Goal: Task Accomplishment & Management: Manage account settings

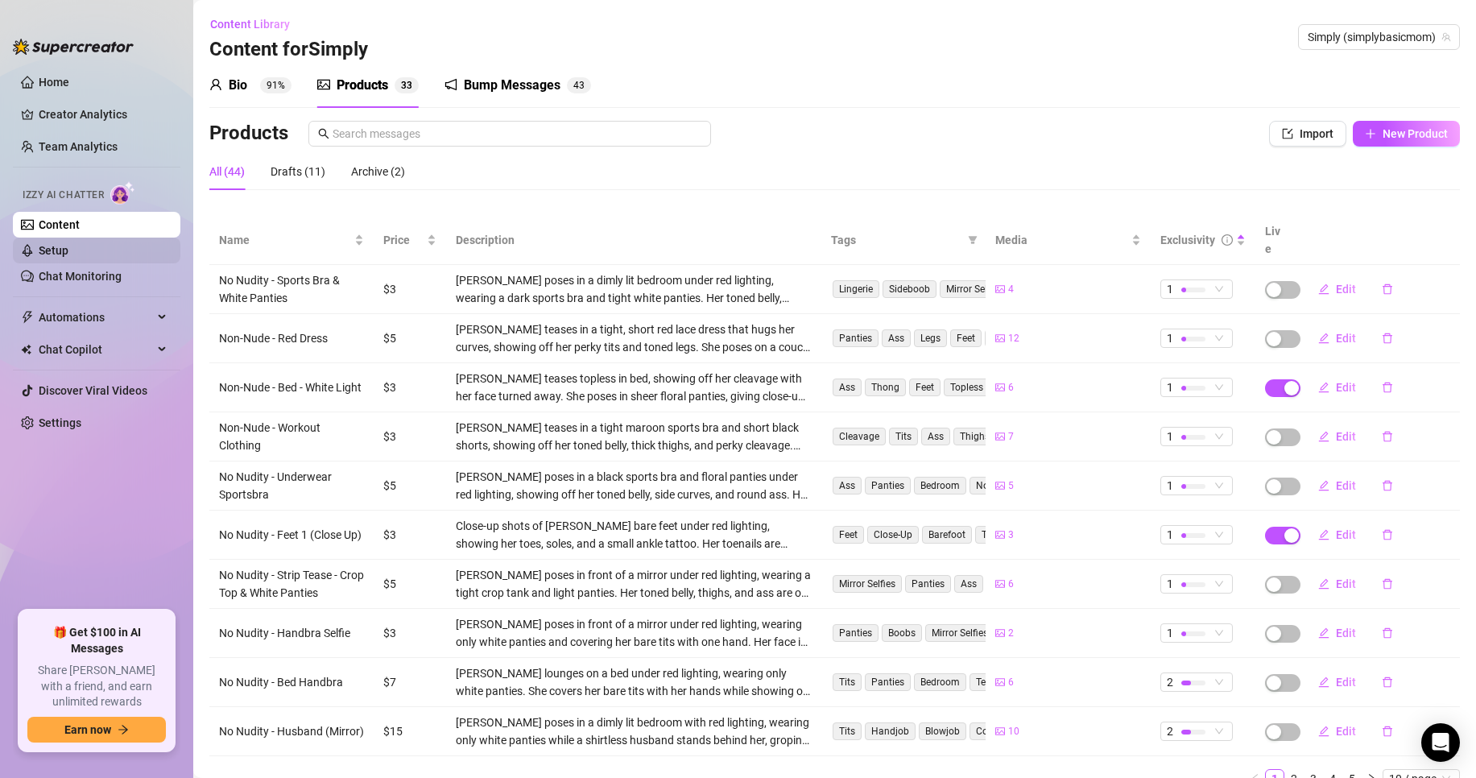
click at [68, 254] on link "Setup" at bounding box center [54, 250] width 30 height 13
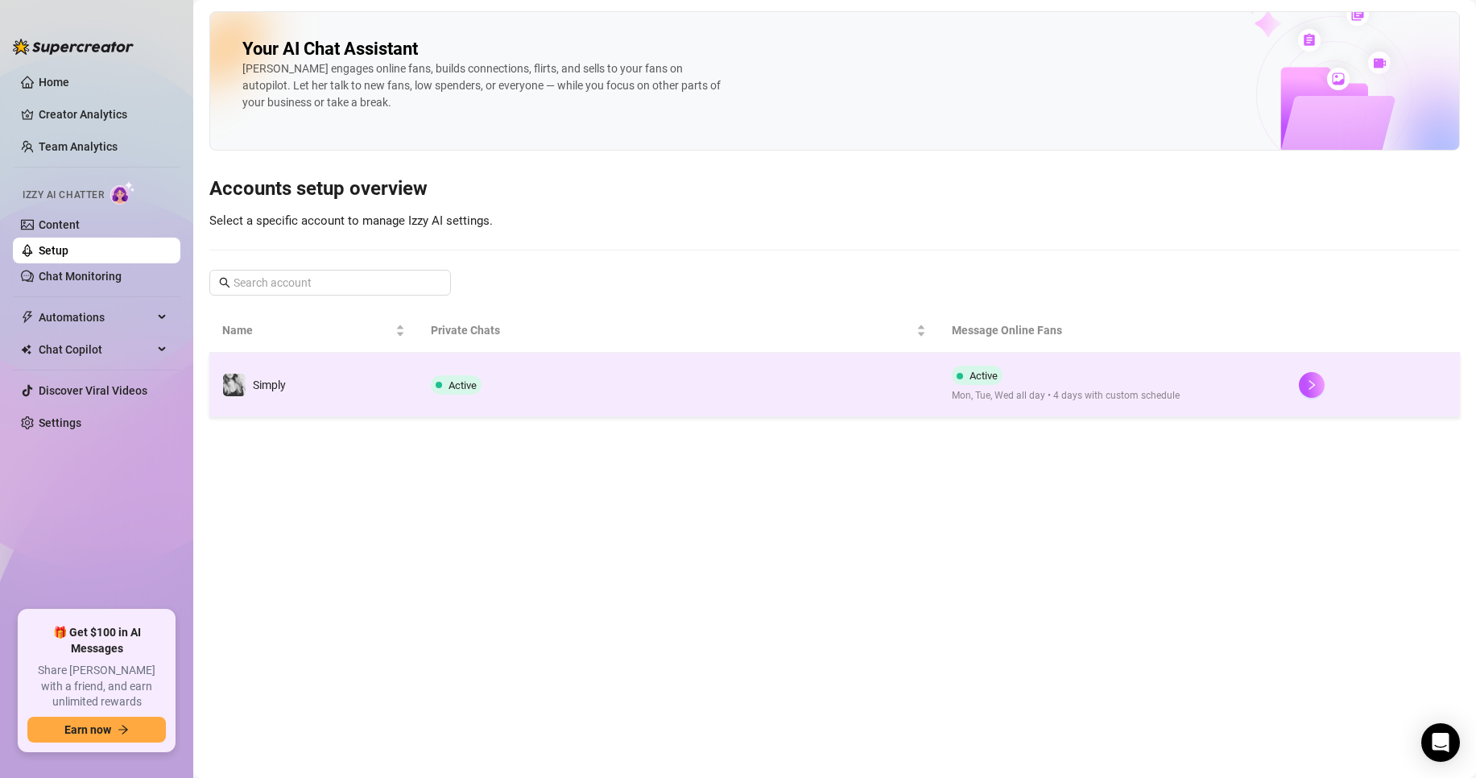
click at [473, 384] on span "Active" at bounding box center [462, 385] width 28 height 12
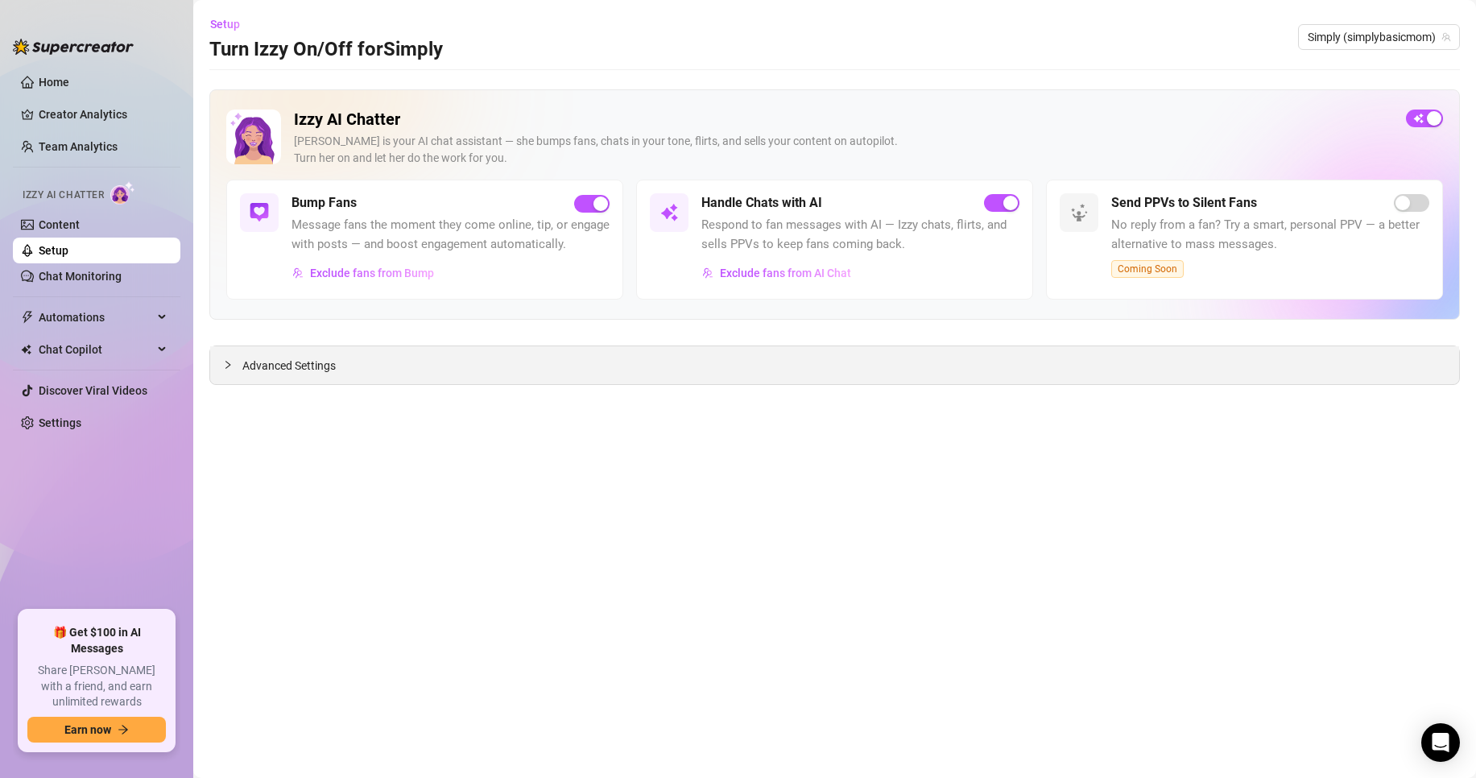
click at [316, 360] on span "Advanced Settings" at bounding box center [288, 366] width 93 height 18
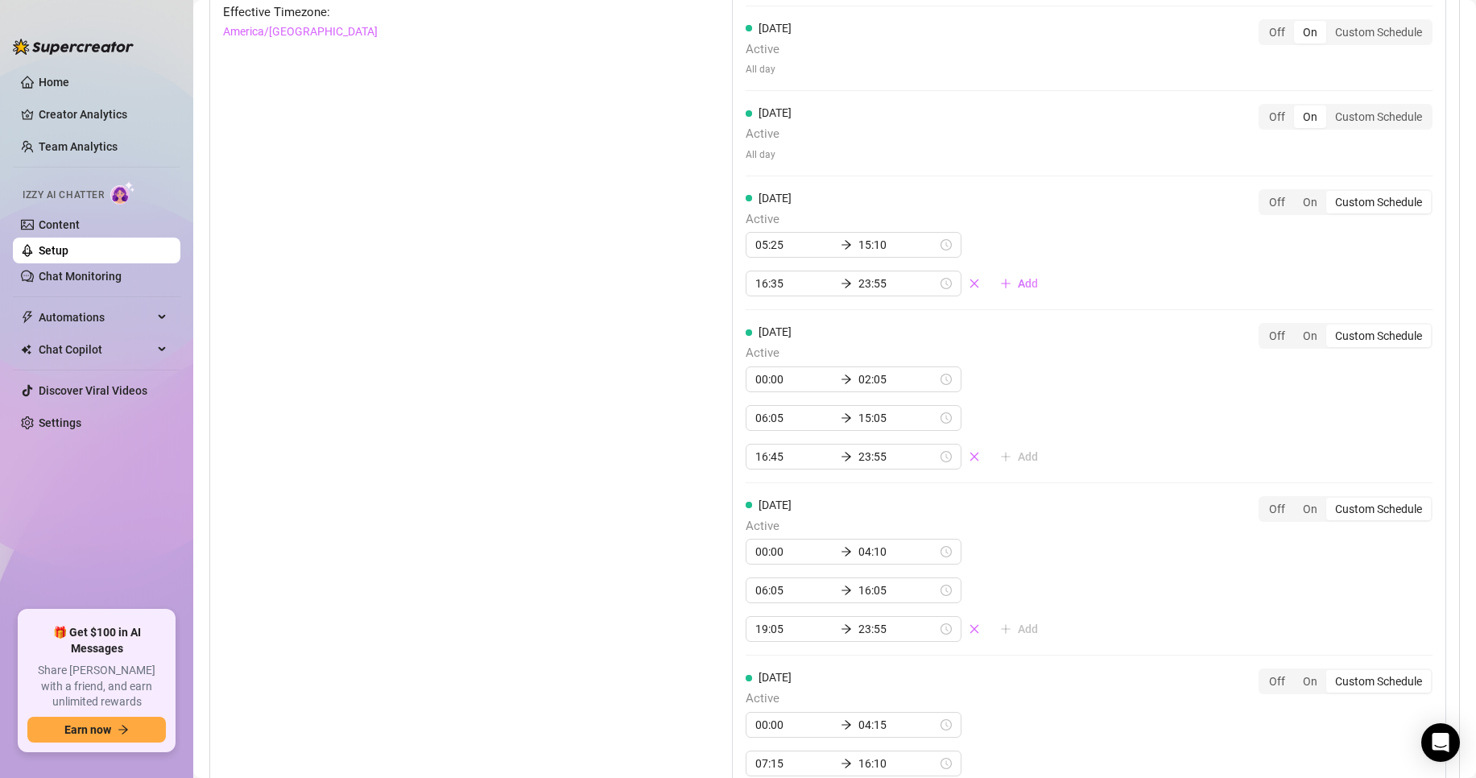
scroll to position [1369, 0]
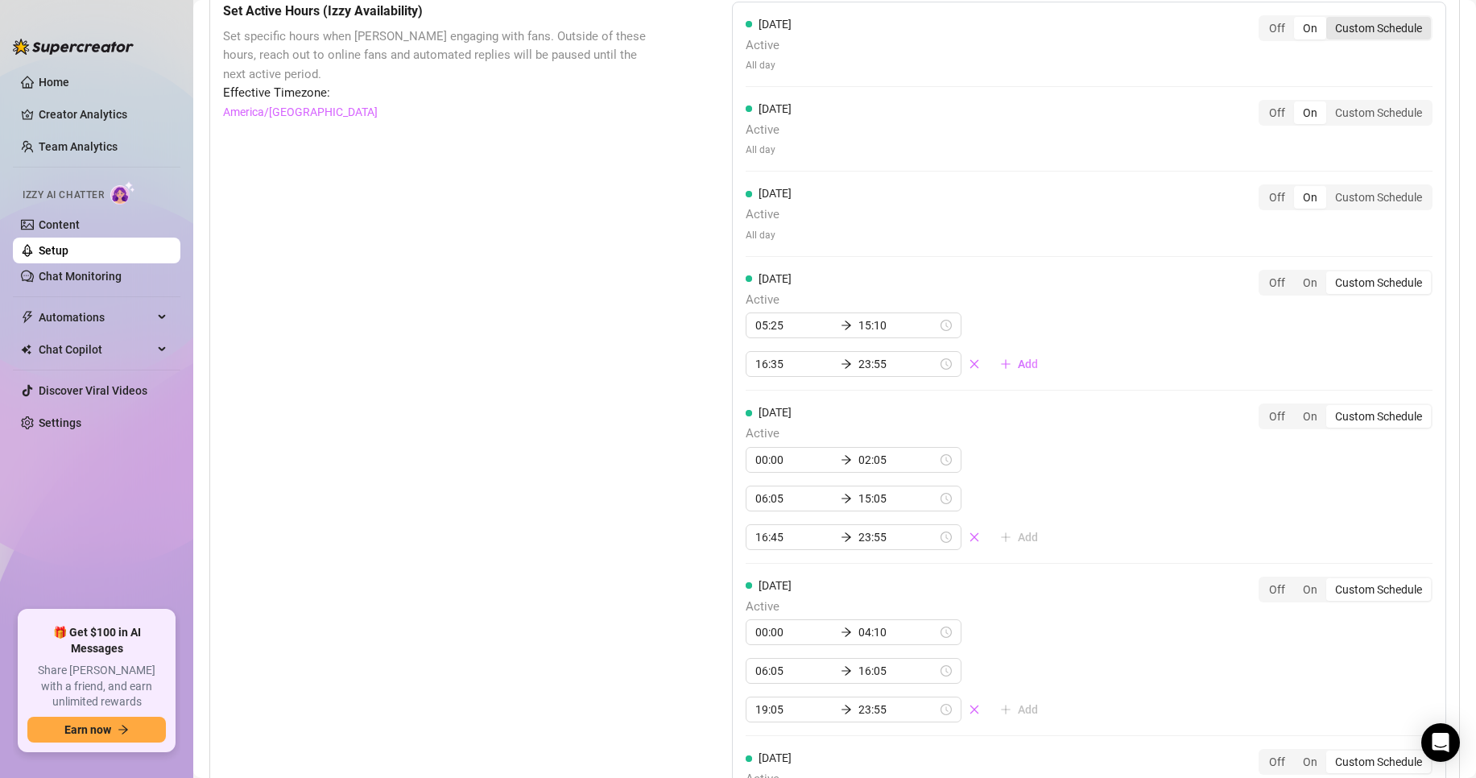
click at [1344, 39] on div "Custom Schedule" at bounding box center [1378, 28] width 105 height 23
click at [1330, 19] on input "Custom Schedule" at bounding box center [1330, 19] width 0 height 0
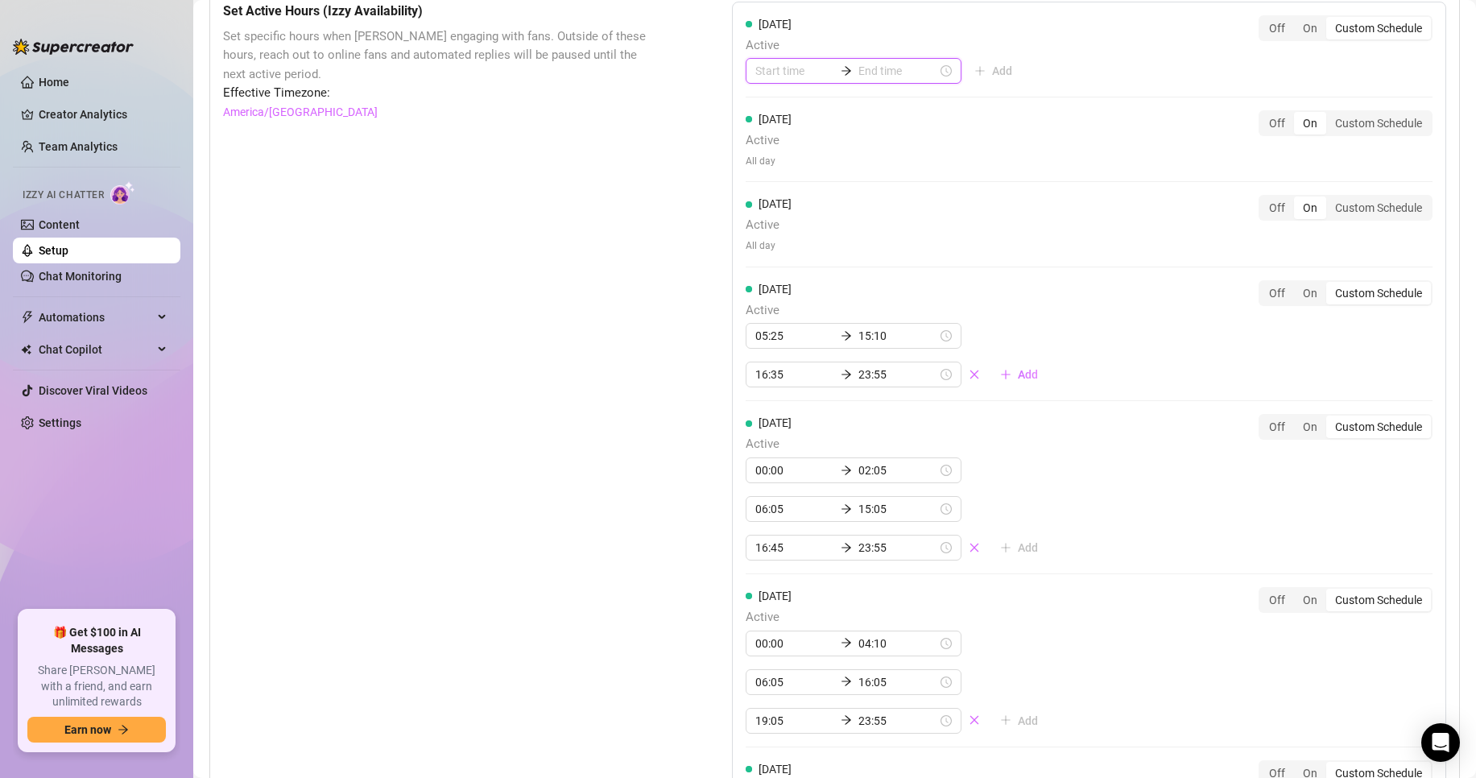
click at [767, 80] on input at bounding box center [794, 71] width 79 height 18
click at [766, 126] on div "00" at bounding box center [763, 133] width 39 height 23
click at [809, 151] on div "05" at bounding box center [809, 156] width 39 height 23
click at [670, 118] on div "Set Active Hours (Izzy Availability) Set specific hours when Izzy engaging with…" at bounding box center [834, 525] width 1223 height 1046
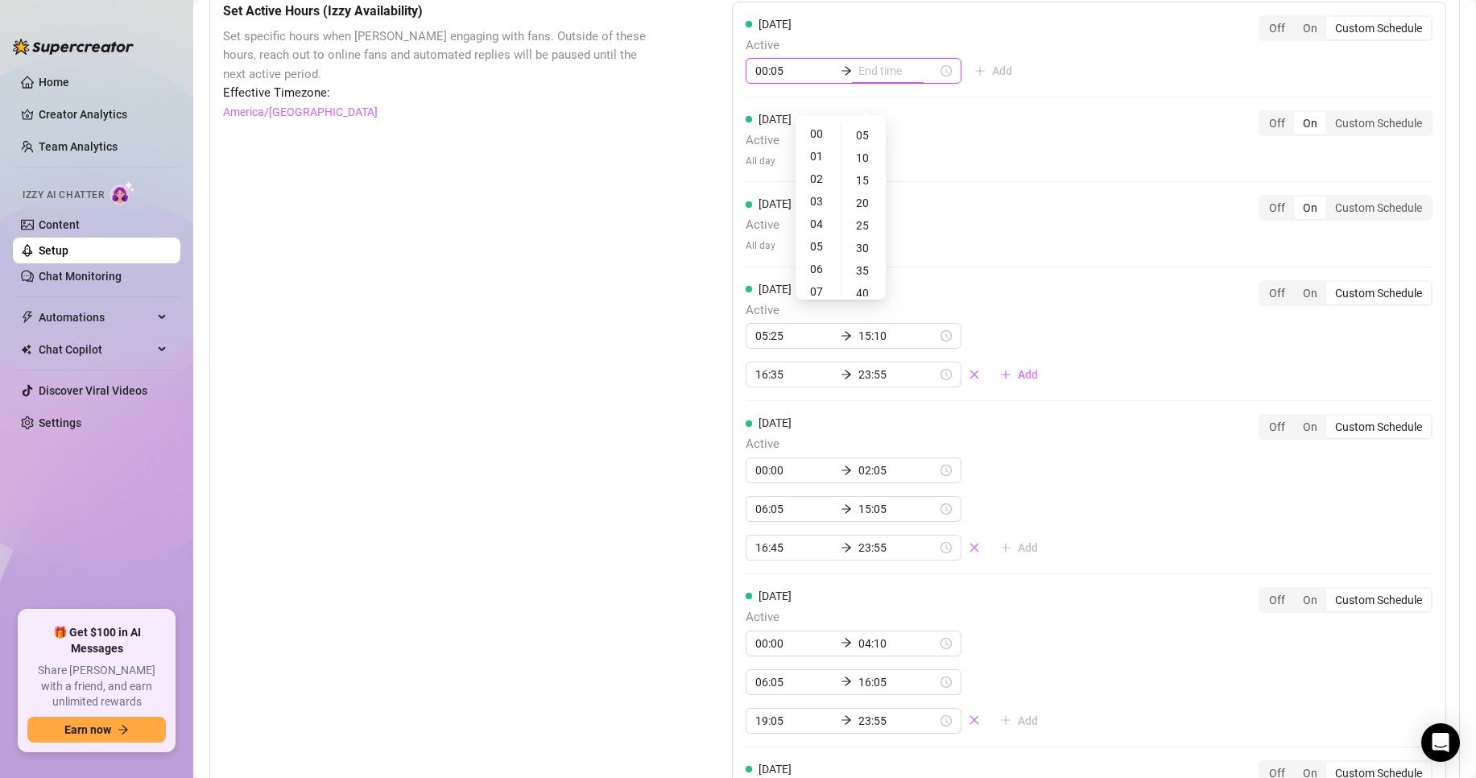
click at [779, 80] on input "00:05" at bounding box center [794, 71] width 79 height 18
type input "00:00"
click at [808, 135] on div "00" at bounding box center [809, 133] width 39 height 23
click at [876, 80] on input at bounding box center [897, 71] width 79 height 18
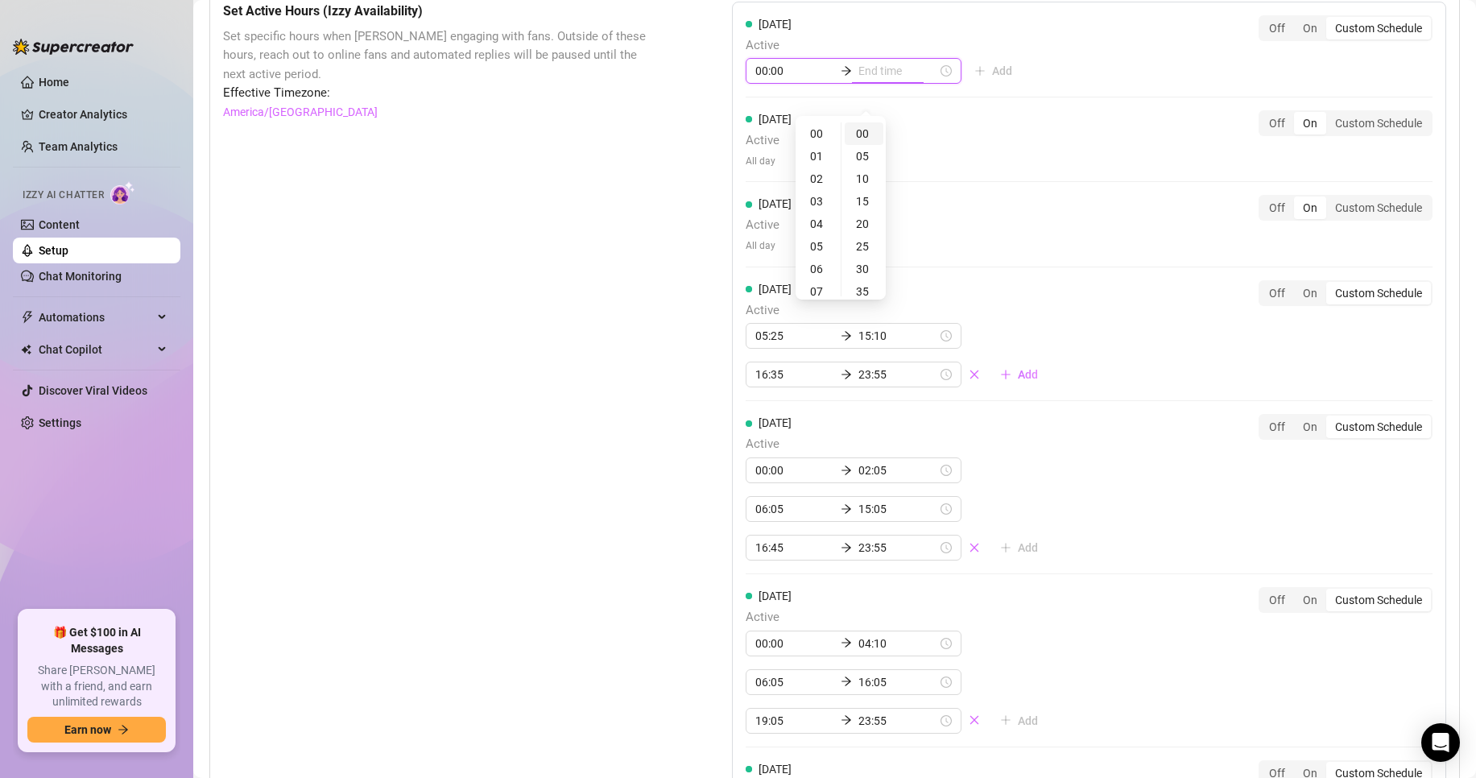
type input "00:00"
click at [827, 172] on div "02" at bounding box center [818, 178] width 39 height 23
click at [866, 152] on div "05" at bounding box center [864, 156] width 39 height 23
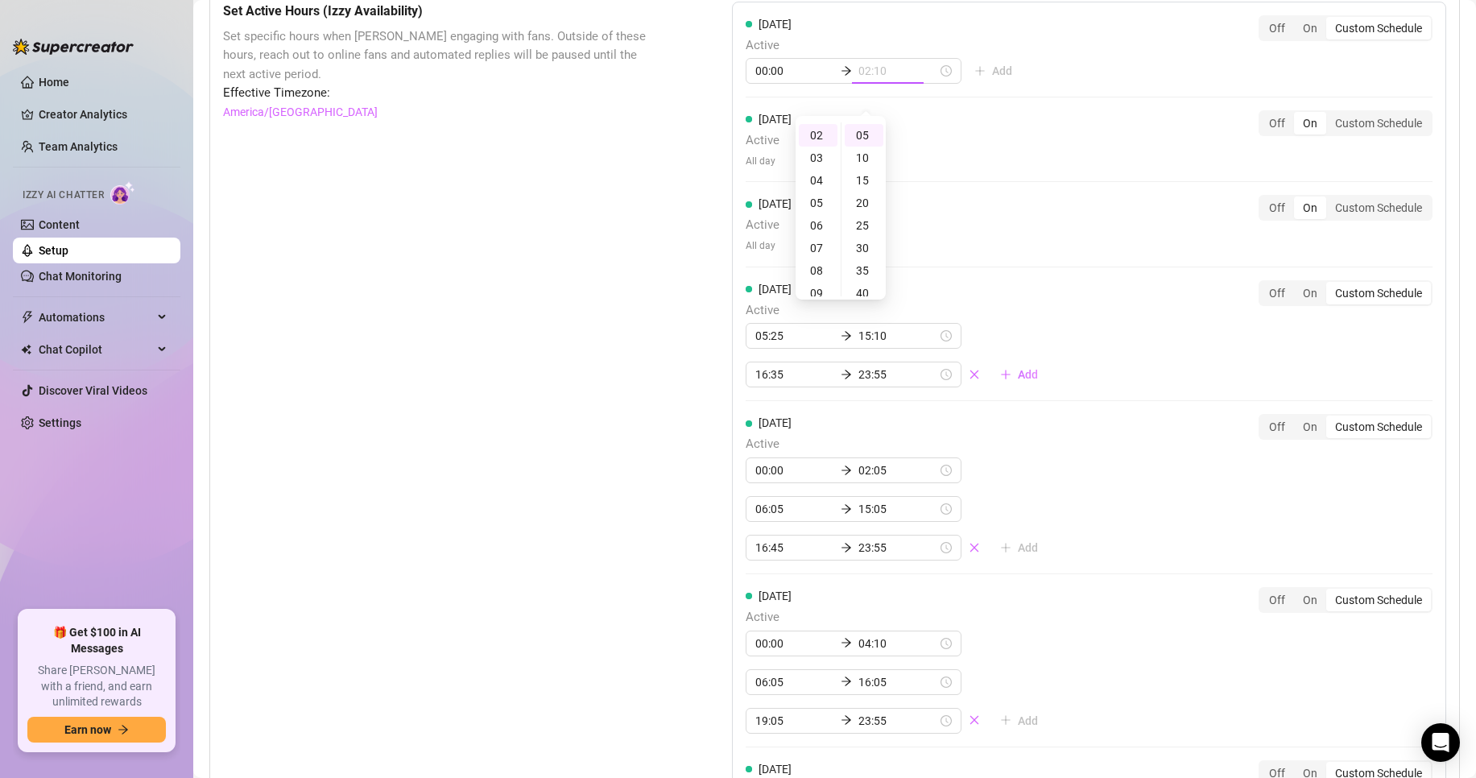
type input "02:05"
click at [1027, 78] on div "[DATE] Active 00:00 02:05 Add Off On Custom Schedule [DATE] Active All day Off …" at bounding box center [1089, 468] width 714 height 932
click at [992, 77] on span "Add" at bounding box center [1002, 70] width 20 height 13
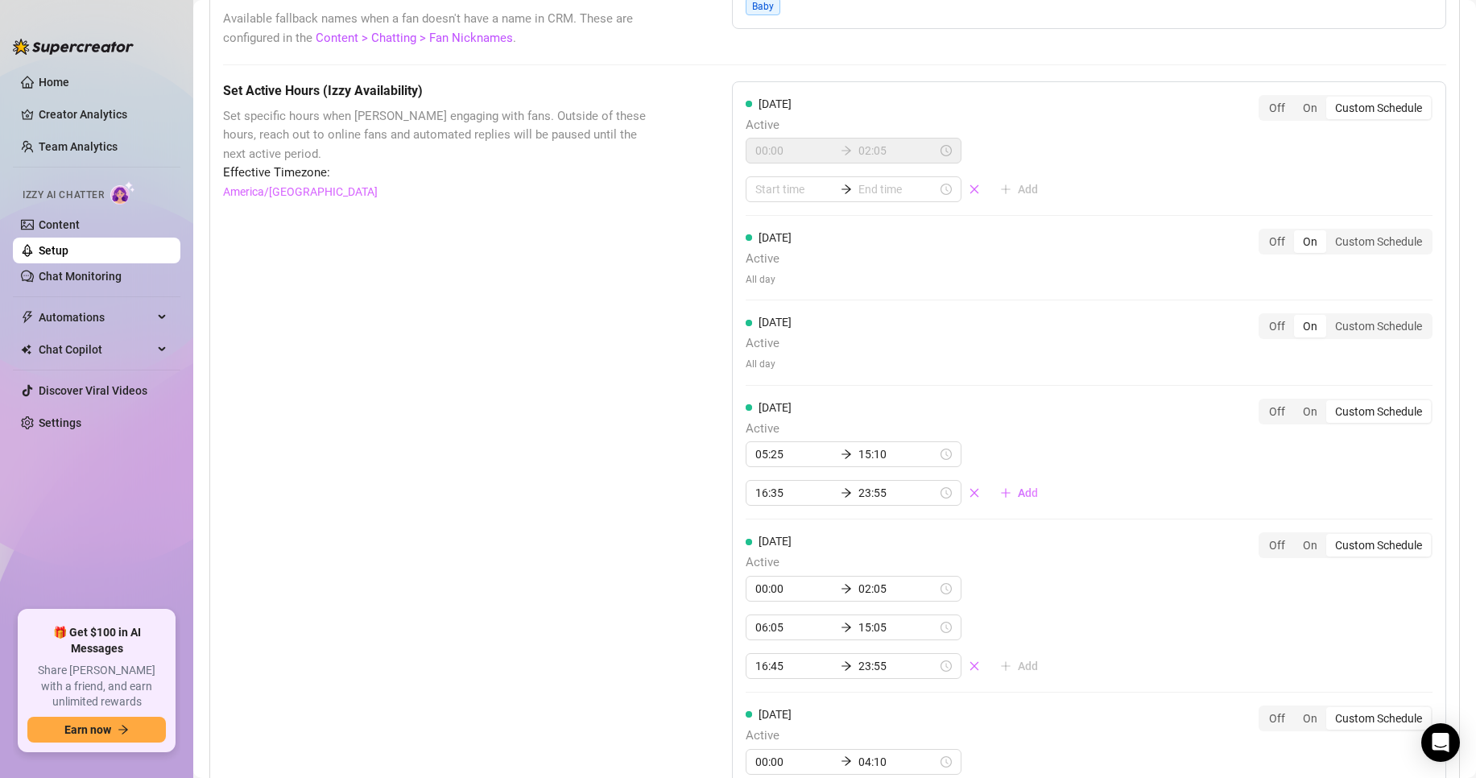
scroll to position [1288, 0]
click at [790, 199] on input at bounding box center [794, 190] width 79 height 18
type input "01:00"
click at [765, 361] on div "05" at bounding box center [763, 365] width 39 height 23
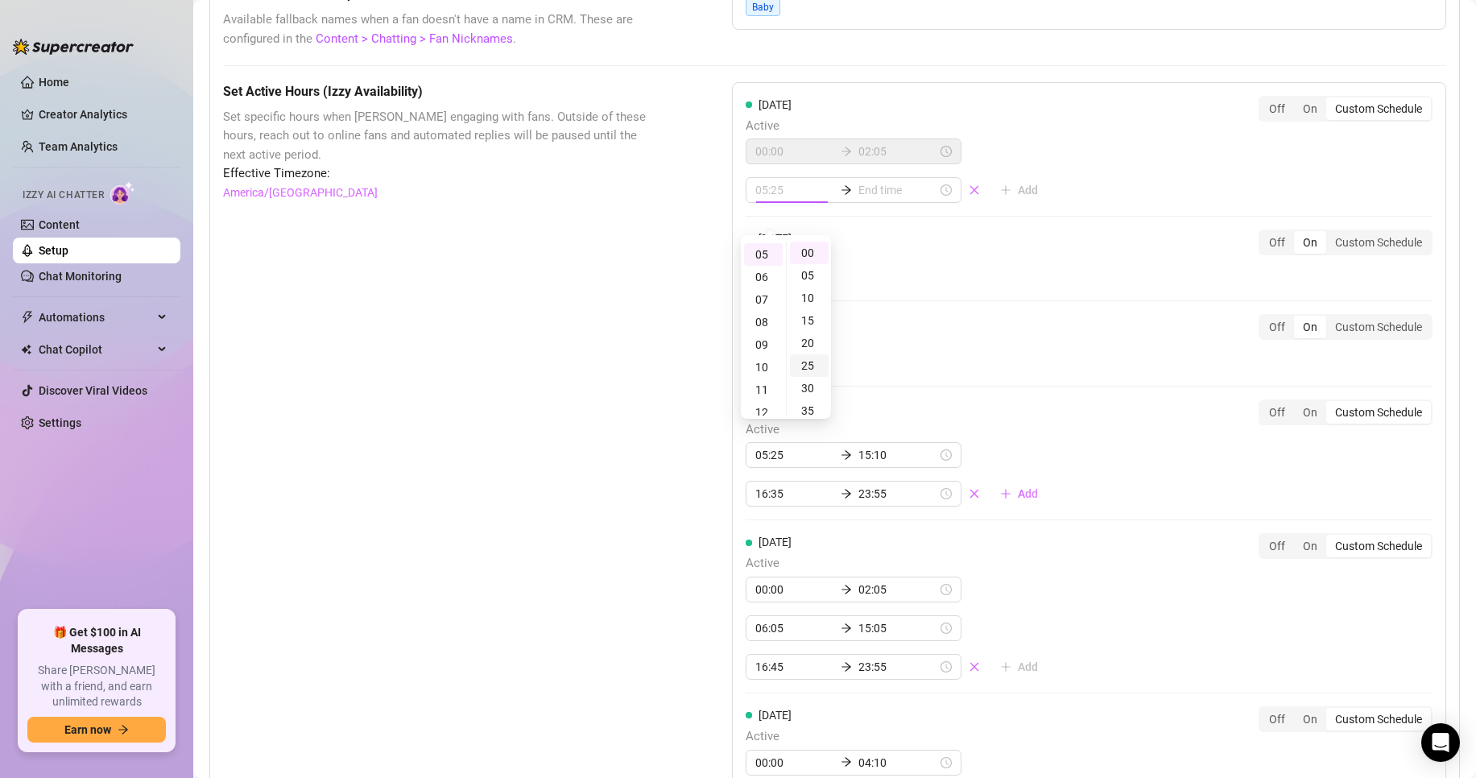
click at [811, 367] on div "25" at bounding box center [809, 365] width 39 height 23
type input "05:25"
click at [664, 258] on div "Set Active Hours (Izzy Availability) Set specific hours when Izzy engaging with…" at bounding box center [834, 624] width 1223 height 1085
type input "04:25"
type input "05:50"
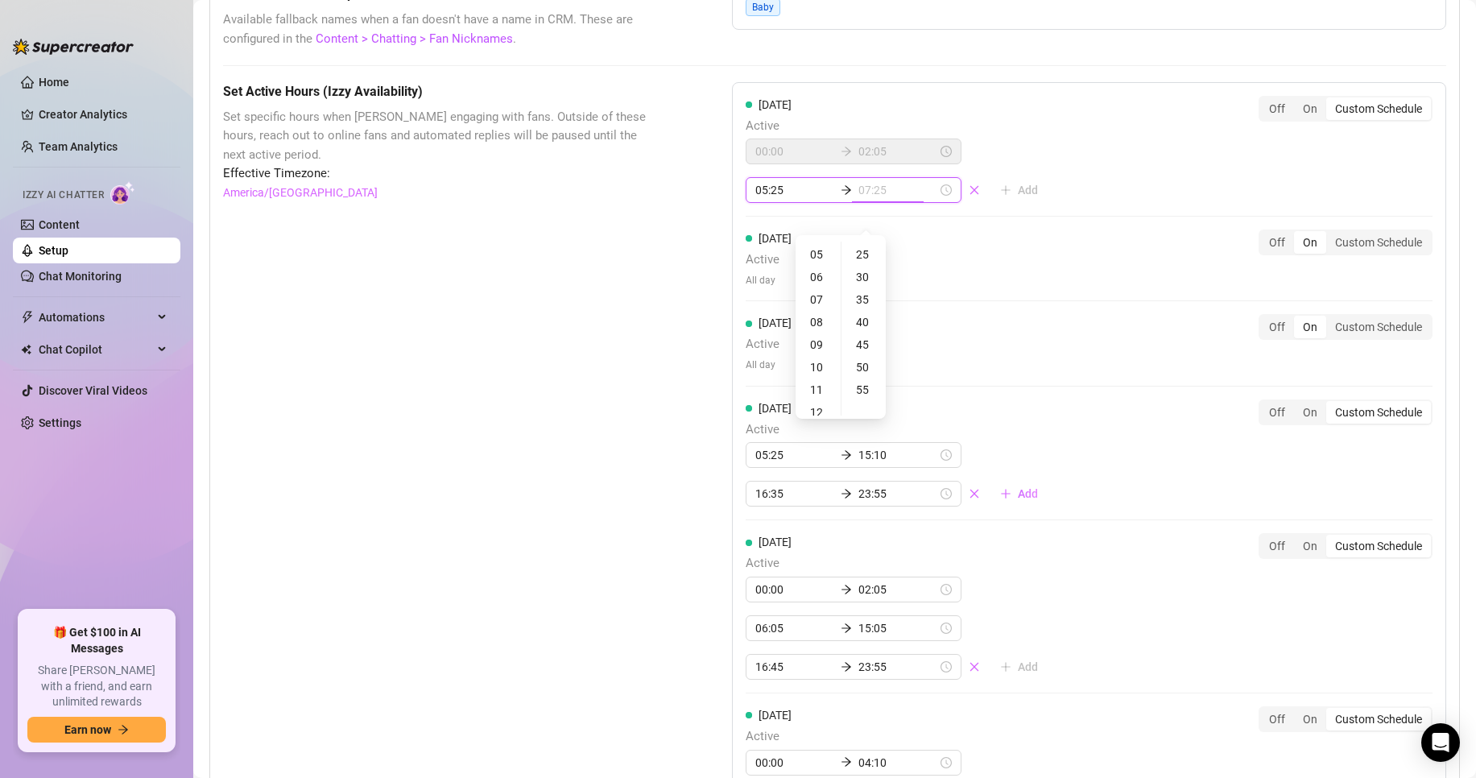
type input "06:25"
type input "05:40"
type input "05:30"
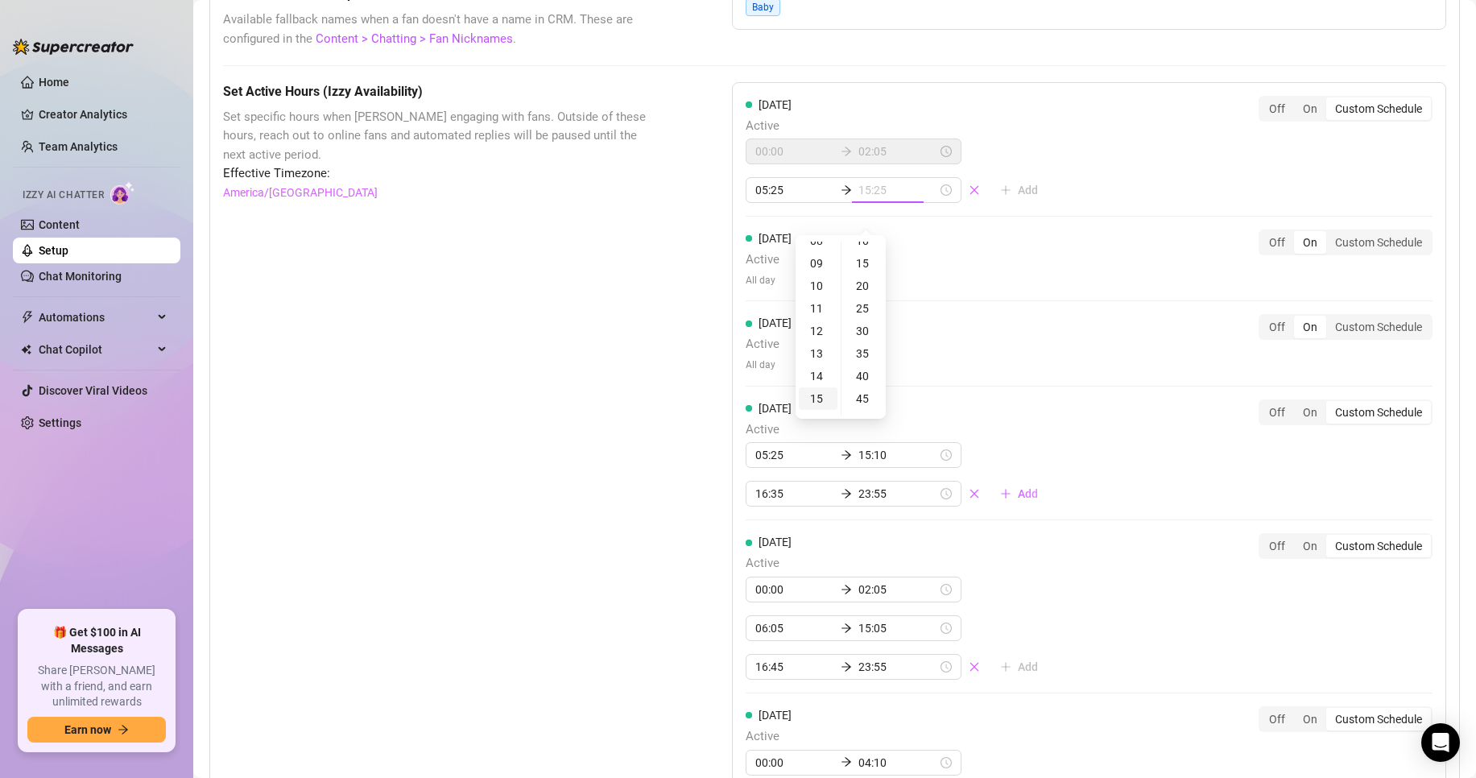
click at [815, 395] on div "15" at bounding box center [818, 398] width 39 height 23
type input "15:25"
click at [862, 256] on div "25" at bounding box center [864, 254] width 39 height 23
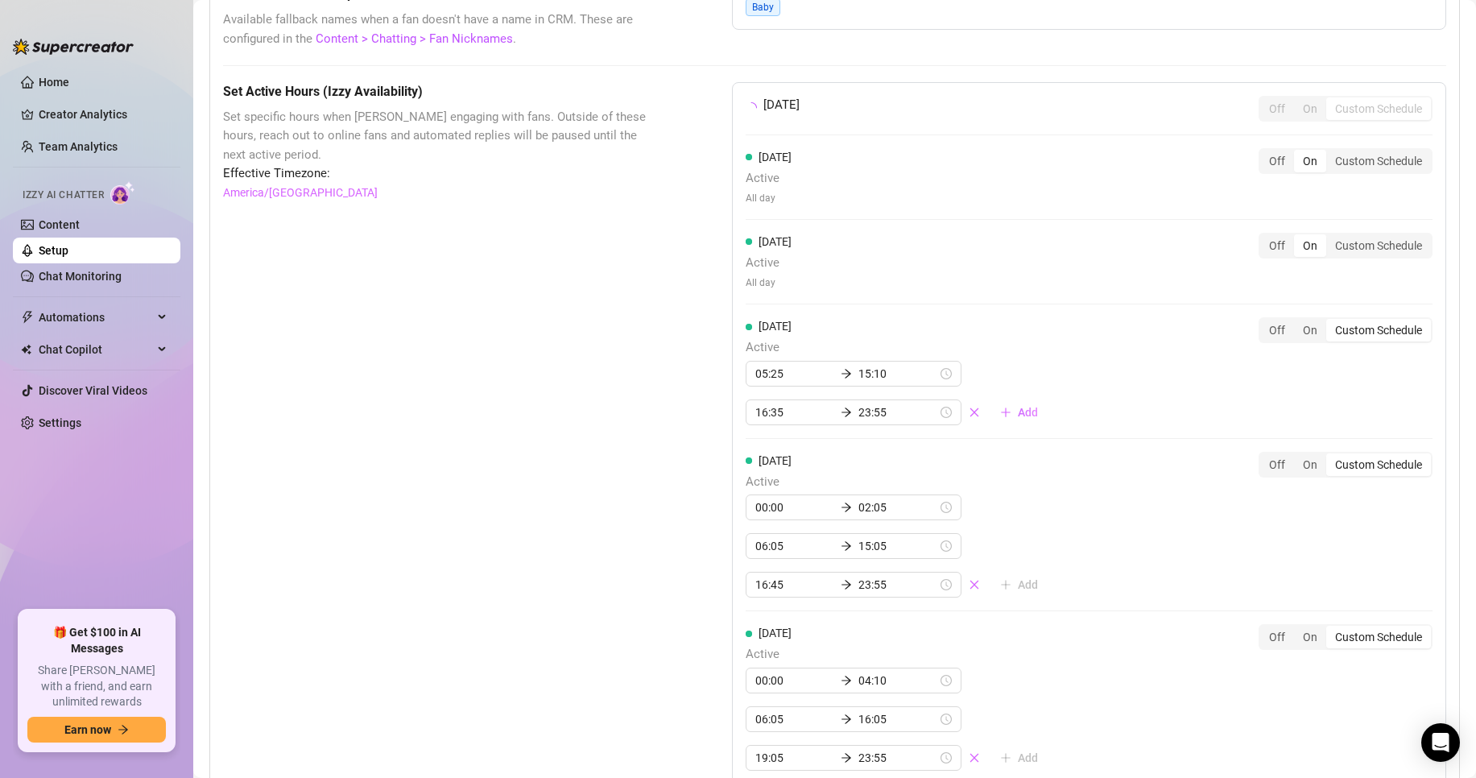
click at [675, 270] on div "Set Active Hours (Izzy Availability) Set specific hours when Izzy engaging with…" at bounding box center [834, 583] width 1223 height 1003
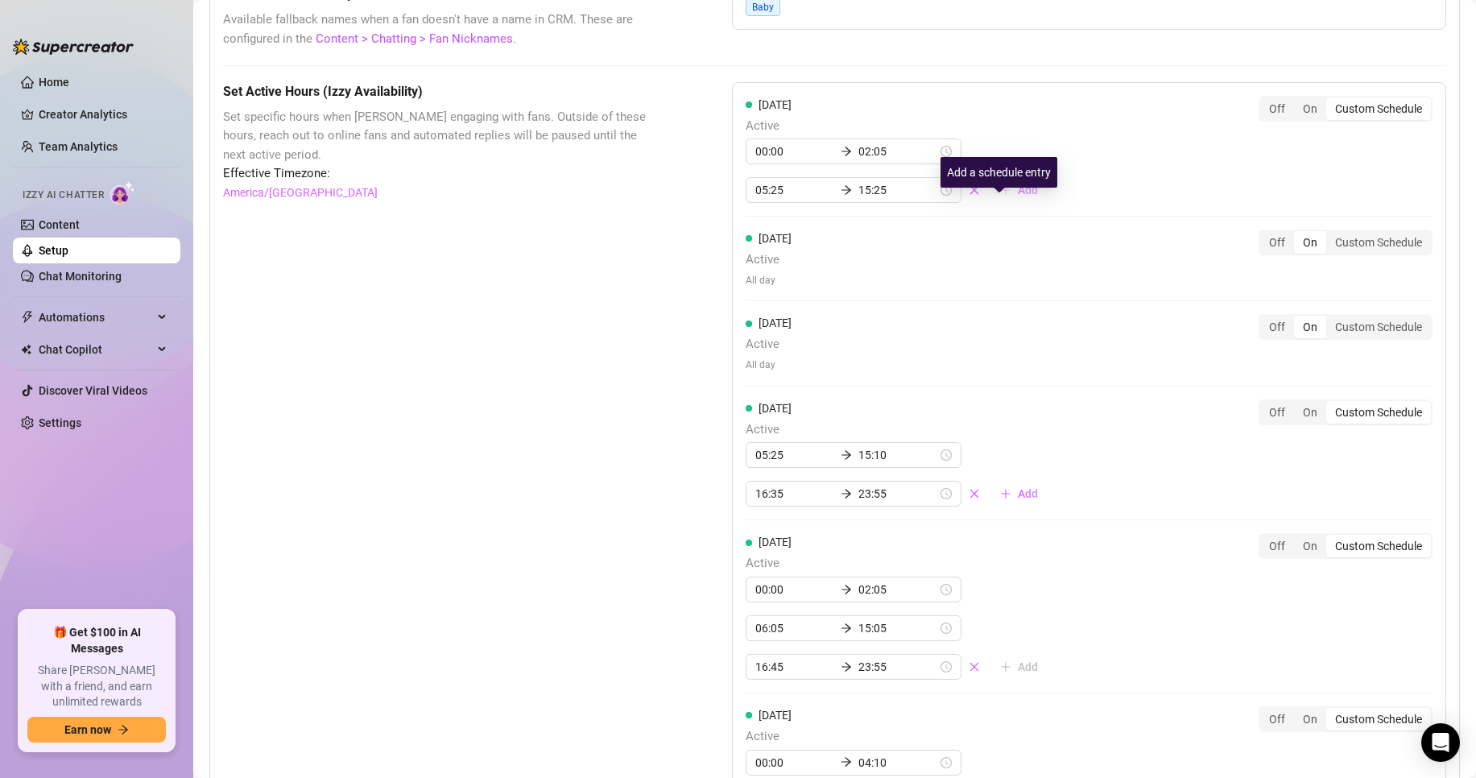
click at [1018, 196] on span "Add" at bounding box center [1028, 190] width 20 height 13
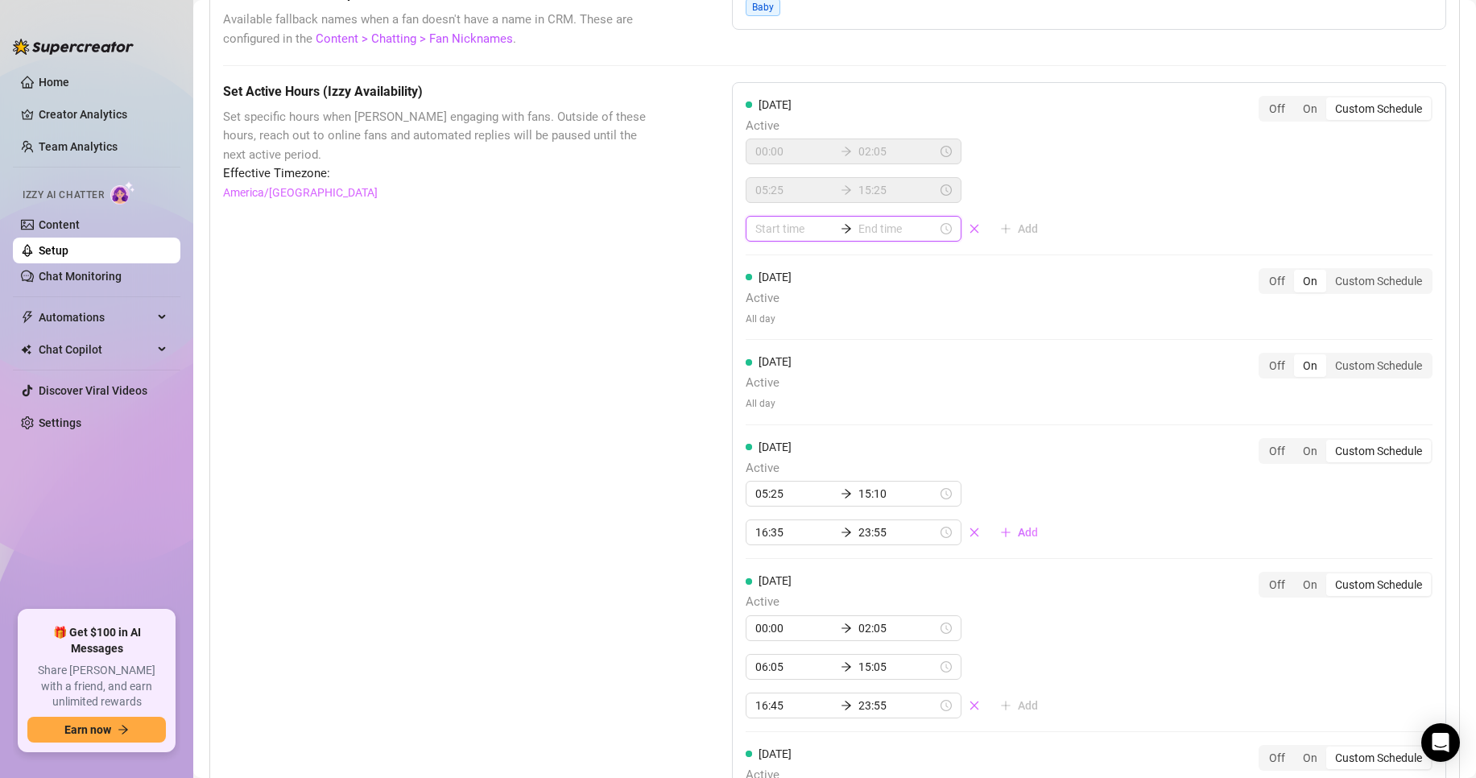
click at [787, 238] on input at bounding box center [794, 229] width 79 height 18
type input "16:00"
click at [1057, 208] on div "[DATE] Active 00:00 02:05 05:25 15:25 Add Off On Custom Schedule" at bounding box center [1089, 169] width 687 height 147
click at [969, 233] on icon "close" at bounding box center [973, 228] width 9 height 9
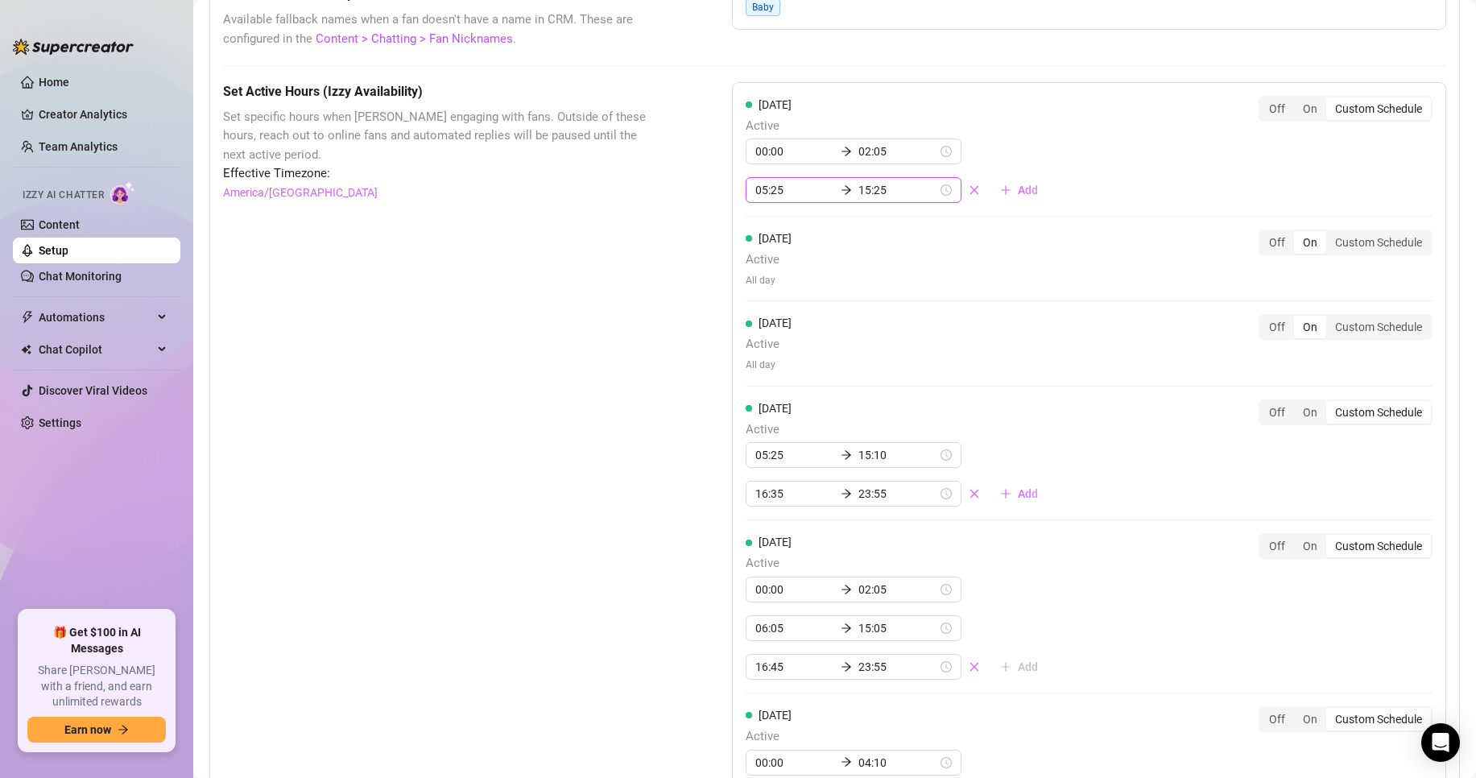
click at [782, 199] on input "05:25" at bounding box center [794, 190] width 79 height 18
click at [768, 276] on div "06" at bounding box center [763, 277] width 39 height 23
click at [762, 254] on div "06" at bounding box center [763, 254] width 39 height 23
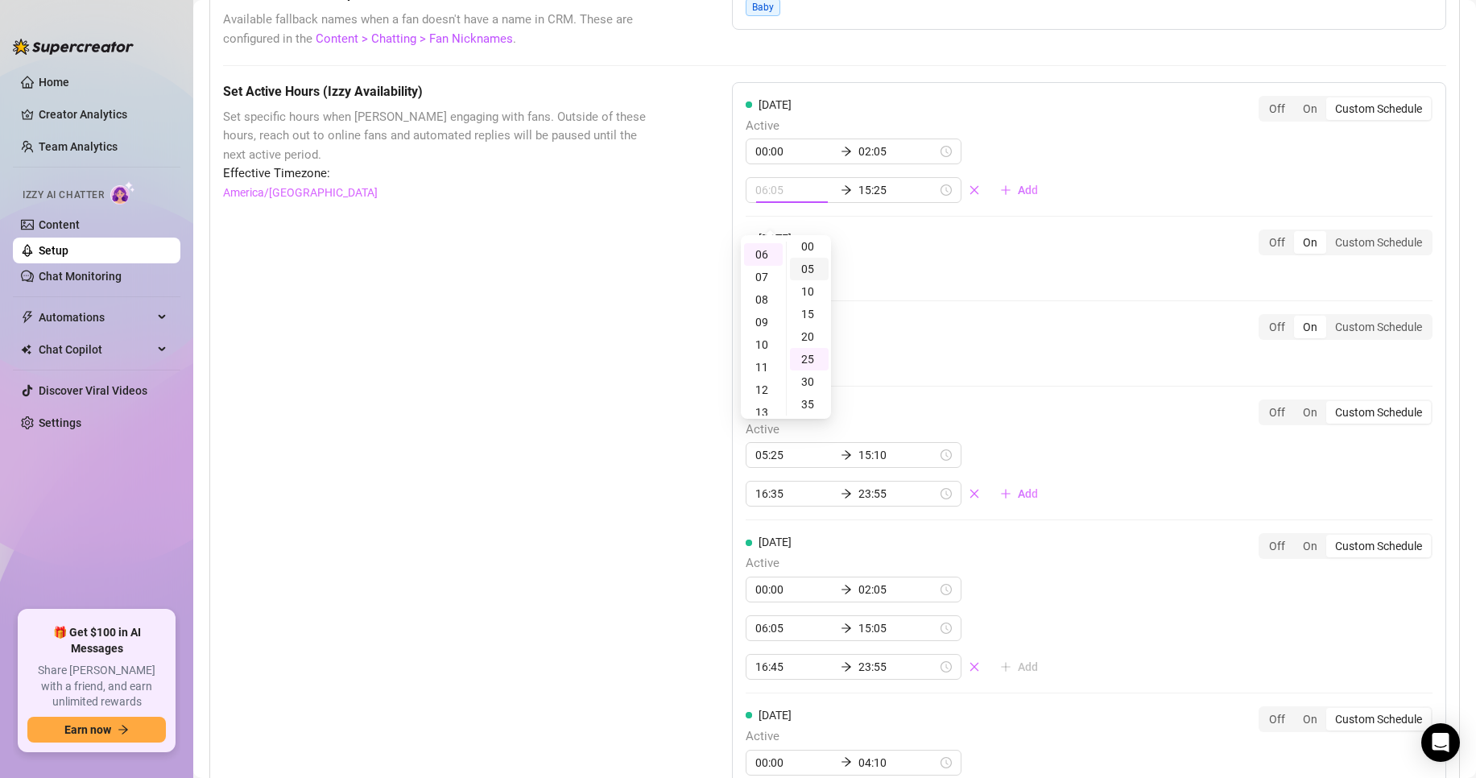
click at [816, 267] on div "05" at bounding box center [809, 269] width 39 height 23
type input "06:05"
click at [655, 238] on div "Set Active Hours (Izzy Availability) Set specific hours when Izzy engaging with…" at bounding box center [834, 624] width 1223 height 1085
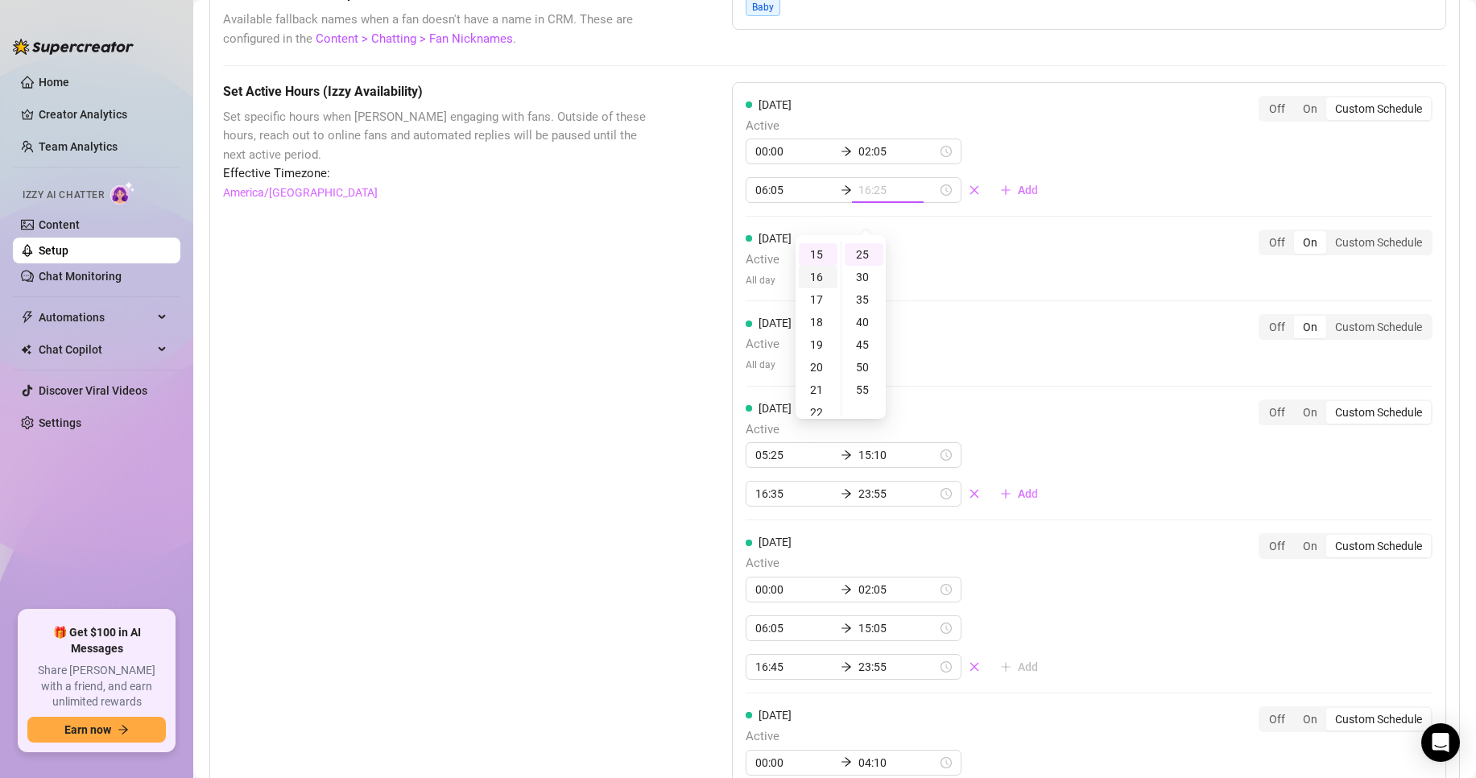
click at [815, 276] on div "16" at bounding box center [818, 277] width 39 height 23
type input "16:25"
click at [713, 278] on div "Set Active Hours (Izzy Availability) Set specific hours when Izzy engaging with…" at bounding box center [834, 624] width 1223 height 1085
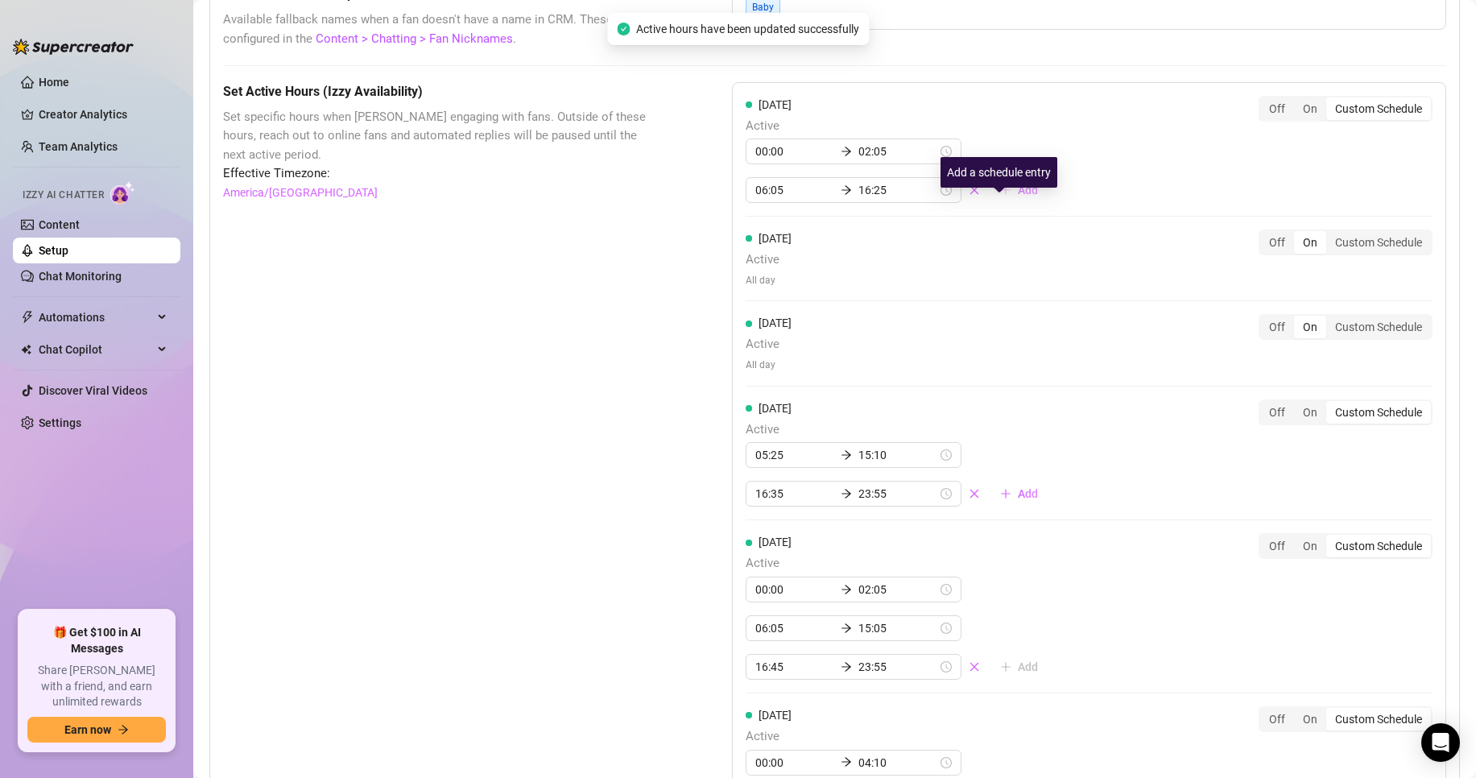
click at [1018, 196] on span "Add" at bounding box center [1028, 190] width 20 height 13
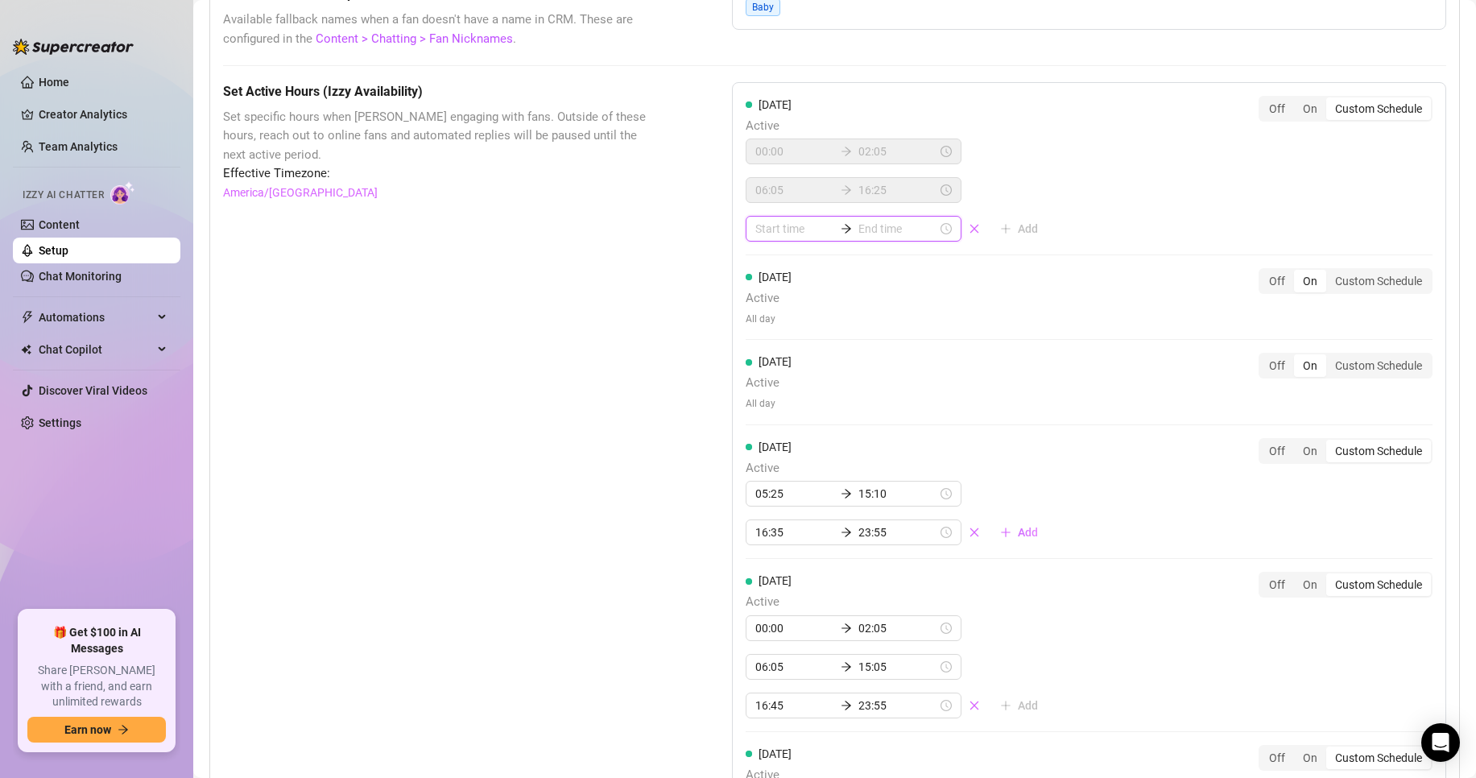
click at [791, 238] on input at bounding box center [794, 229] width 79 height 18
click at [757, 395] on div "19" at bounding box center [763, 397] width 39 height 23
type input "19:00"
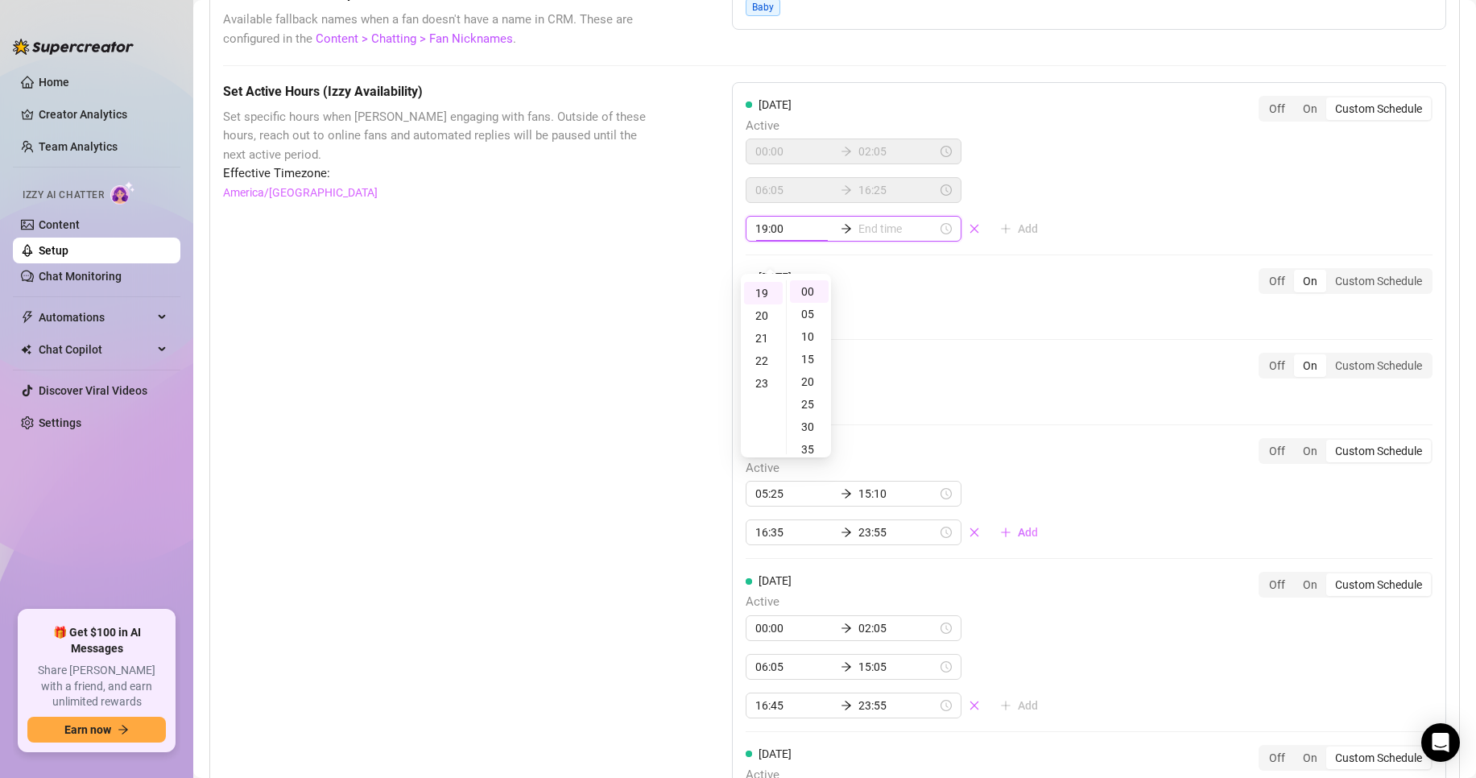
click at [896, 238] on input at bounding box center [897, 229] width 79 height 18
type input "19:05"
click at [819, 381] on div "23" at bounding box center [818, 383] width 39 height 23
type input "23:55"
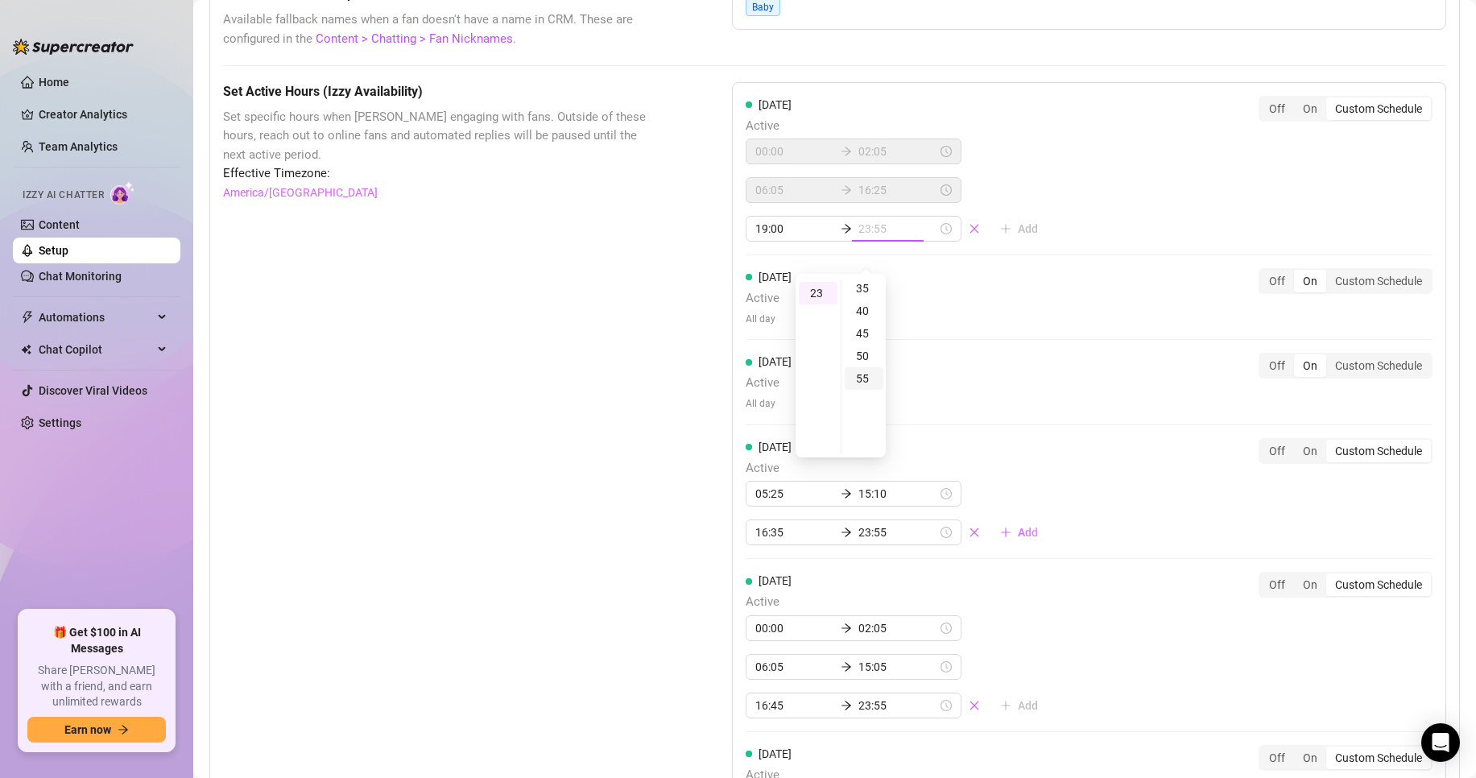
click at [861, 378] on div "55" at bounding box center [864, 378] width 39 height 23
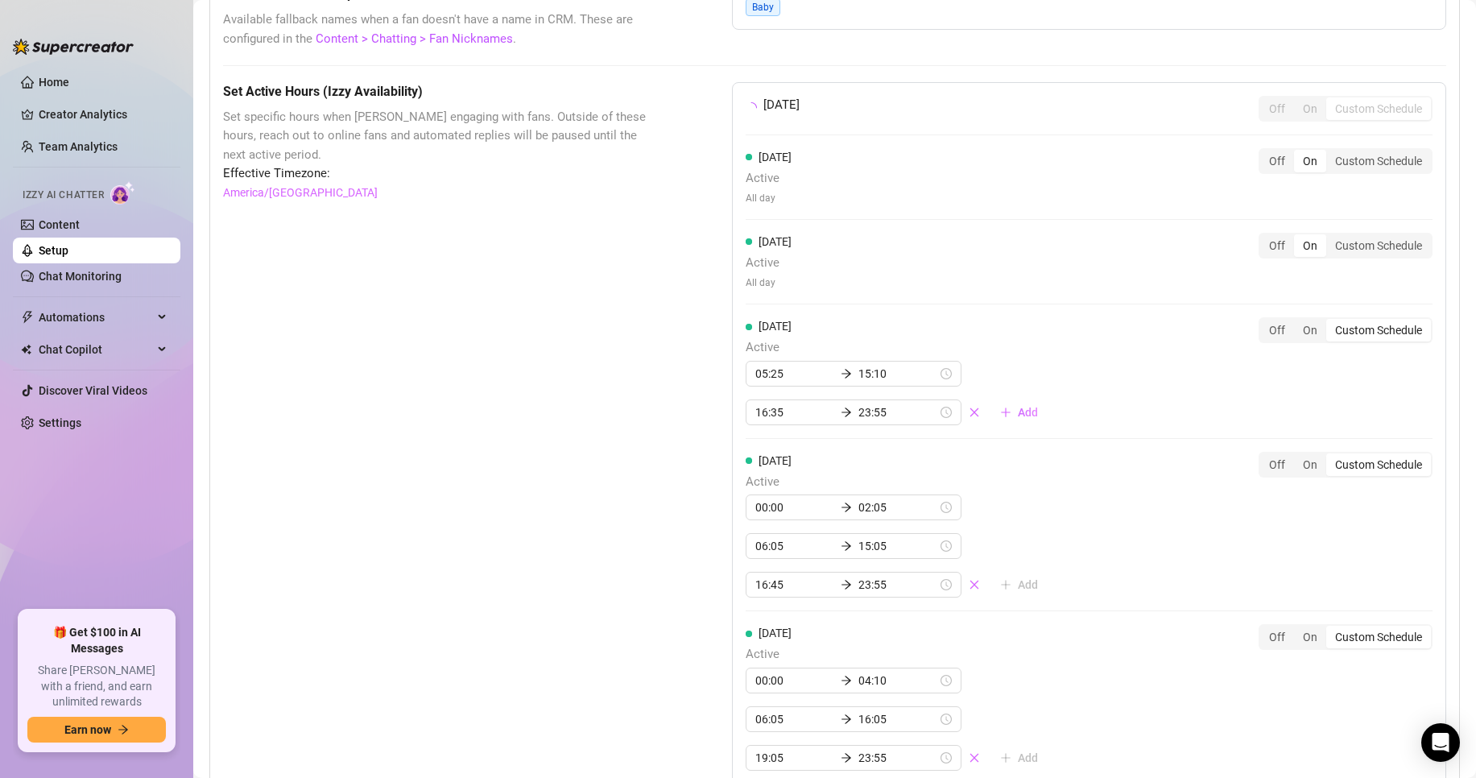
click at [668, 340] on div "Set Active Hours (Izzy Availability) Set specific hours when Izzy engaging with…" at bounding box center [834, 583] width 1223 height 1003
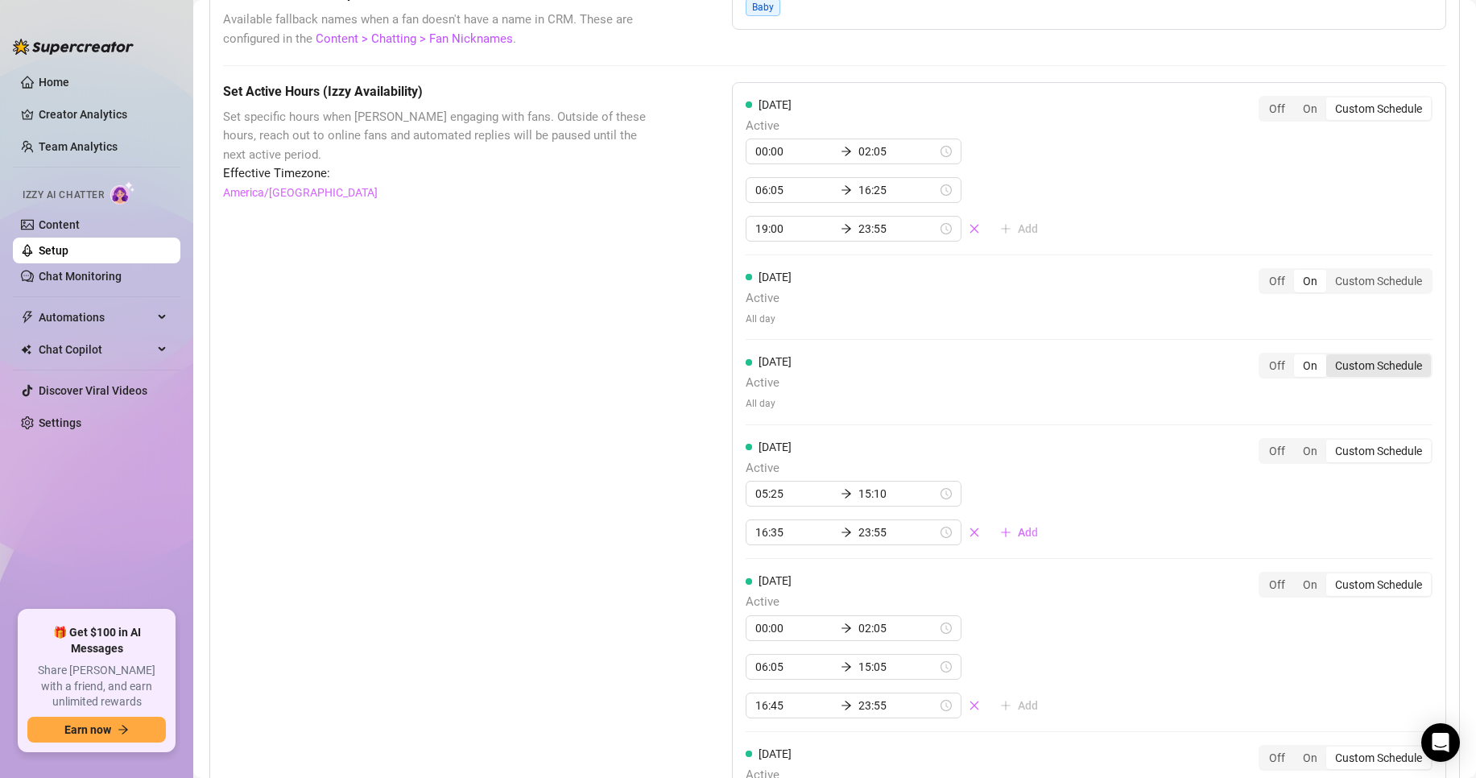
click at [1337, 377] on div "Custom Schedule" at bounding box center [1378, 365] width 105 height 23
click at [1330, 357] on input "Custom Schedule" at bounding box center [1330, 357] width 0 height 0
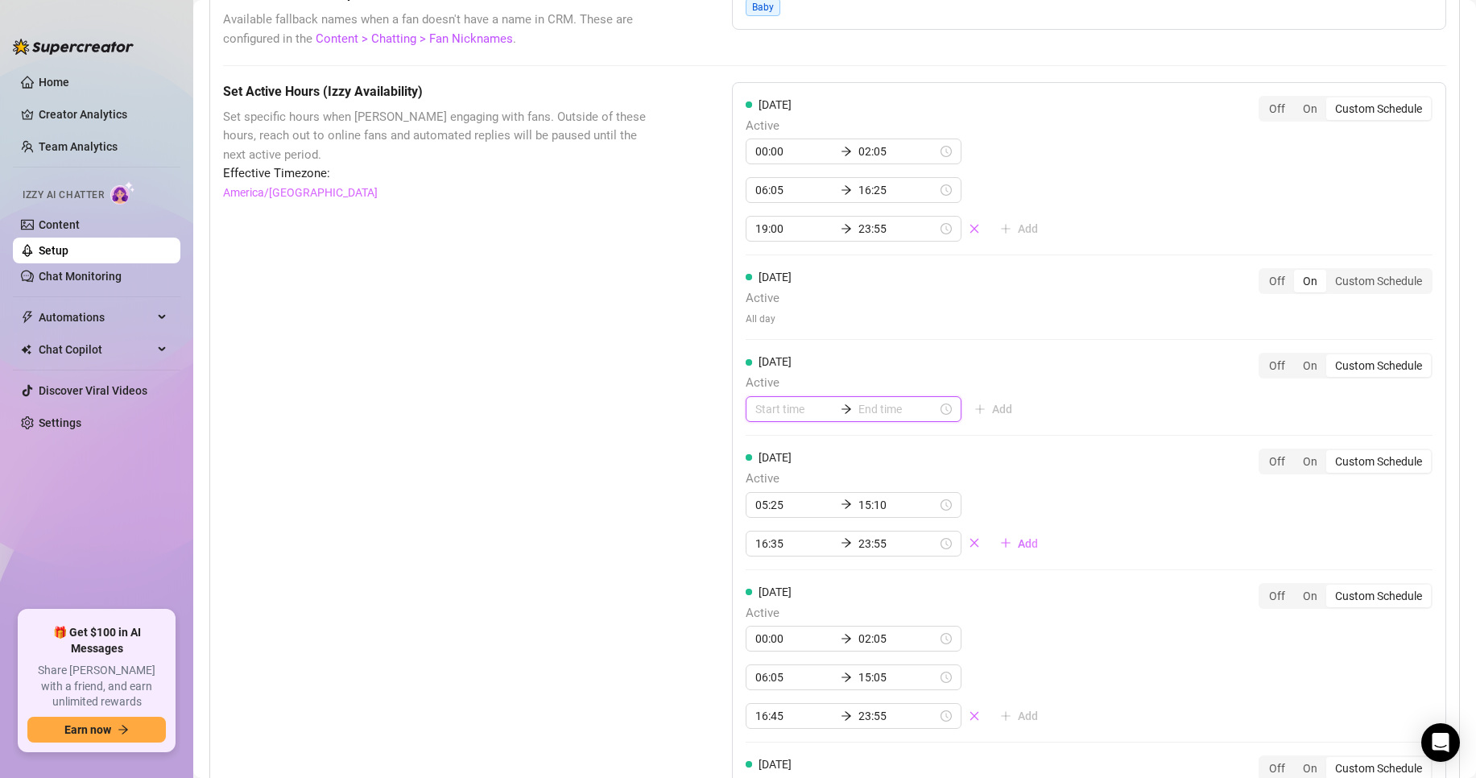
click at [774, 418] on input at bounding box center [794, 409] width 79 height 18
type input "00:00"
click at [767, 468] on div "00" at bounding box center [763, 472] width 39 height 23
click at [895, 418] on input at bounding box center [897, 409] width 79 height 18
type input "00:00"
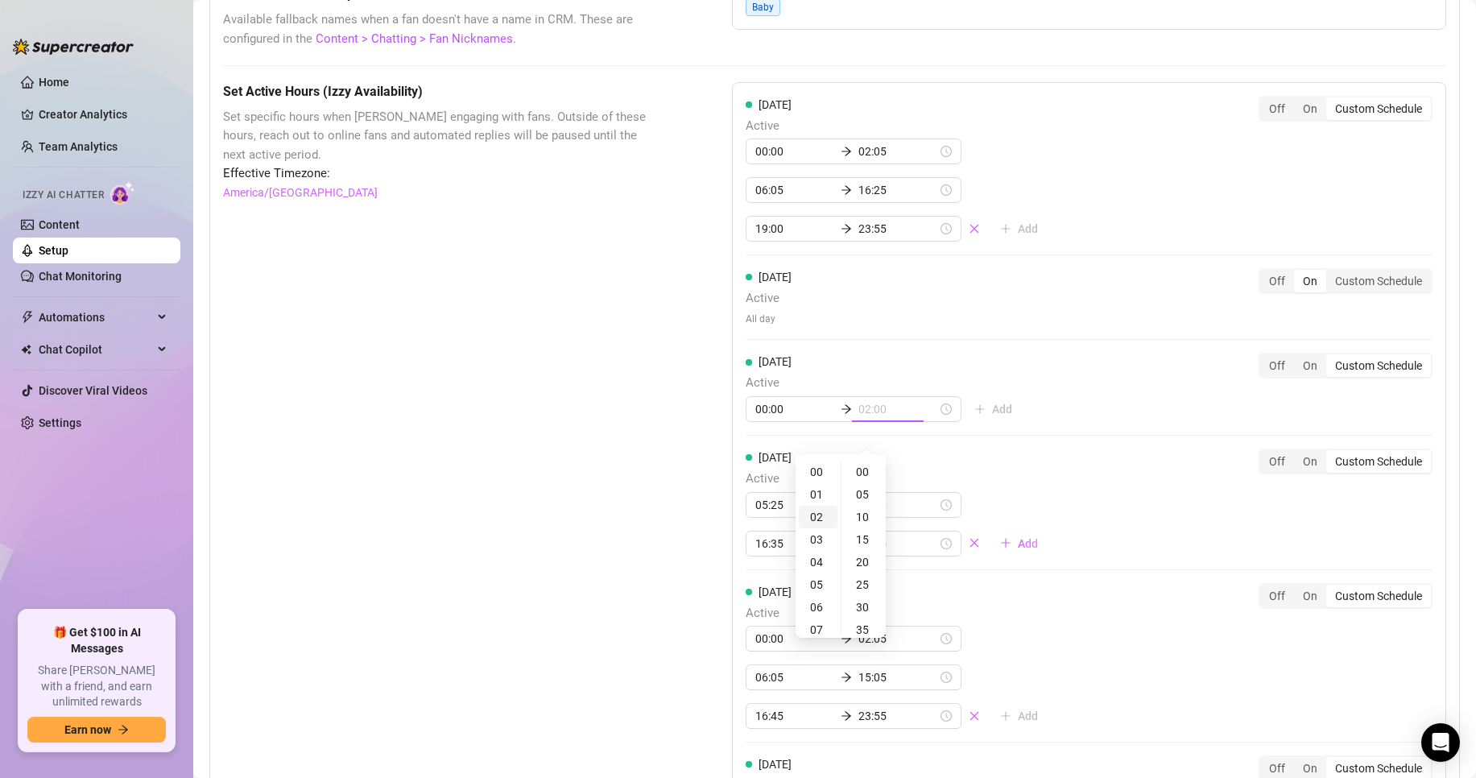
click at [811, 512] on div "02" at bounding box center [818, 517] width 39 height 23
click at [862, 511] on div "10" at bounding box center [864, 517] width 39 height 23
type input "02:10"
click at [666, 479] on div "Set Active Hours (Izzy Availability) Set specific hours when Izzy engaging with…" at bounding box center [834, 649] width 1223 height 1134
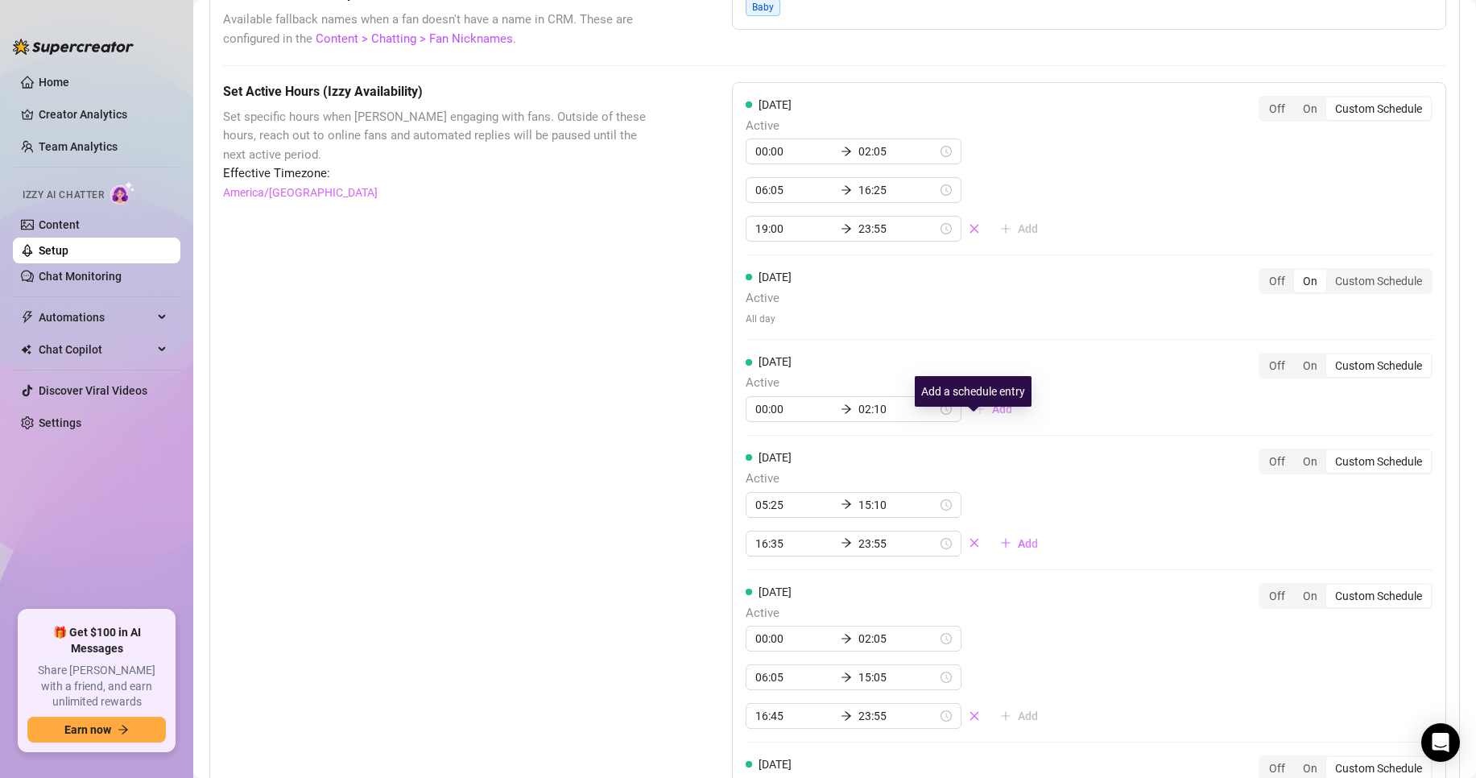
click at [992, 415] on span "Add" at bounding box center [1002, 409] width 20 height 13
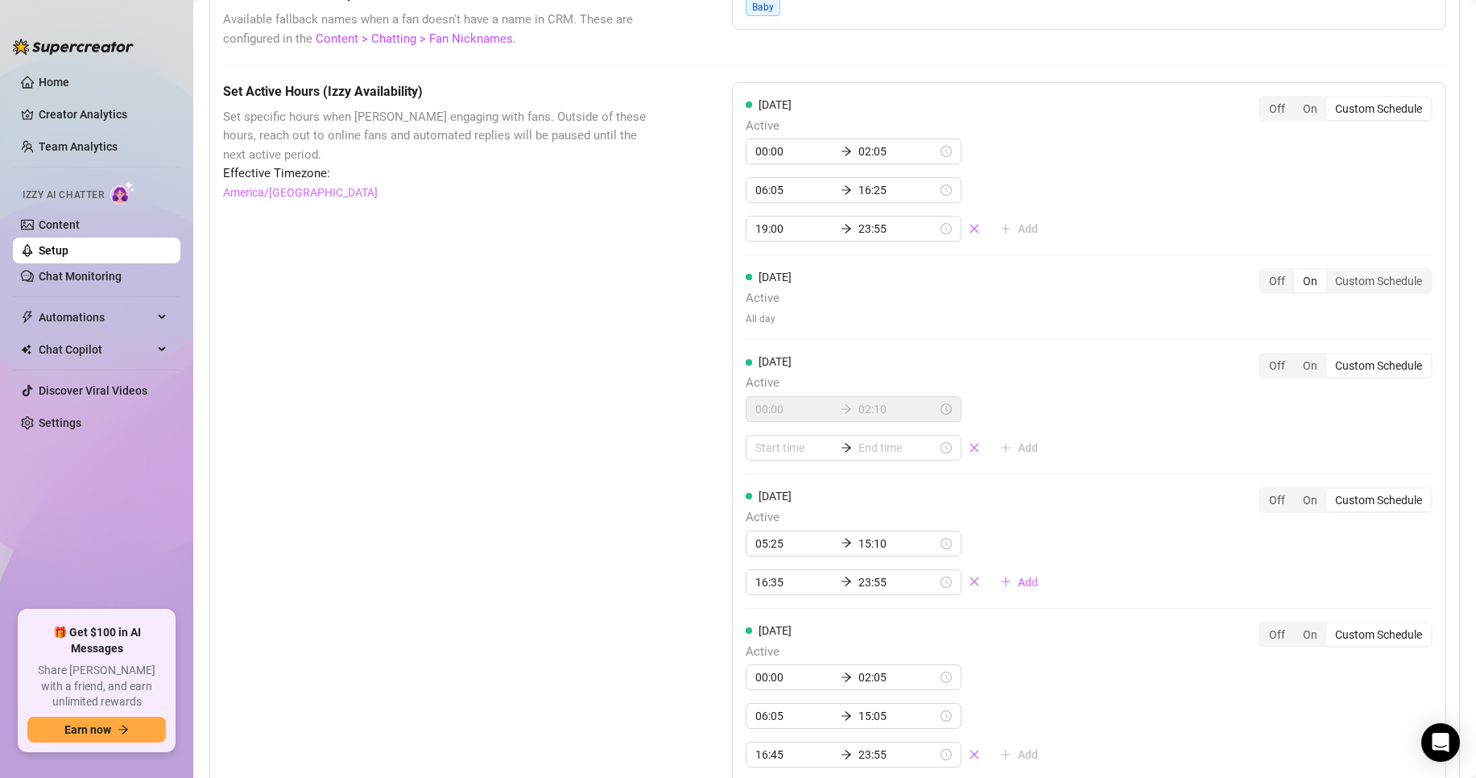
click at [760, 474] on div "[DATE] Active 00:00 02:10 Add Off On Custom Schedule" at bounding box center [1089, 414] width 687 height 122
click at [764, 457] on input at bounding box center [794, 448] width 79 height 18
type input "04:00"
click at [761, 649] on div "06" at bounding box center [763, 645] width 39 height 23
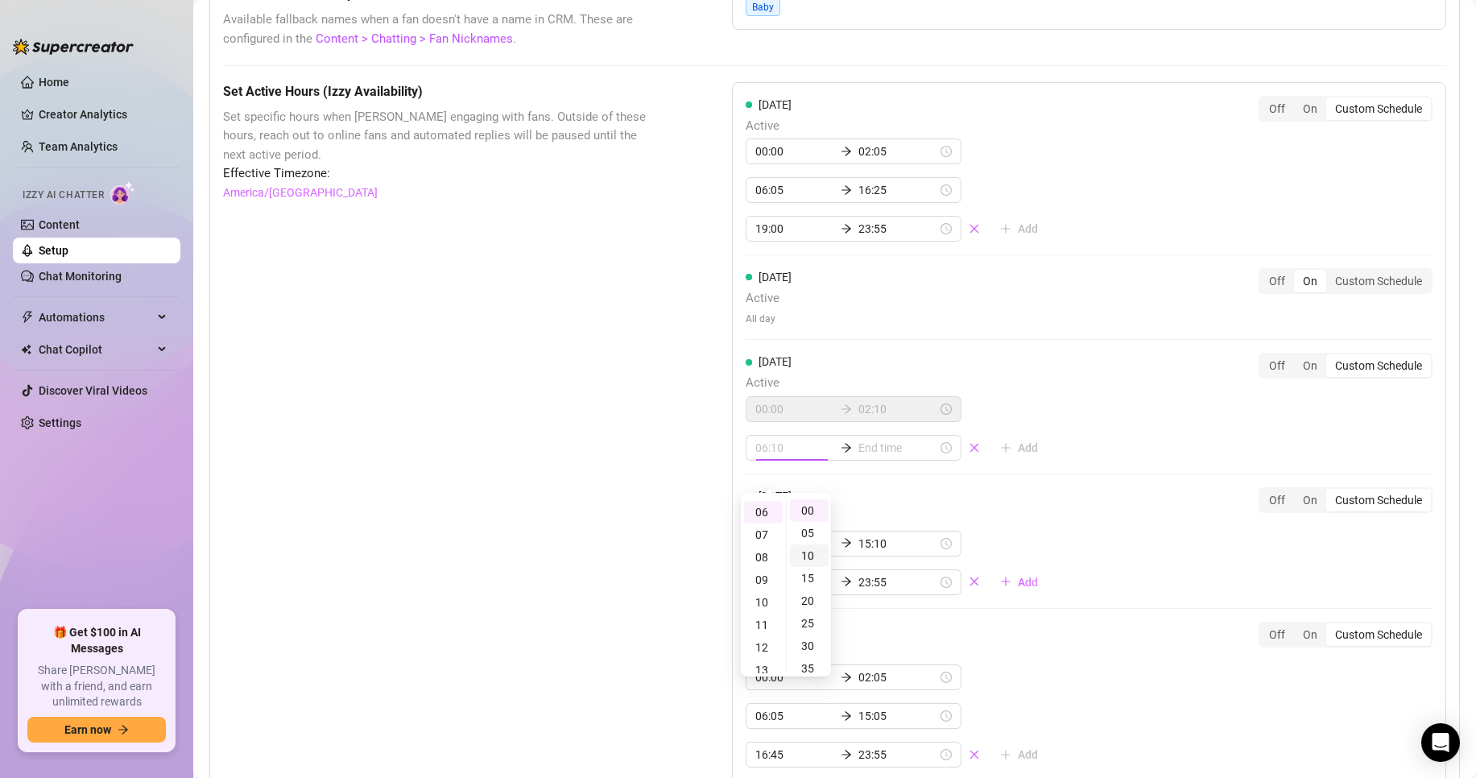
click at [813, 558] on div "10" at bounding box center [809, 555] width 39 height 23
type input "06:10"
click at [901, 457] on input at bounding box center [897, 448] width 79 height 18
type input "06:20"
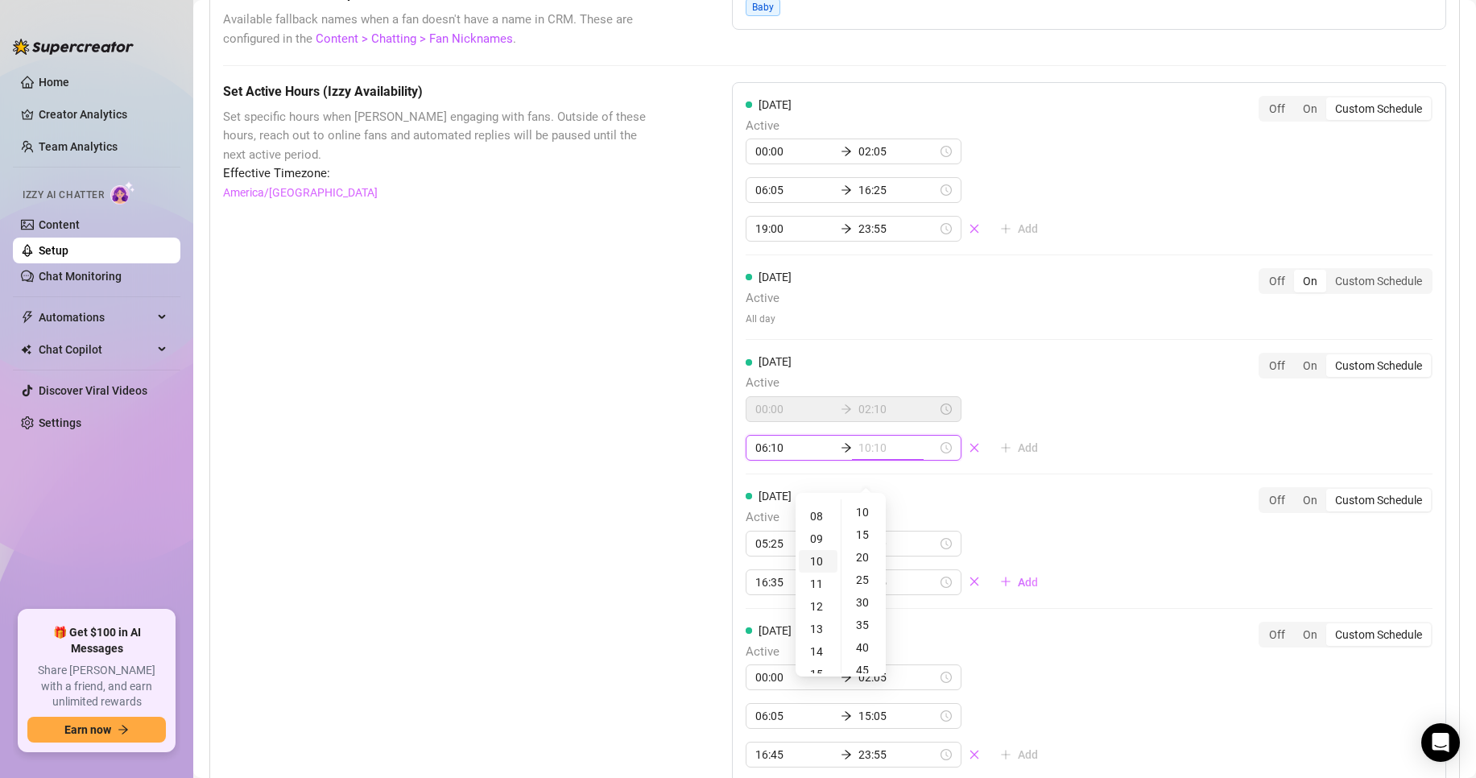
scroll to position [215, 0]
click at [808, 655] on div "16" at bounding box center [818, 656] width 39 height 23
click at [863, 537] on div "15" at bounding box center [864, 534] width 39 height 23
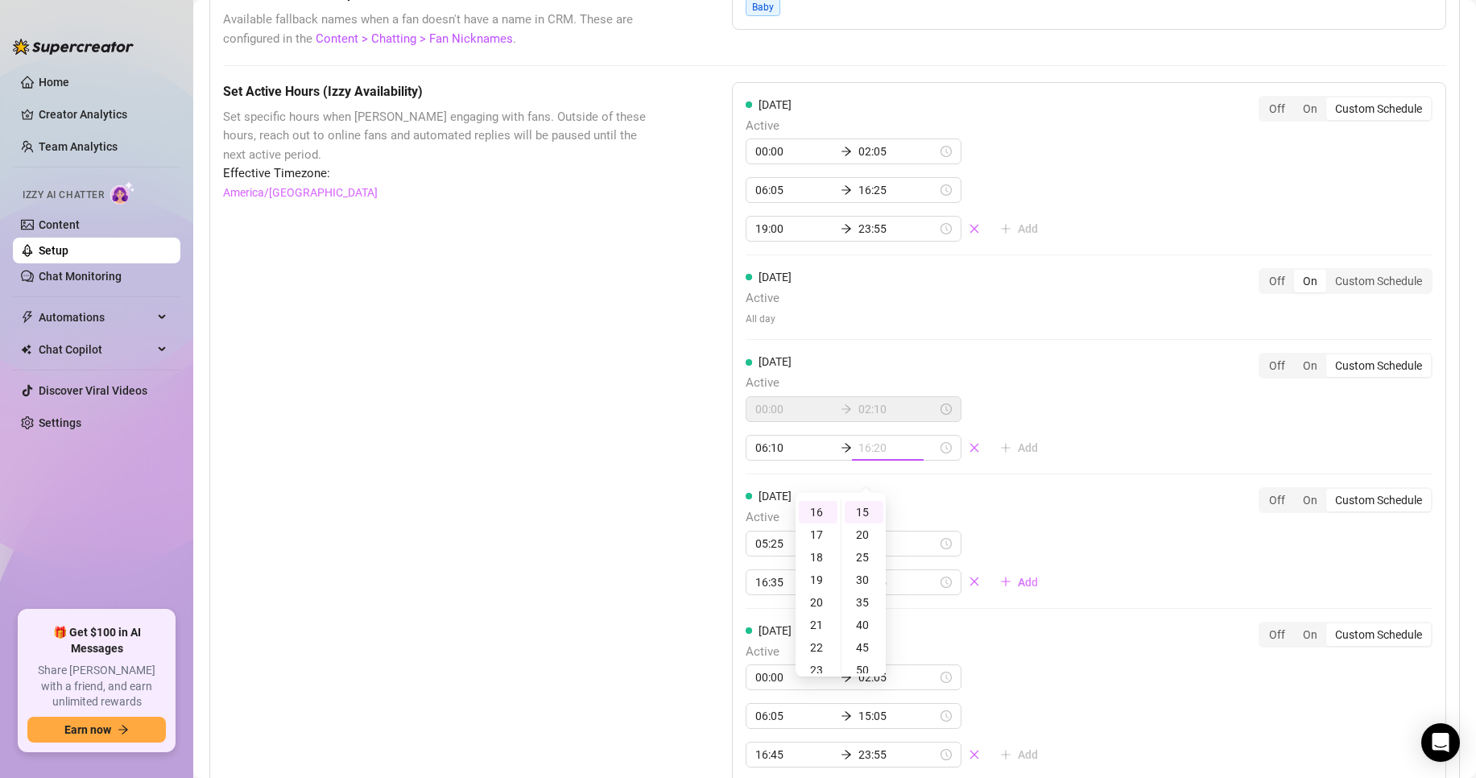
type input "16:15"
click at [1083, 474] on div "[DATE] Active 00:00 02:05 06:05 16:25 19:00 23:55 Add Off On Custom Schedule [D…" at bounding box center [1089, 611] width 714 height 1059
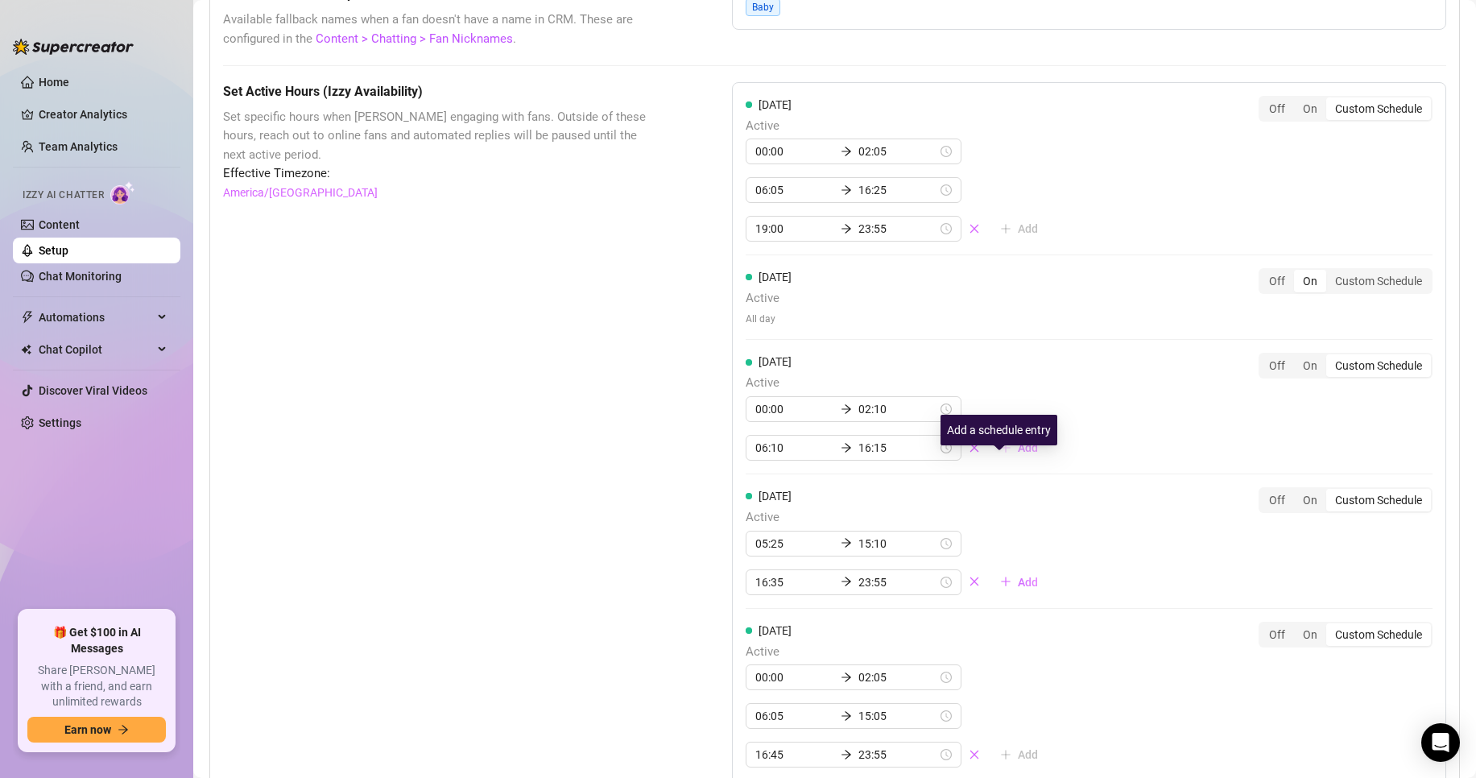
click at [1018, 454] on span "Add" at bounding box center [1028, 447] width 20 height 13
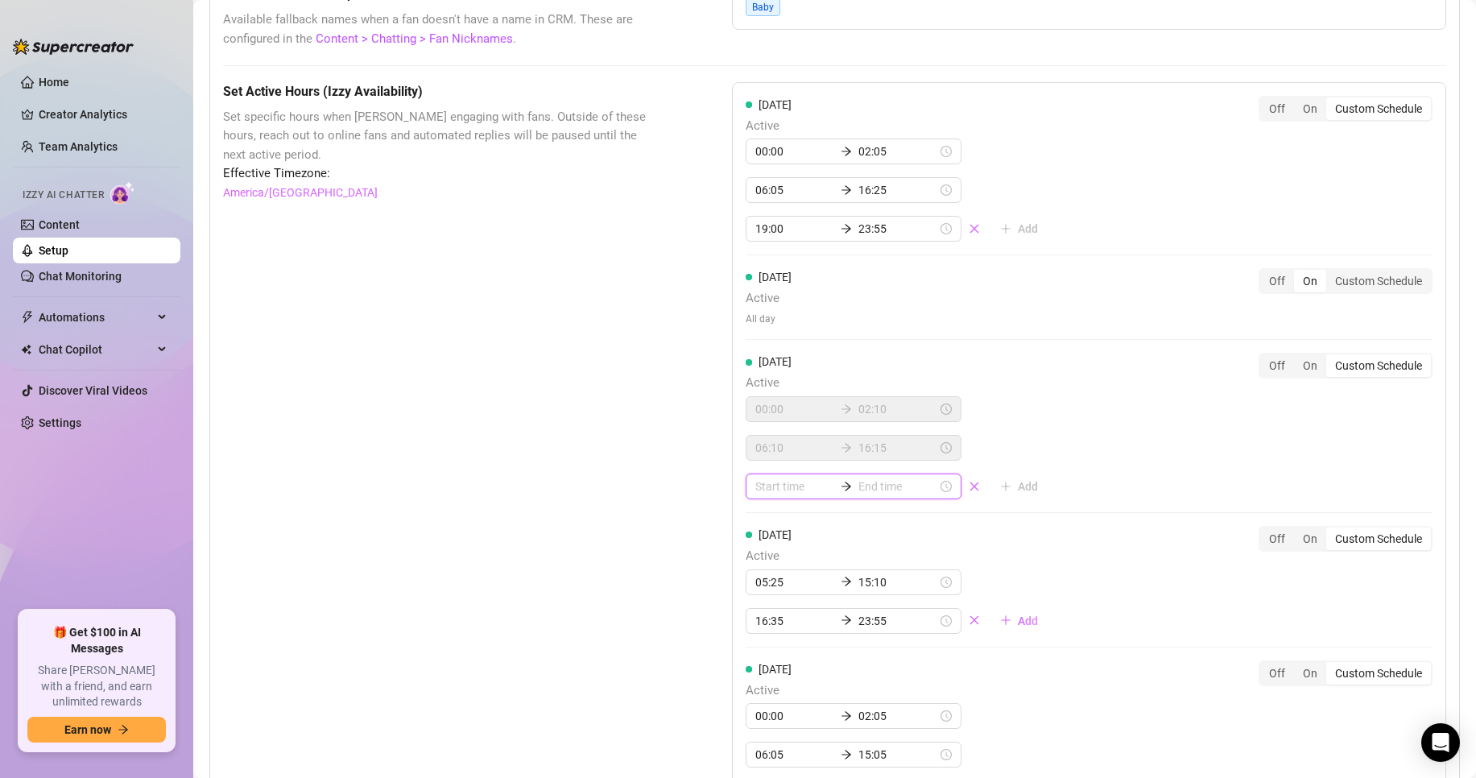
click at [787, 495] on input at bounding box center [794, 486] width 79 height 18
type input "06:00"
type input "12:00"
click at [762, 636] on div "18" at bounding box center [763, 633] width 39 height 23
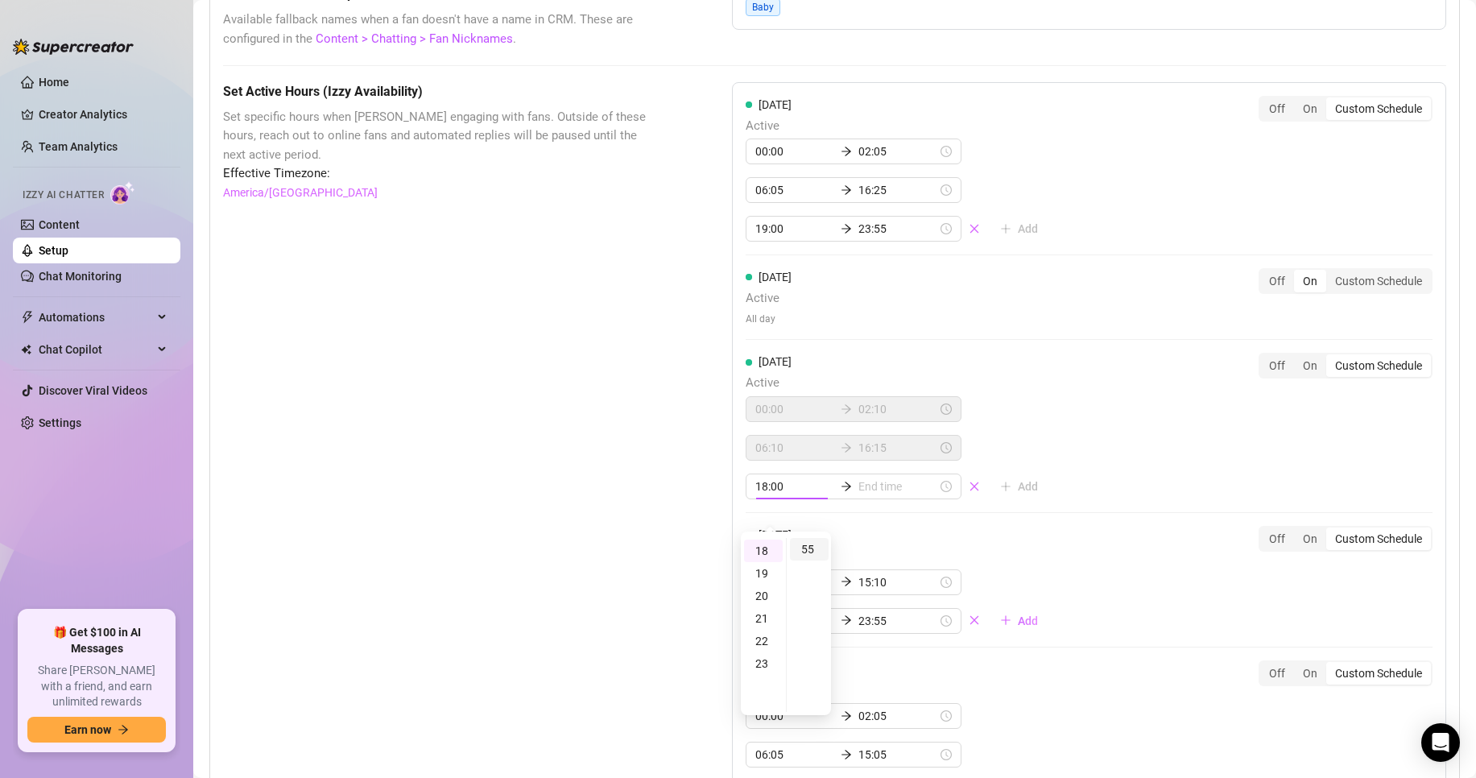
type input "18:55"
click at [809, 552] on div "55" at bounding box center [809, 549] width 39 height 23
click at [882, 495] on input at bounding box center [897, 486] width 79 height 18
click at [813, 658] on div "23" at bounding box center [818, 663] width 39 height 23
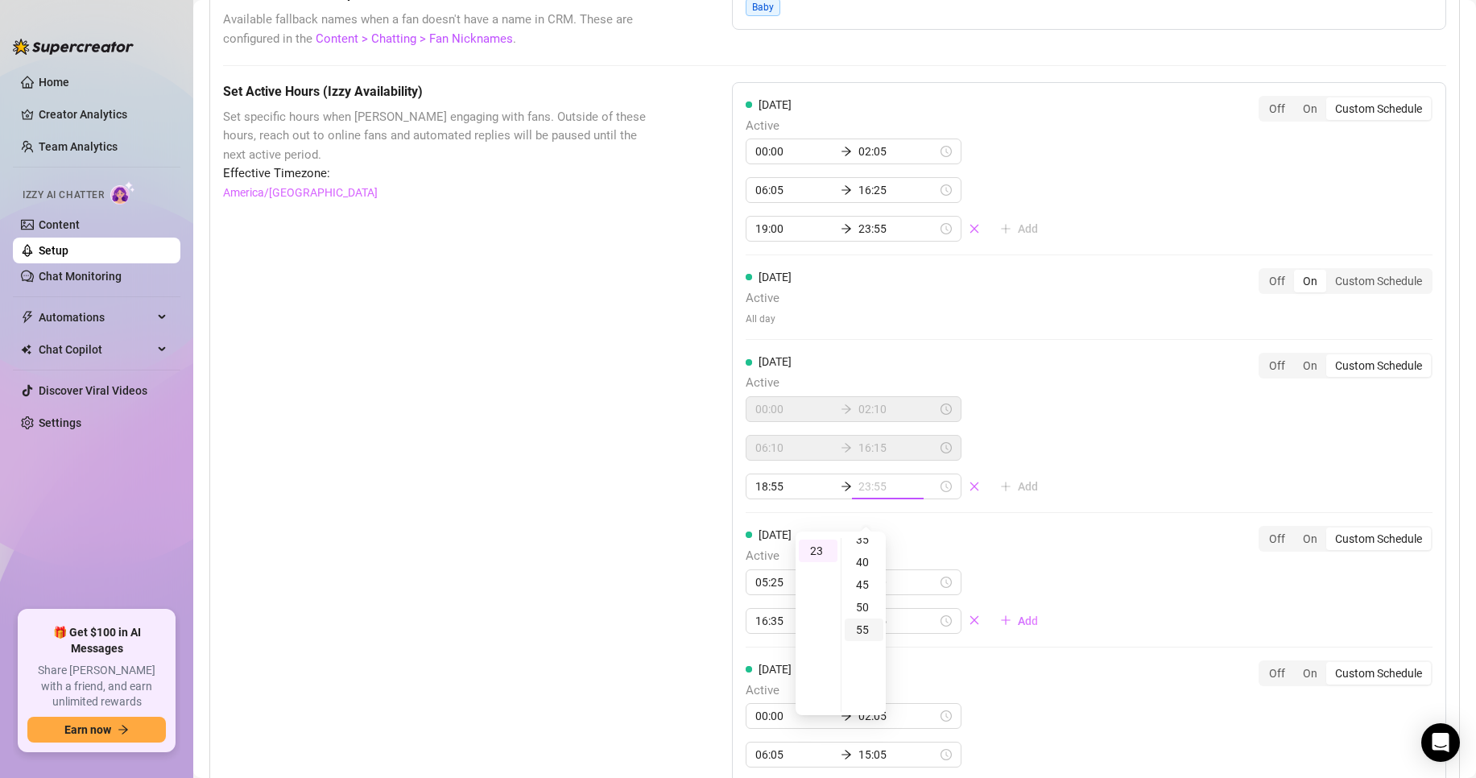
click at [862, 626] on div "55" at bounding box center [864, 629] width 39 height 23
type input "23:55"
click at [661, 550] on div "Set Active Hours (Izzy Availability) Set specific hours when Izzy engaging with…" at bounding box center [834, 687] width 1223 height 1211
click at [782, 238] on input "19:00" at bounding box center [794, 229] width 79 height 18
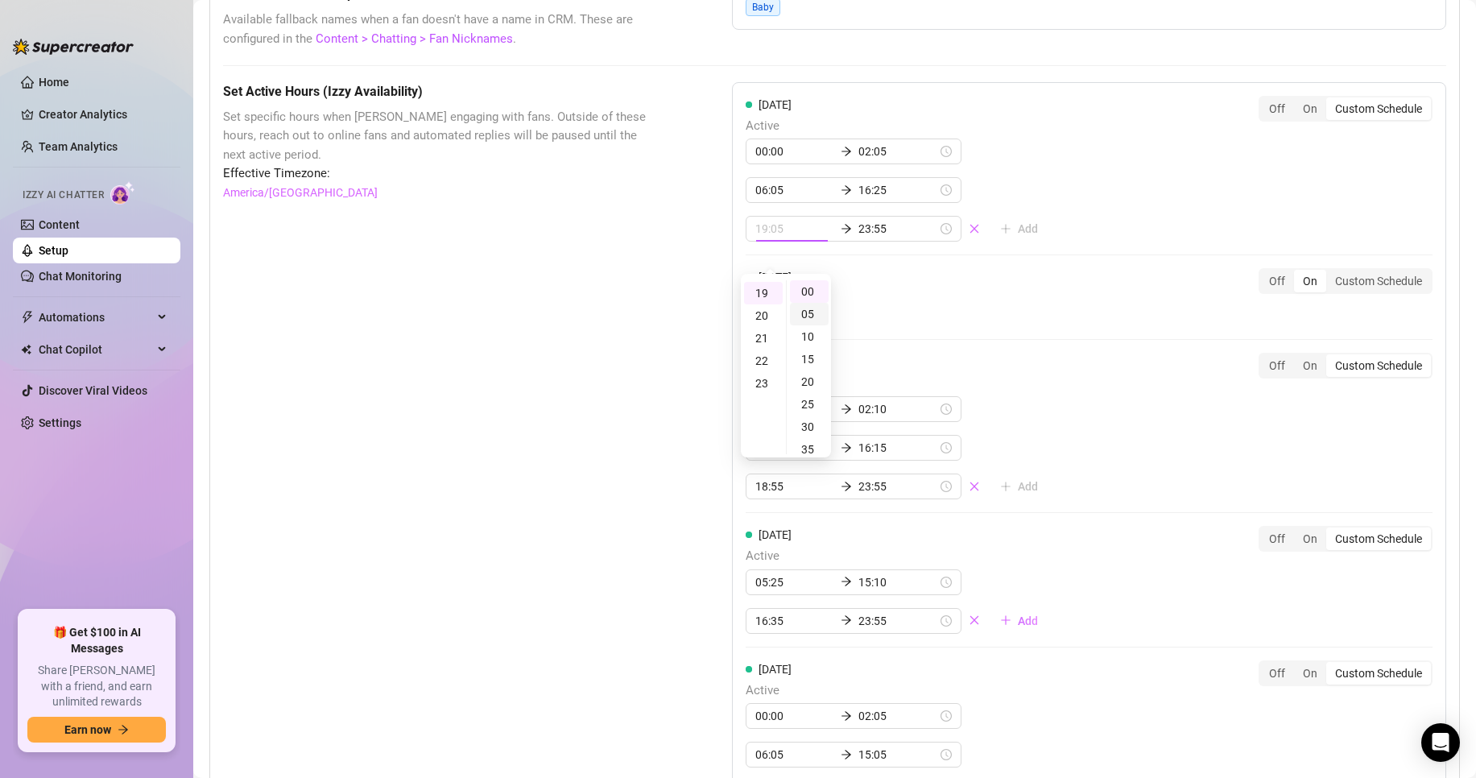
click at [814, 314] on div "05" at bounding box center [809, 314] width 39 height 23
type input "19:05"
click at [623, 295] on div "Set Active Hours (Izzy Availability) Set specific hours when Izzy engaging with…" at bounding box center [437, 687] width 428 height 1211
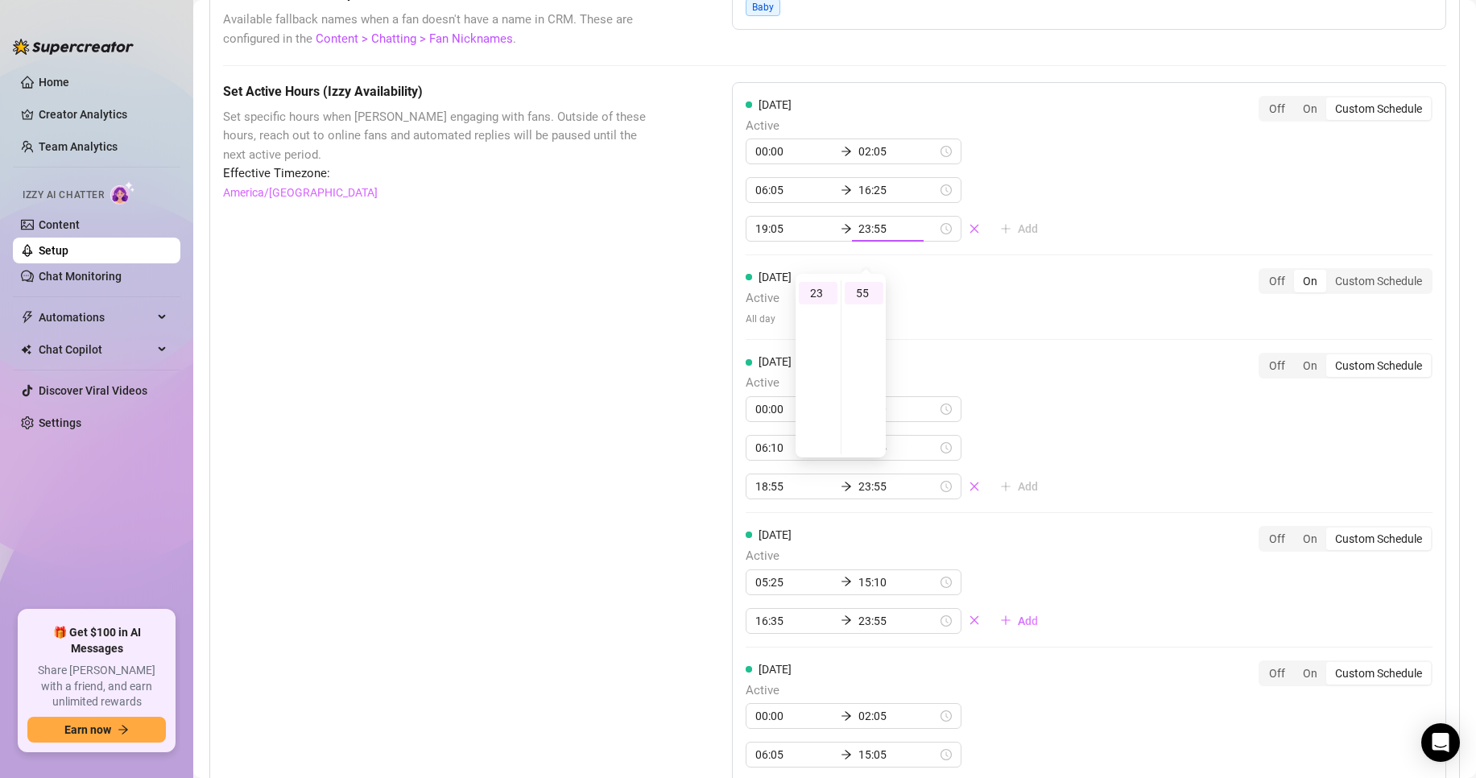
click at [623, 295] on div "Set Active Hours (Izzy Availability) Set specific hours when Izzy engaging with…" at bounding box center [437, 687] width 428 height 1211
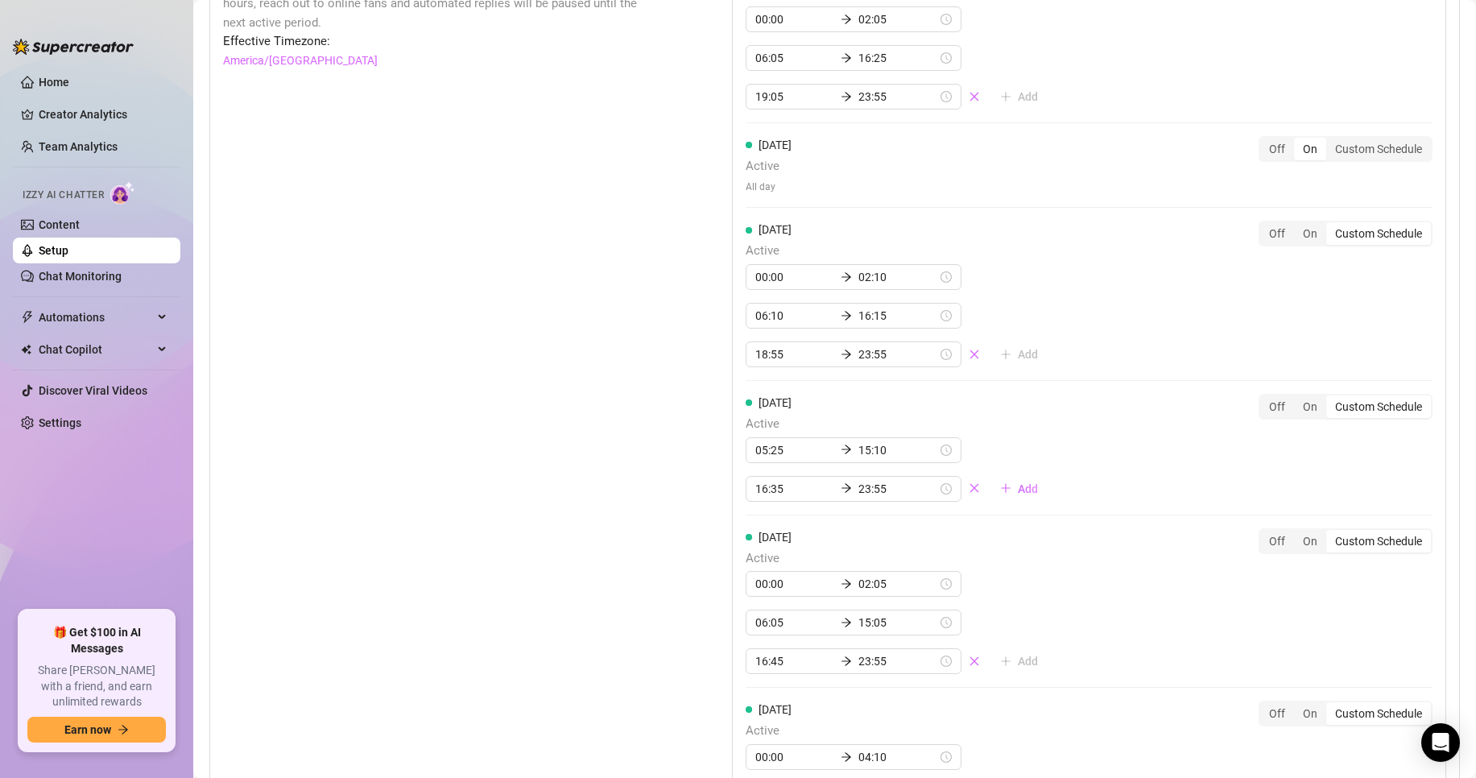
scroll to position [1449, 0]
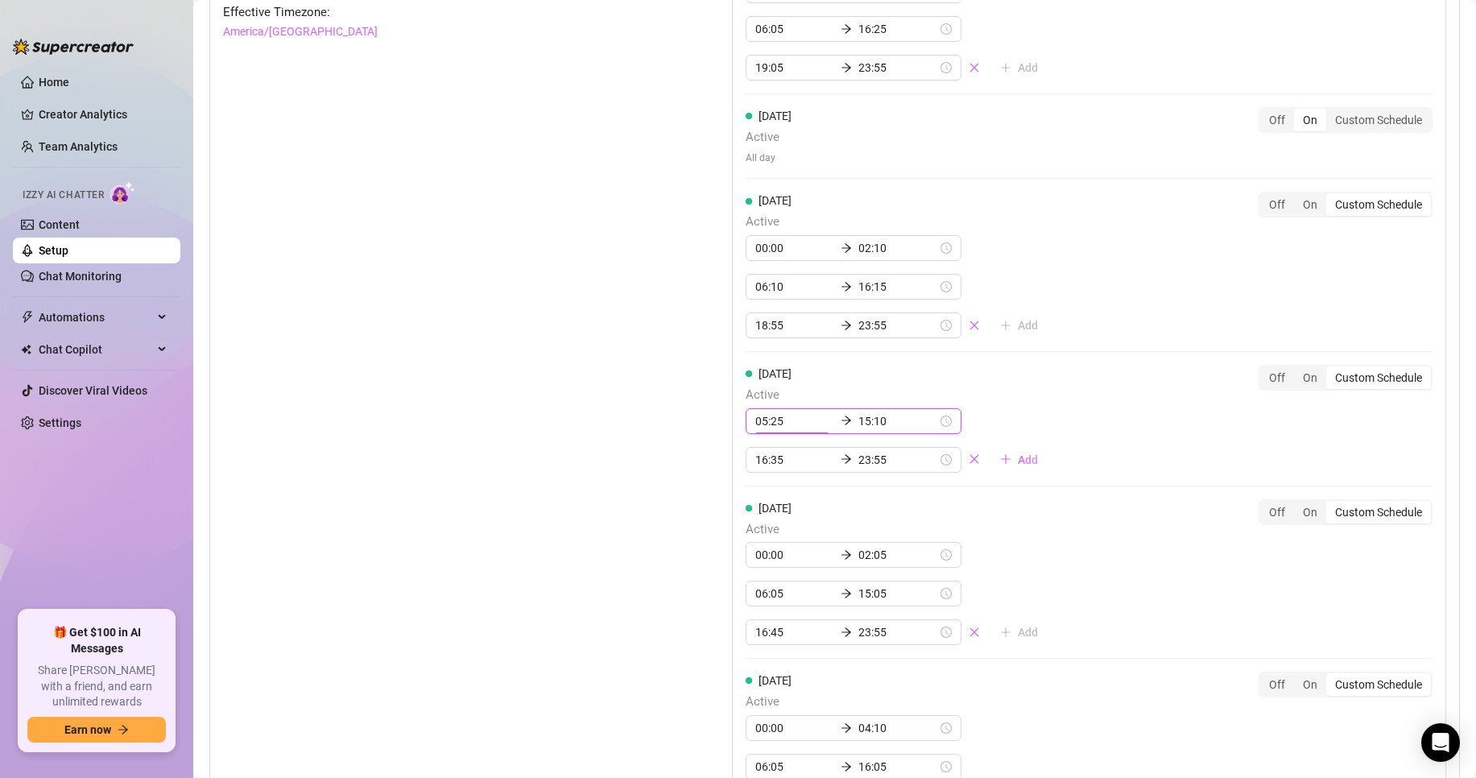
click at [777, 430] on input "05:25" at bounding box center [794, 421] width 79 height 18
click at [762, 481] on div "00" at bounding box center [763, 483] width 39 height 23
type input "00:00"
click at [810, 485] on div "00" at bounding box center [809, 483] width 39 height 23
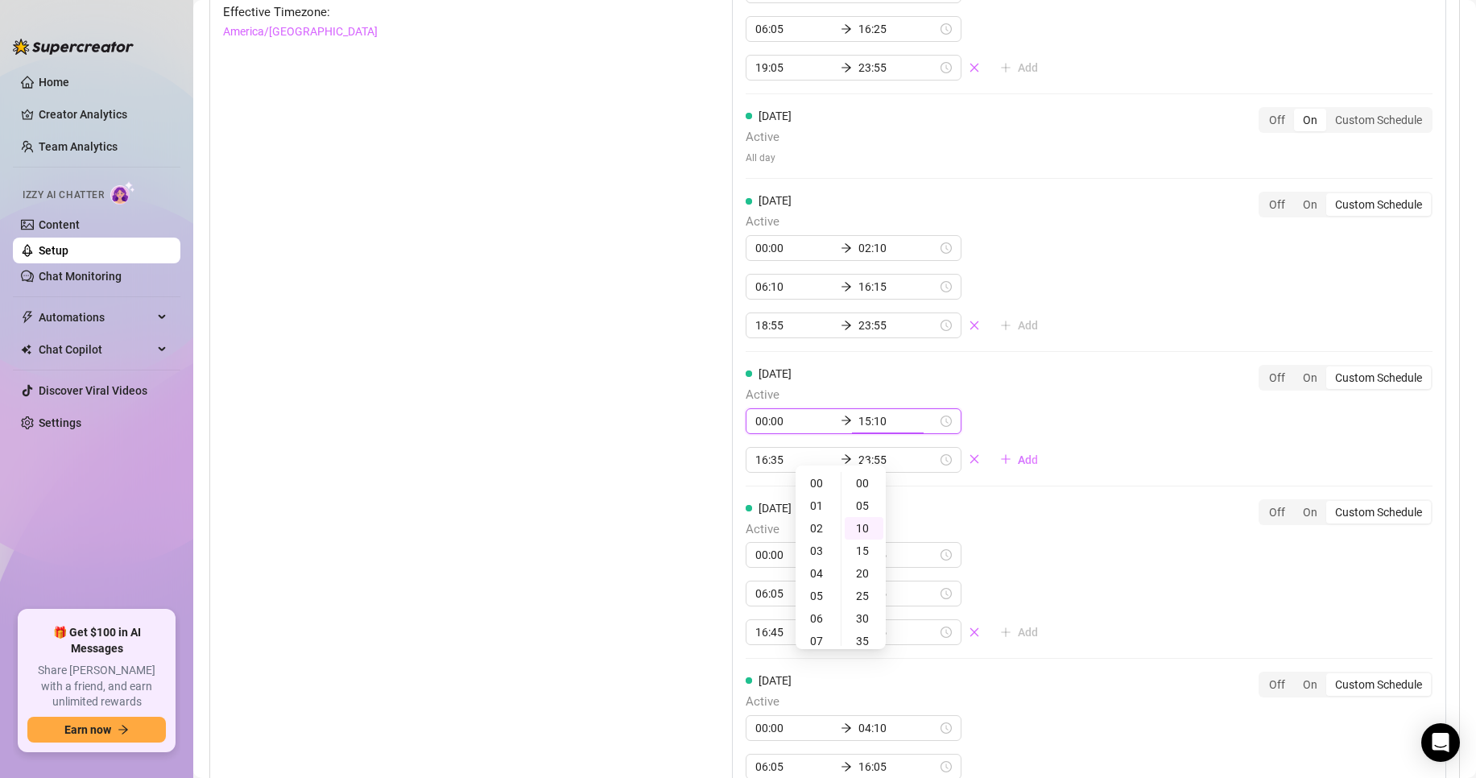
click at [867, 430] on input "15:10" at bounding box center [897, 421] width 79 height 18
click at [817, 504] on div "01" at bounding box center [818, 505] width 39 height 23
click at [868, 594] on div "35" at bounding box center [864, 597] width 39 height 23
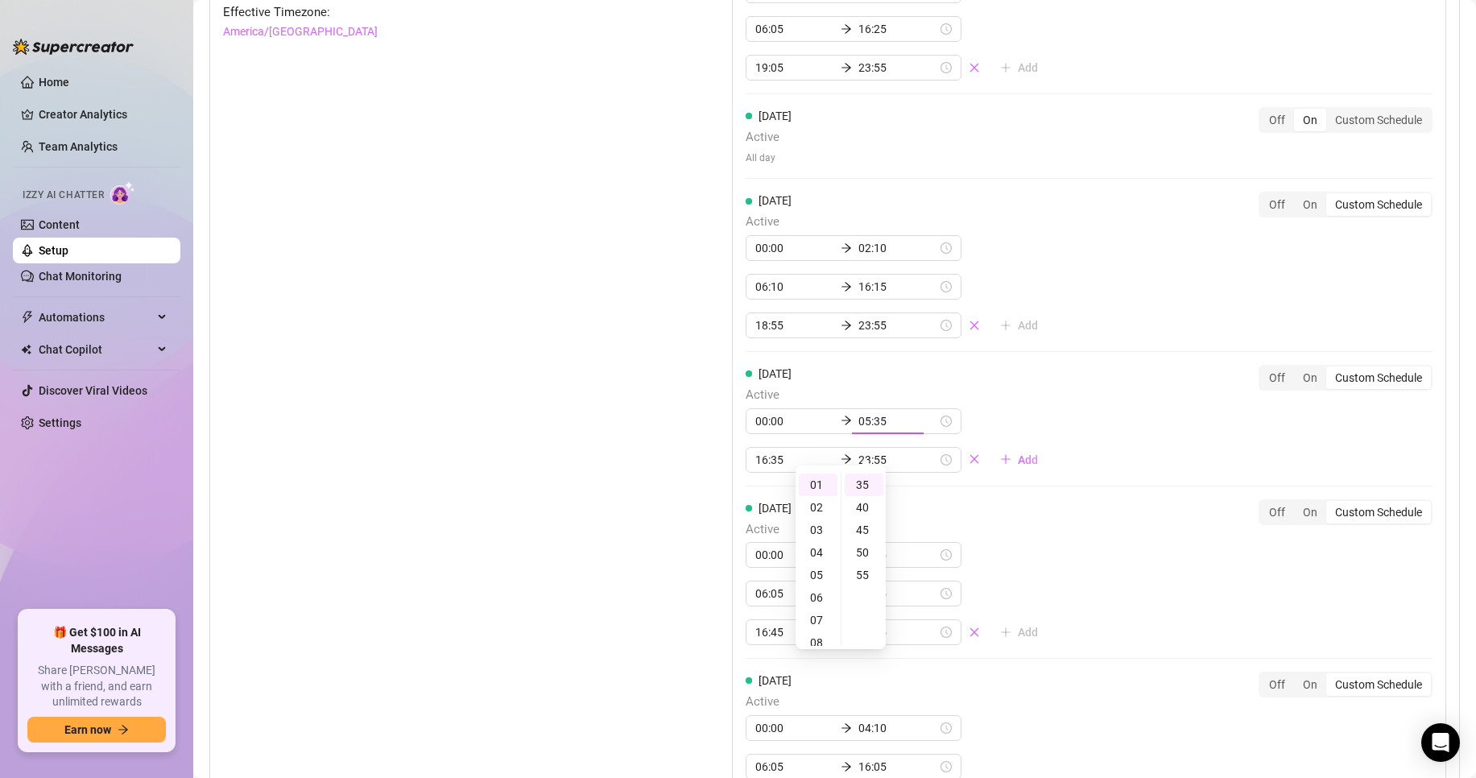
type input "01:35"
click at [698, 538] on div "Set Active Hours (Izzy Availability) Set specific hours when Izzy engaging with…" at bounding box center [834, 526] width 1223 height 1211
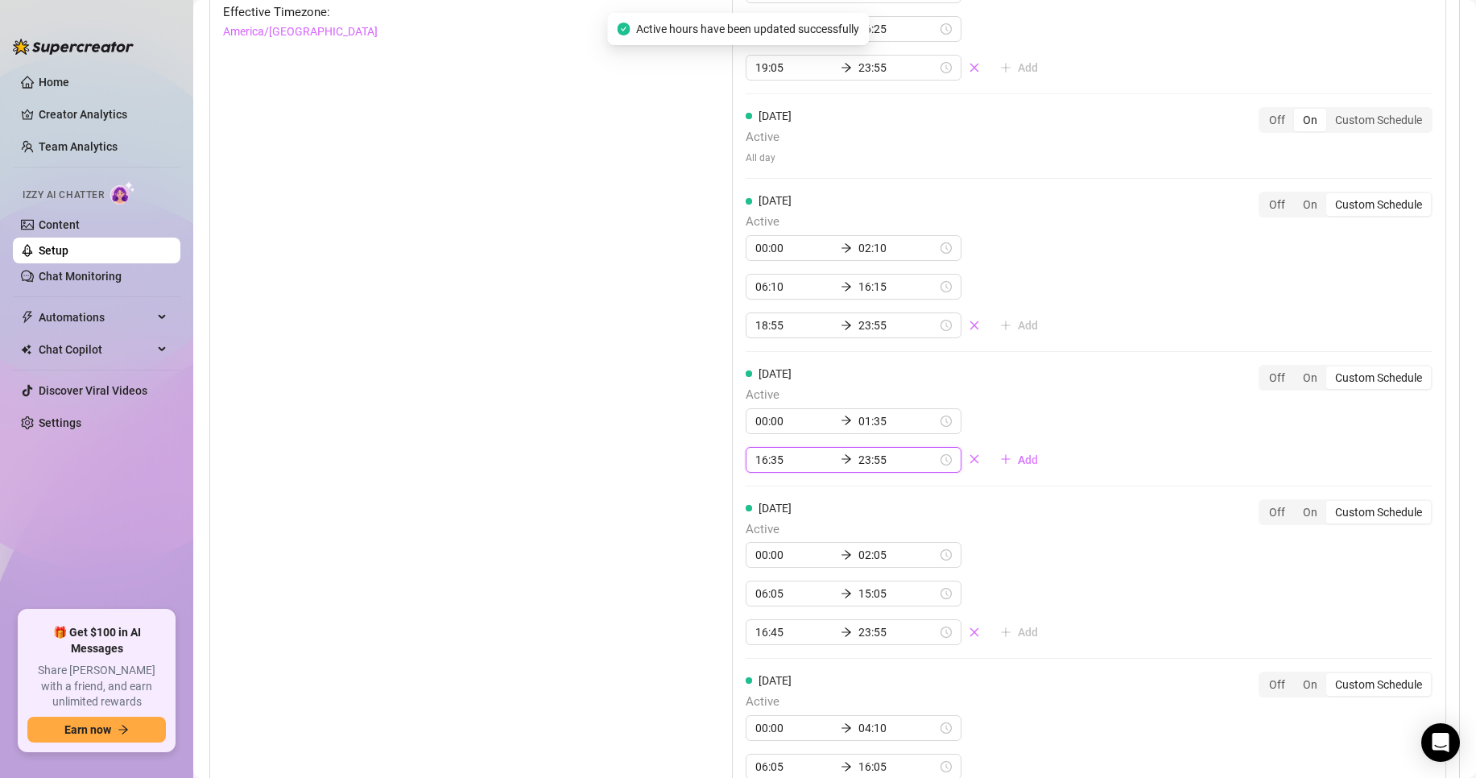
click at [787, 469] on input "16:35" at bounding box center [794, 460] width 79 height 18
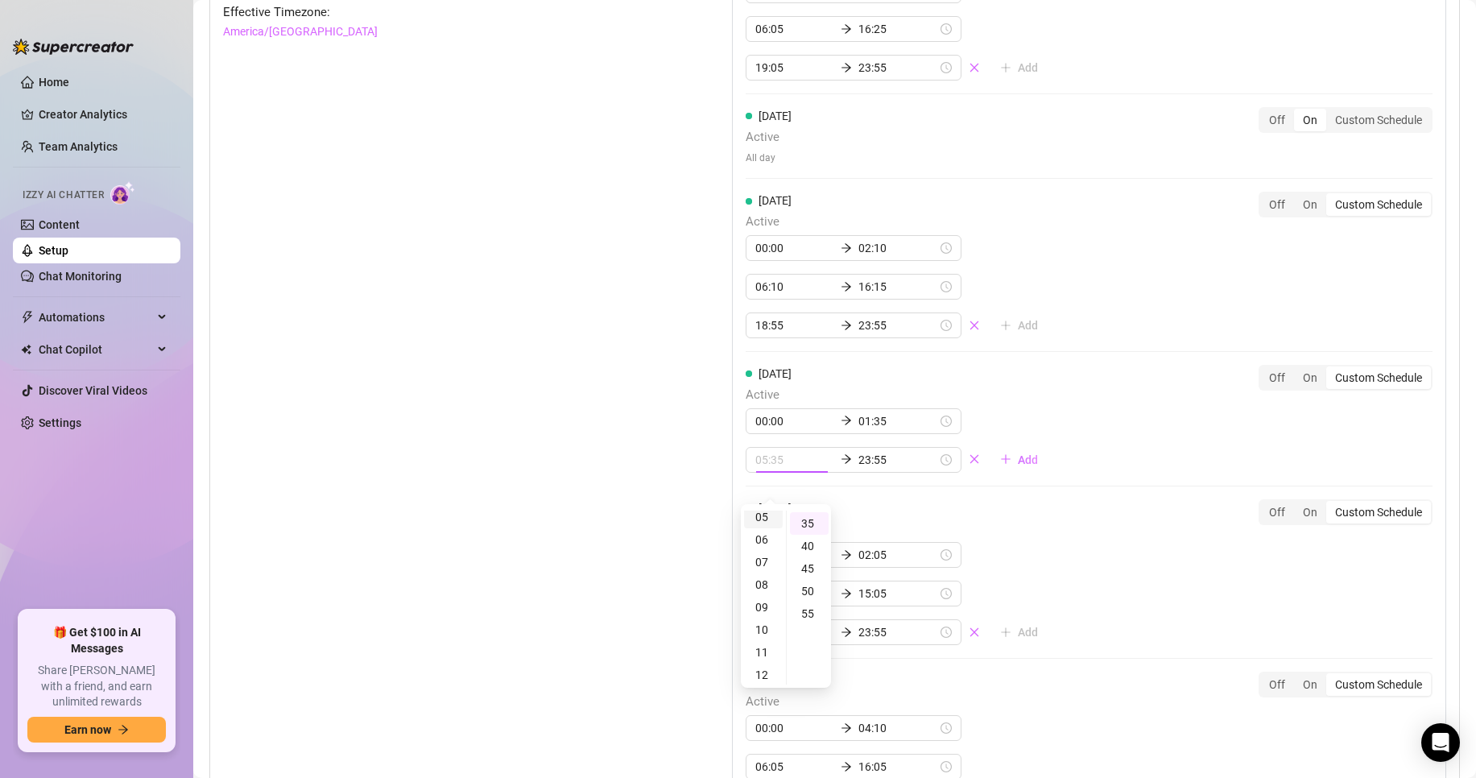
click at [759, 522] on div "05" at bounding box center [763, 517] width 39 height 23
click at [812, 567] on div "45" at bounding box center [809, 568] width 39 height 23
type input "05:45"
click at [874, 469] on input "23:55" at bounding box center [897, 460] width 79 height 18
click at [814, 603] on div "16" at bounding box center [818, 607] width 39 height 23
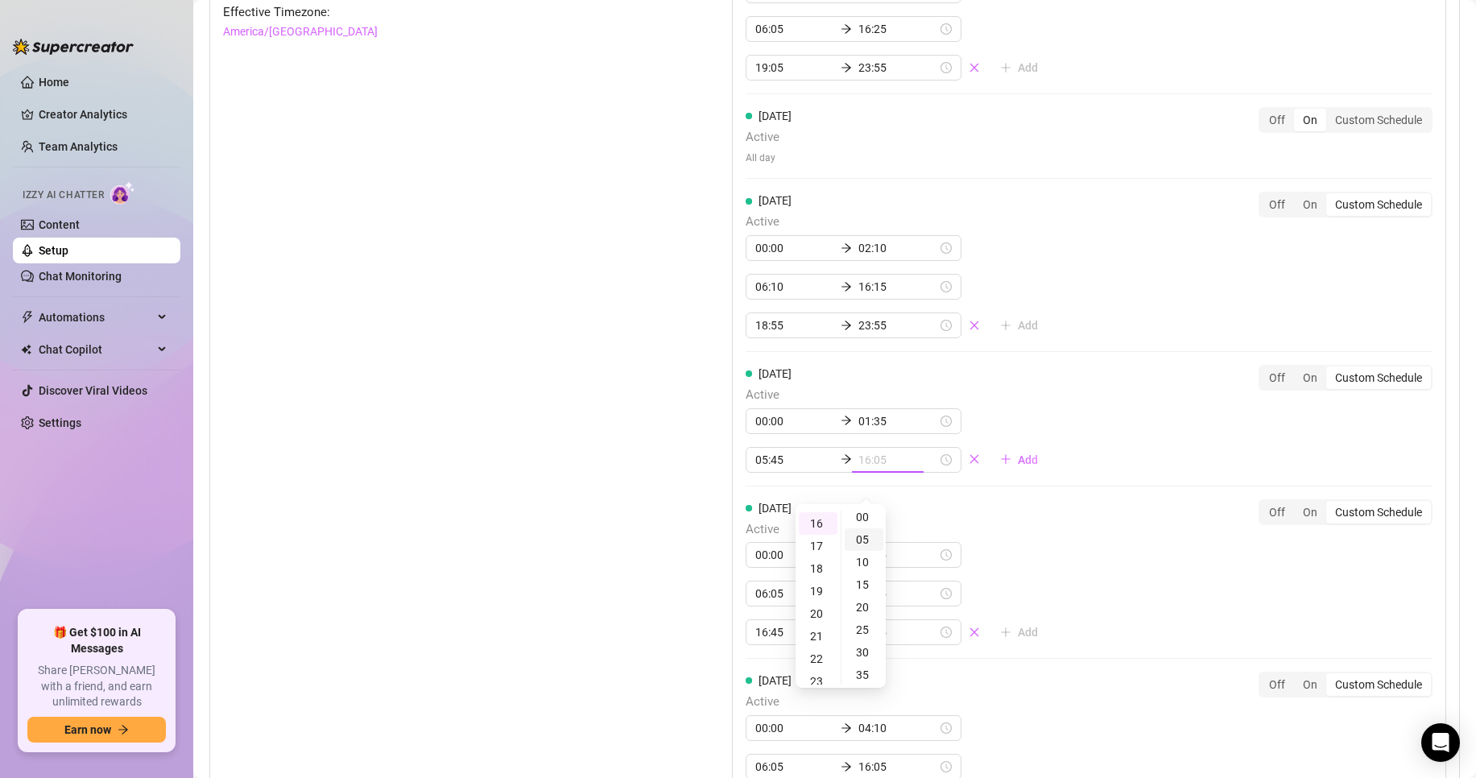
click at [866, 539] on div "05" at bounding box center [864, 539] width 39 height 23
type input "16:05"
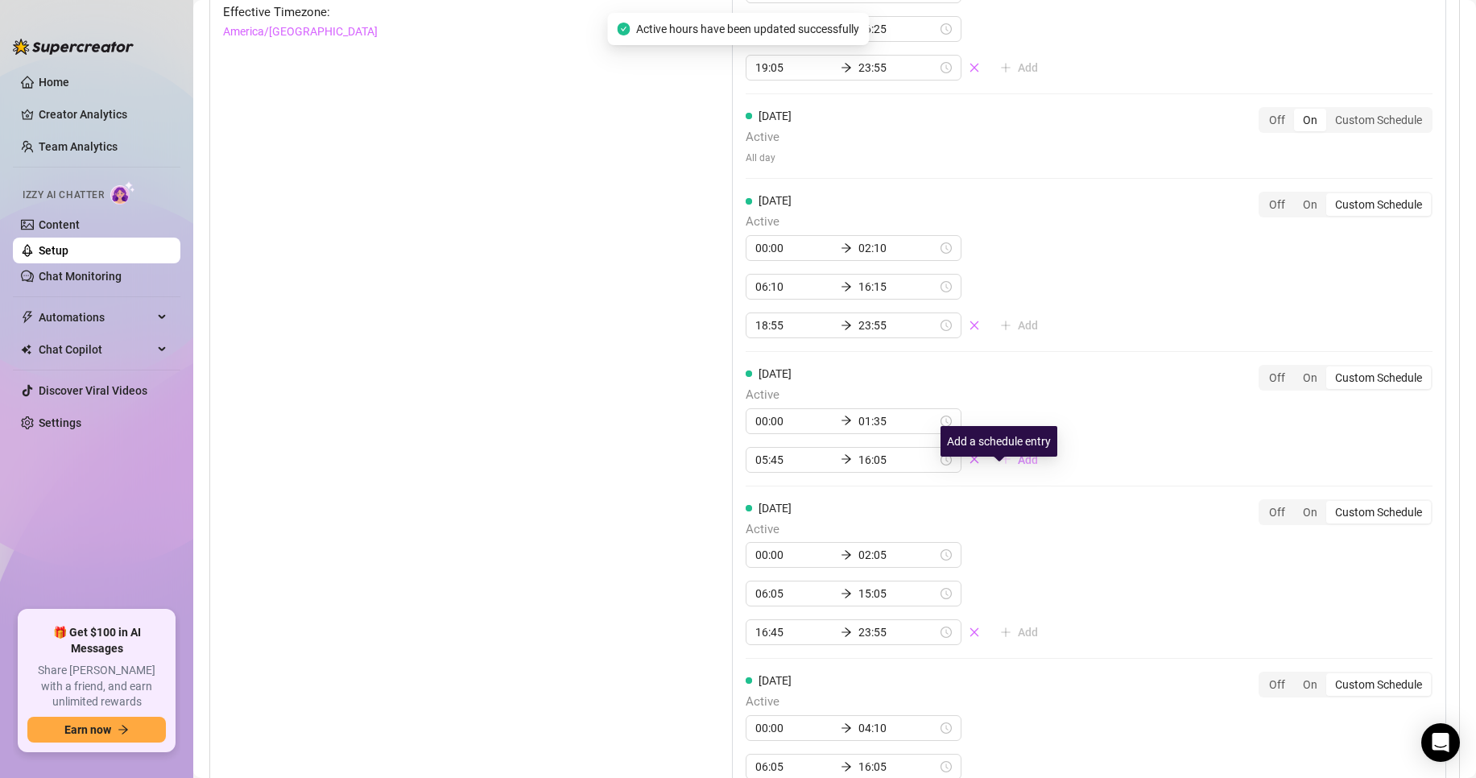
click at [1018, 466] on span "Add" at bounding box center [1028, 459] width 20 height 13
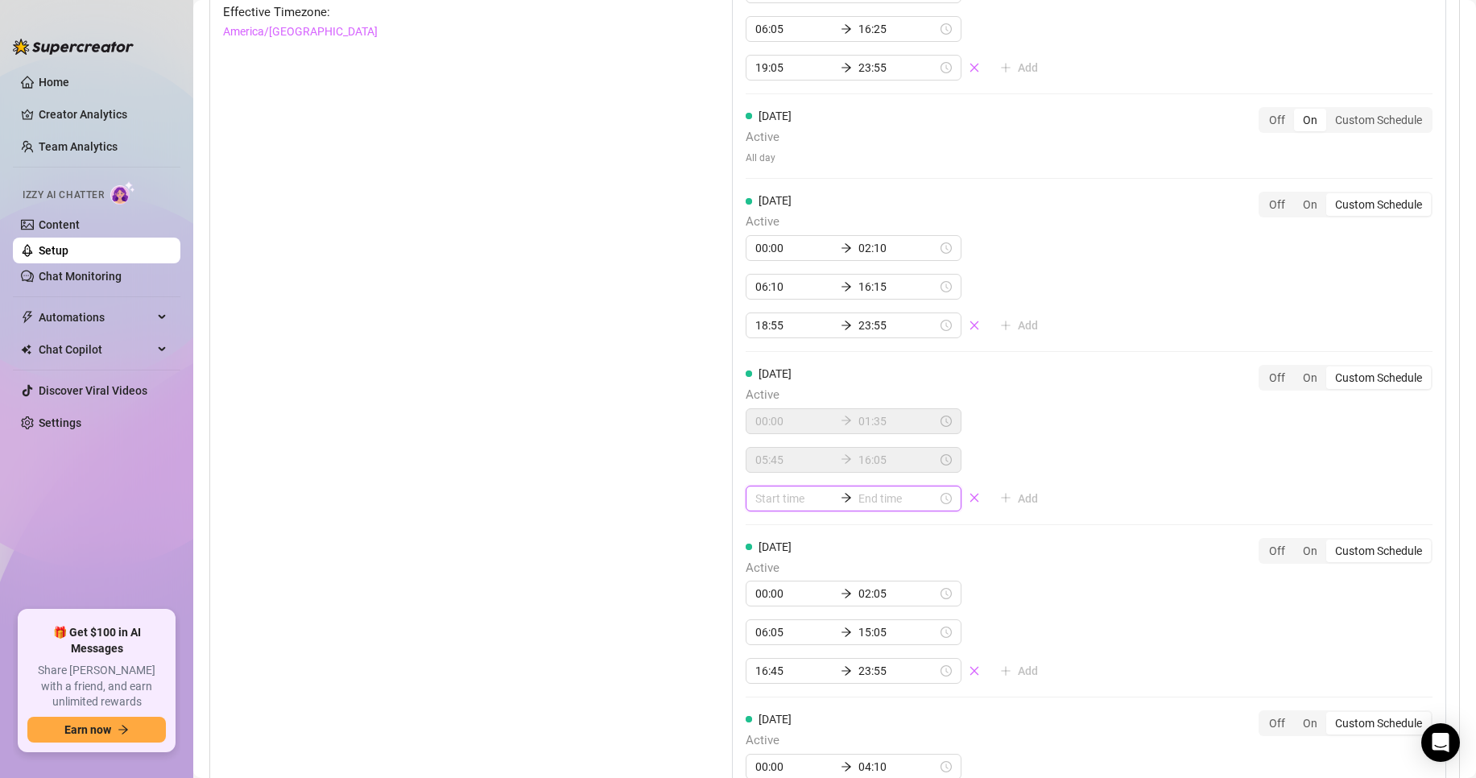
click at [791, 507] on input at bounding box center [794, 499] width 79 height 18
type input "01:00"
click at [766, 660] on div "19" at bounding box center [763, 666] width 39 height 23
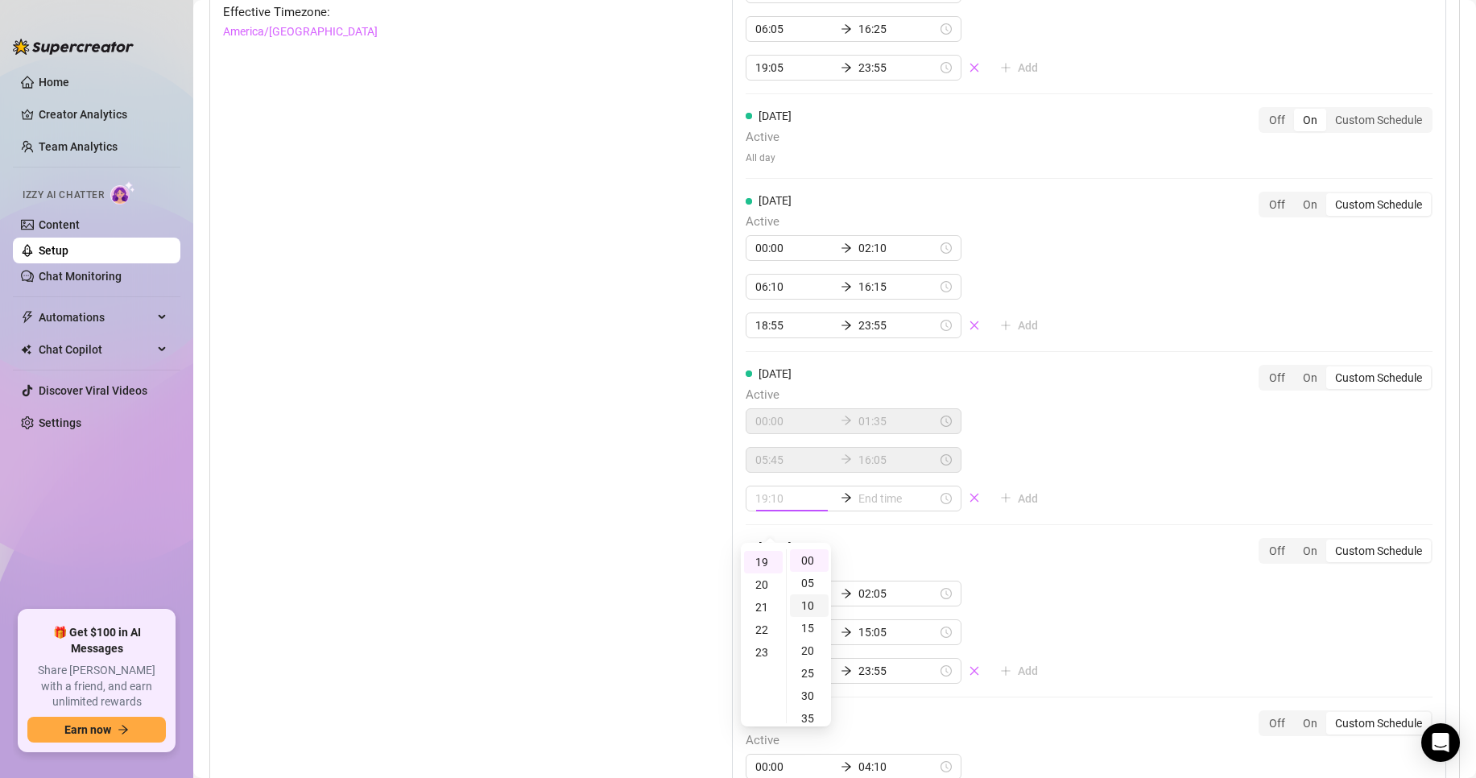
click at [808, 606] on div "10" at bounding box center [809, 605] width 39 height 23
type input "19:10"
click at [861, 507] on input at bounding box center [897, 499] width 79 height 18
type input "19:20"
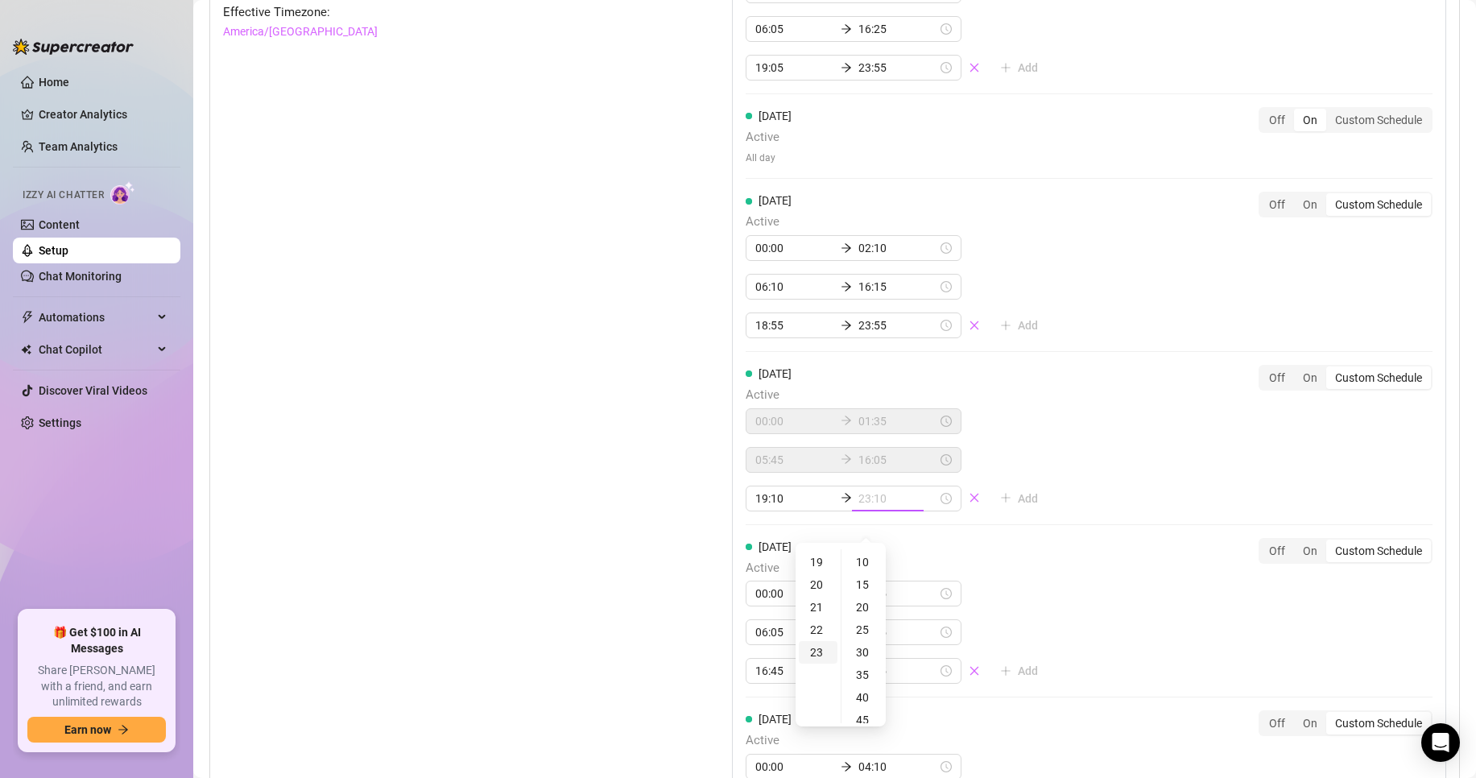
click at [824, 648] on div "23" at bounding box center [818, 652] width 39 height 23
type input "23:55"
click at [869, 560] on div "55" at bounding box center [864, 560] width 39 height 23
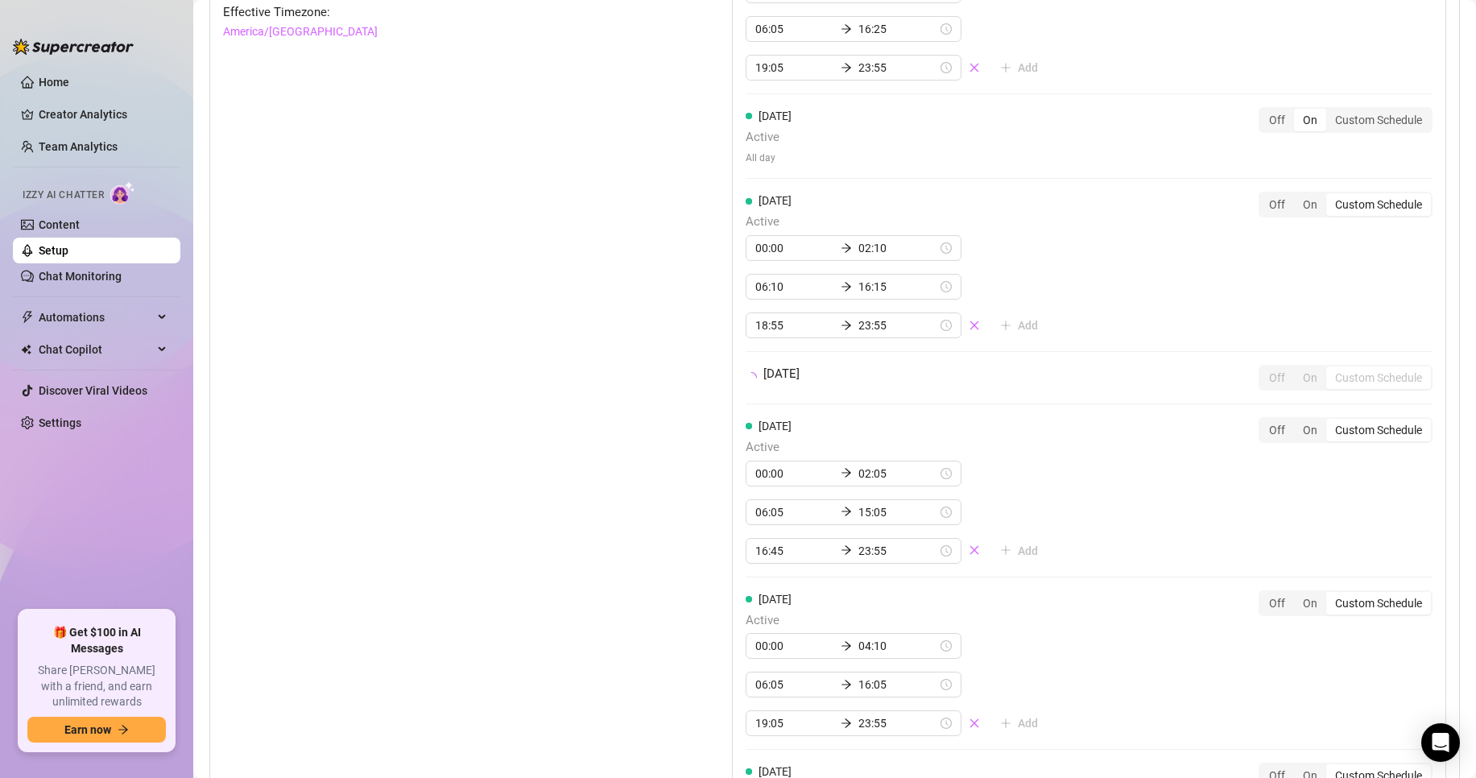
click at [651, 536] on div "Set Active Hours (Izzy Availability) Set specific hours when Izzy engaging with…" at bounding box center [834, 486] width 1223 height 1130
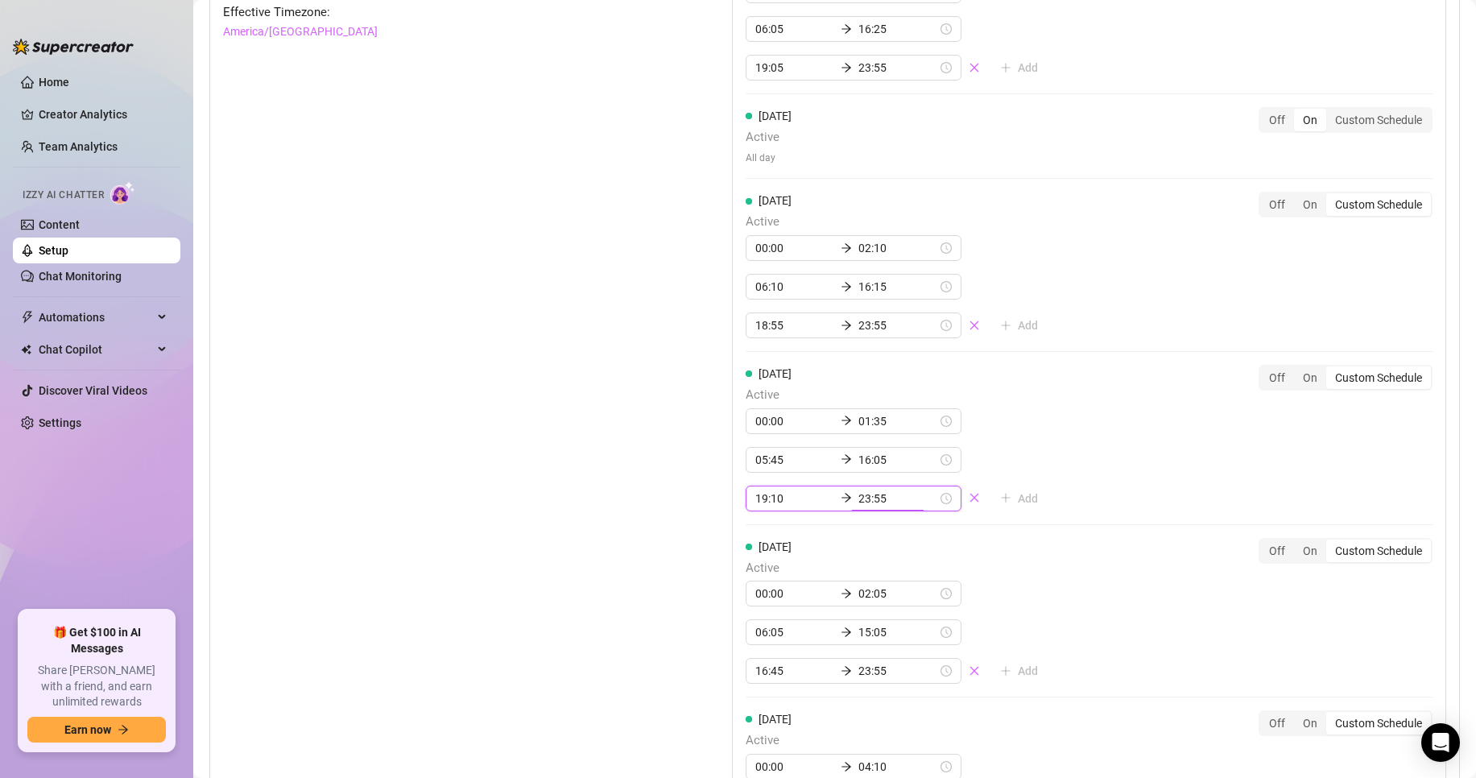
click at [874, 507] on input "23:55" at bounding box center [897, 499] width 79 height 18
click at [858, 556] on div "00" at bounding box center [864, 560] width 39 height 23
click at [860, 563] on div "55" at bounding box center [864, 560] width 39 height 23
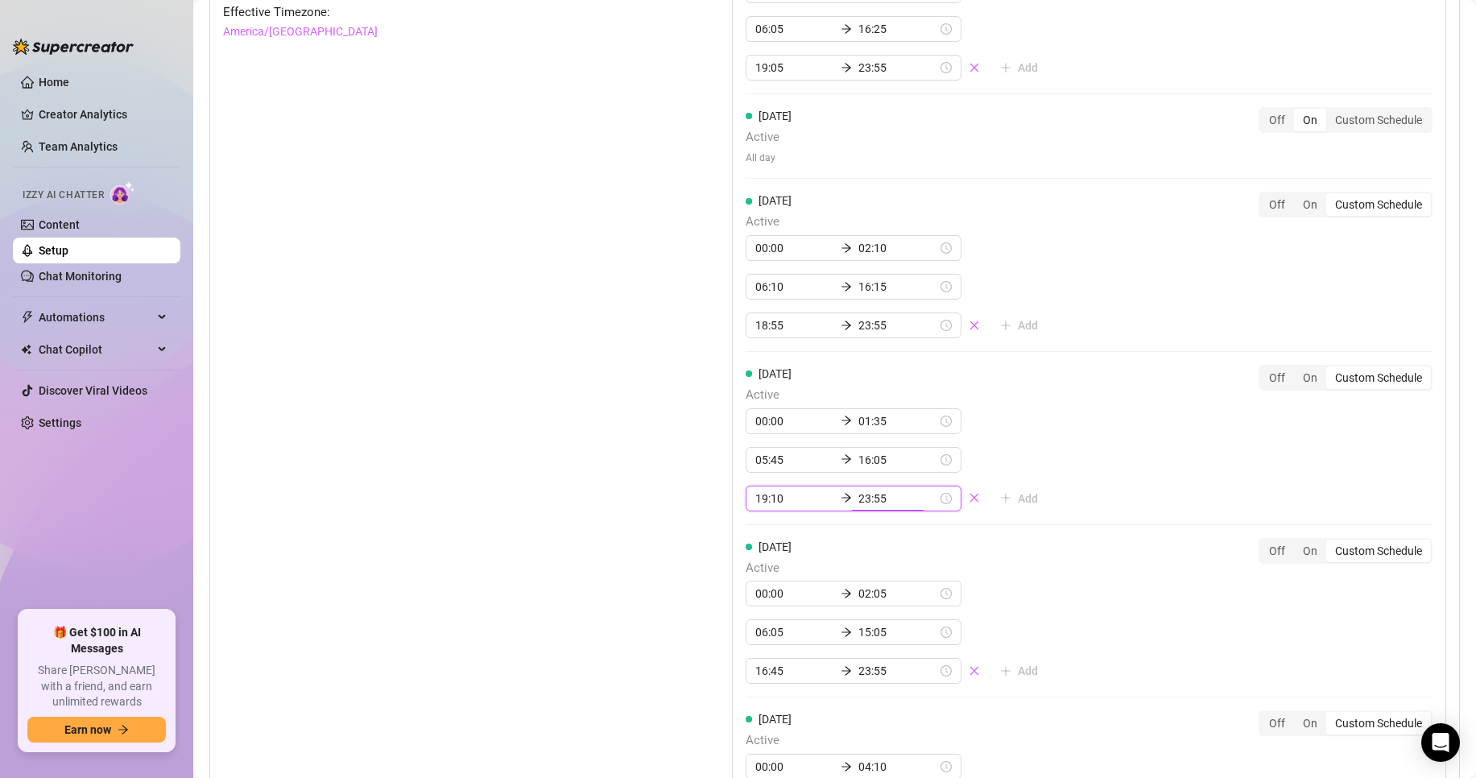
click at [680, 554] on div "Set Active Hours (Izzy Availability) Set specific hours when Izzy engaging with…" at bounding box center [834, 546] width 1223 height 1250
click at [668, 508] on div "Set Active Hours (Izzy Availability) Set specific hours when Izzy engaging with…" at bounding box center [834, 546] width 1223 height 1250
click at [1075, 510] on div "[DATE] Active 00:00 01:35 05:45 16:05 19:10 23:55 Add Off On Custom Schedule" at bounding box center [1089, 438] width 687 height 147
click at [890, 507] on input "23:55" at bounding box center [897, 499] width 79 height 18
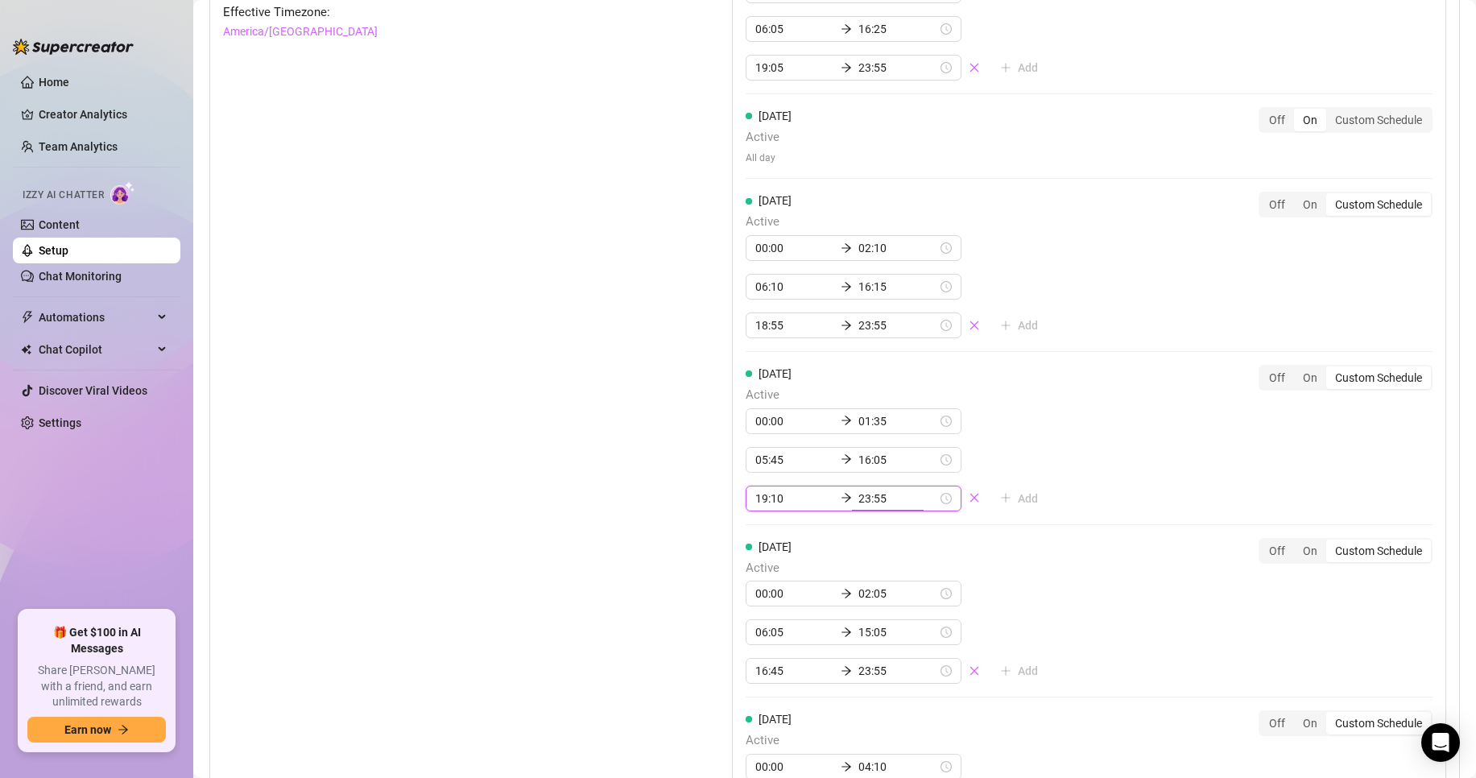
scroll to position [517, 0]
click at [854, 621] on div "50" at bounding box center [864, 620] width 39 height 23
type input "23:50"
click at [1119, 525] on div "[DATE] Active 00:00 01:35 05:45 16:05 19:10 23:50 Add Off On Custom Schedule" at bounding box center [1089, 445] width 687 height 160
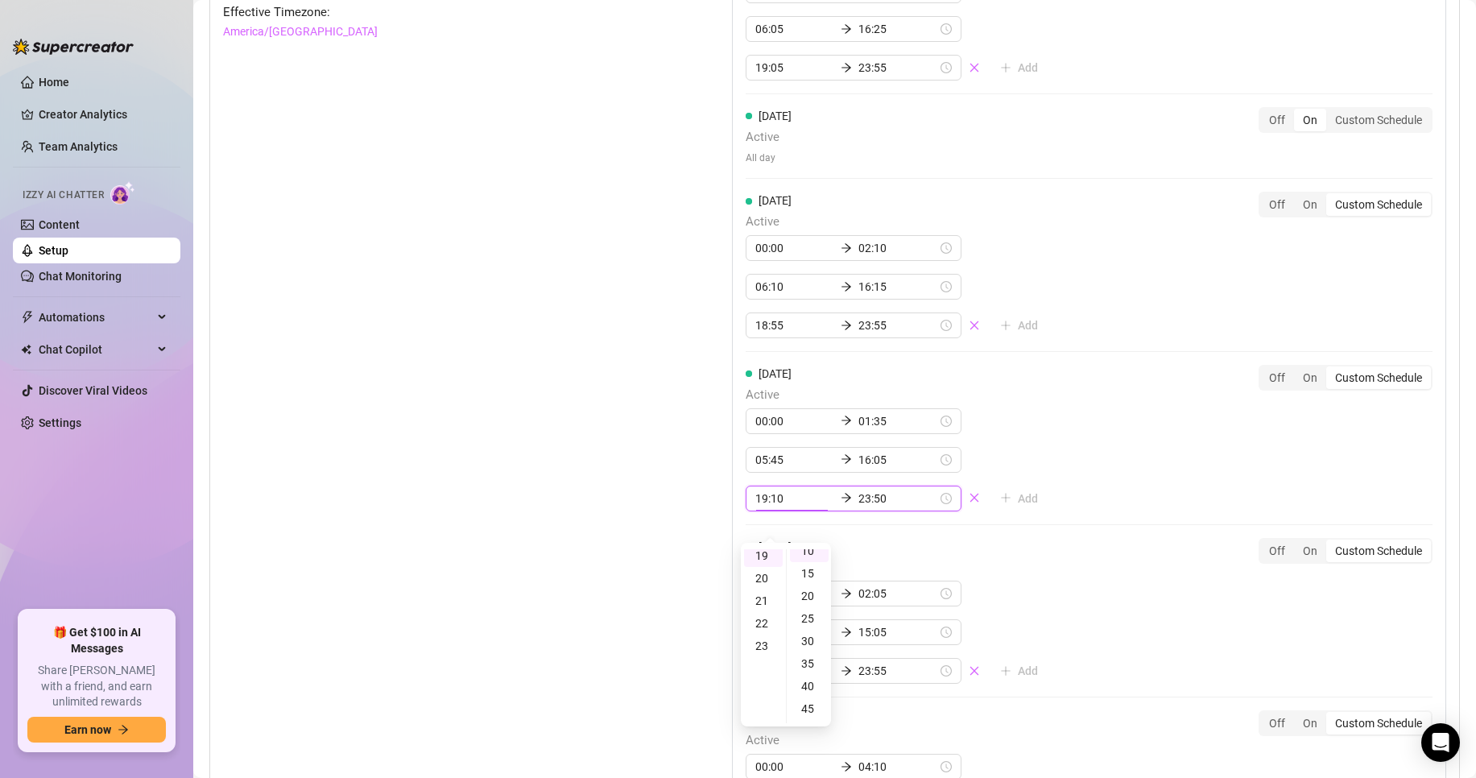
scroll to position [45, 0]
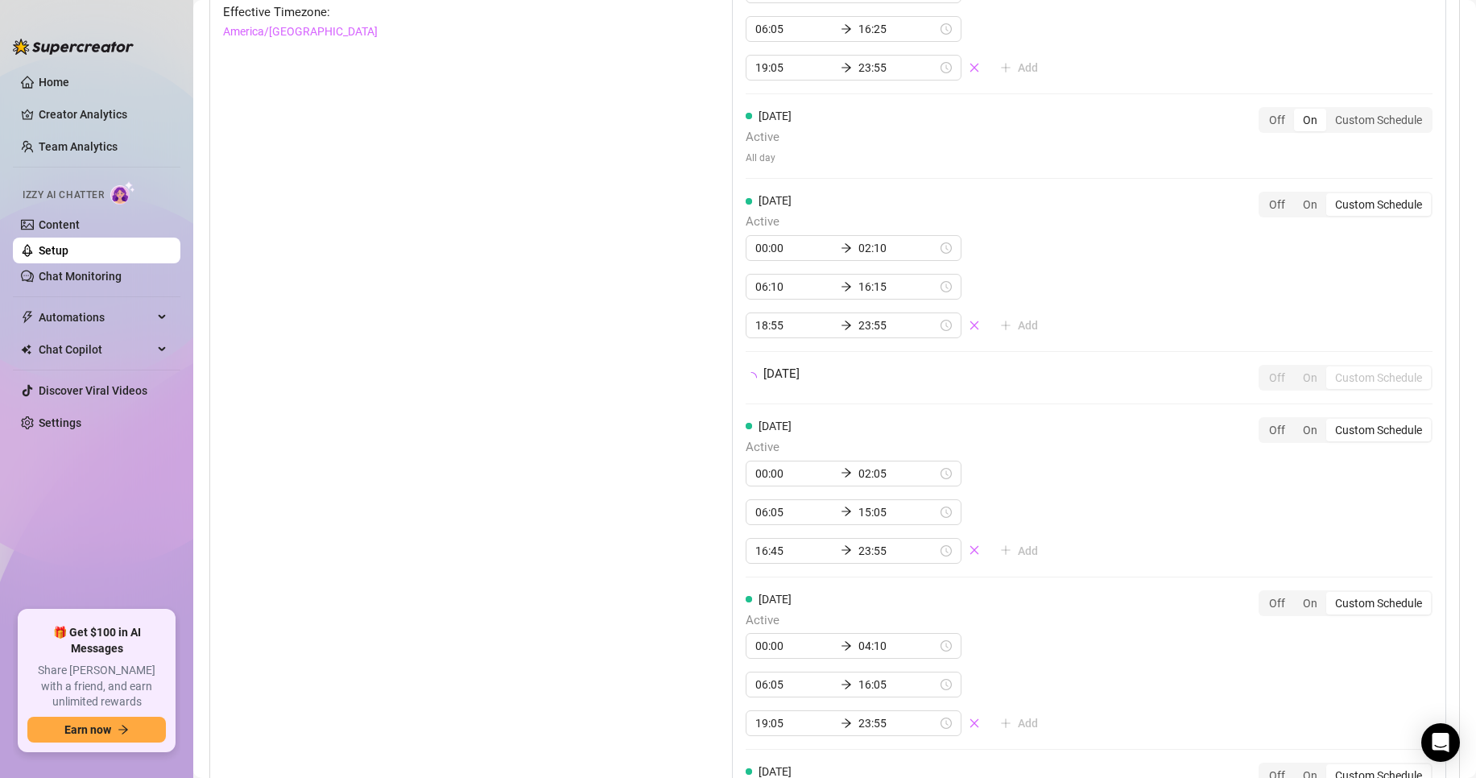
click at [1128, 510] on div "[DATE] Active 00:00 02:05 06:05 16:25 19:05 23:55 Add Off On Custom Schedule [D…" at bounding box center [1089, 428] width 714 height 1015
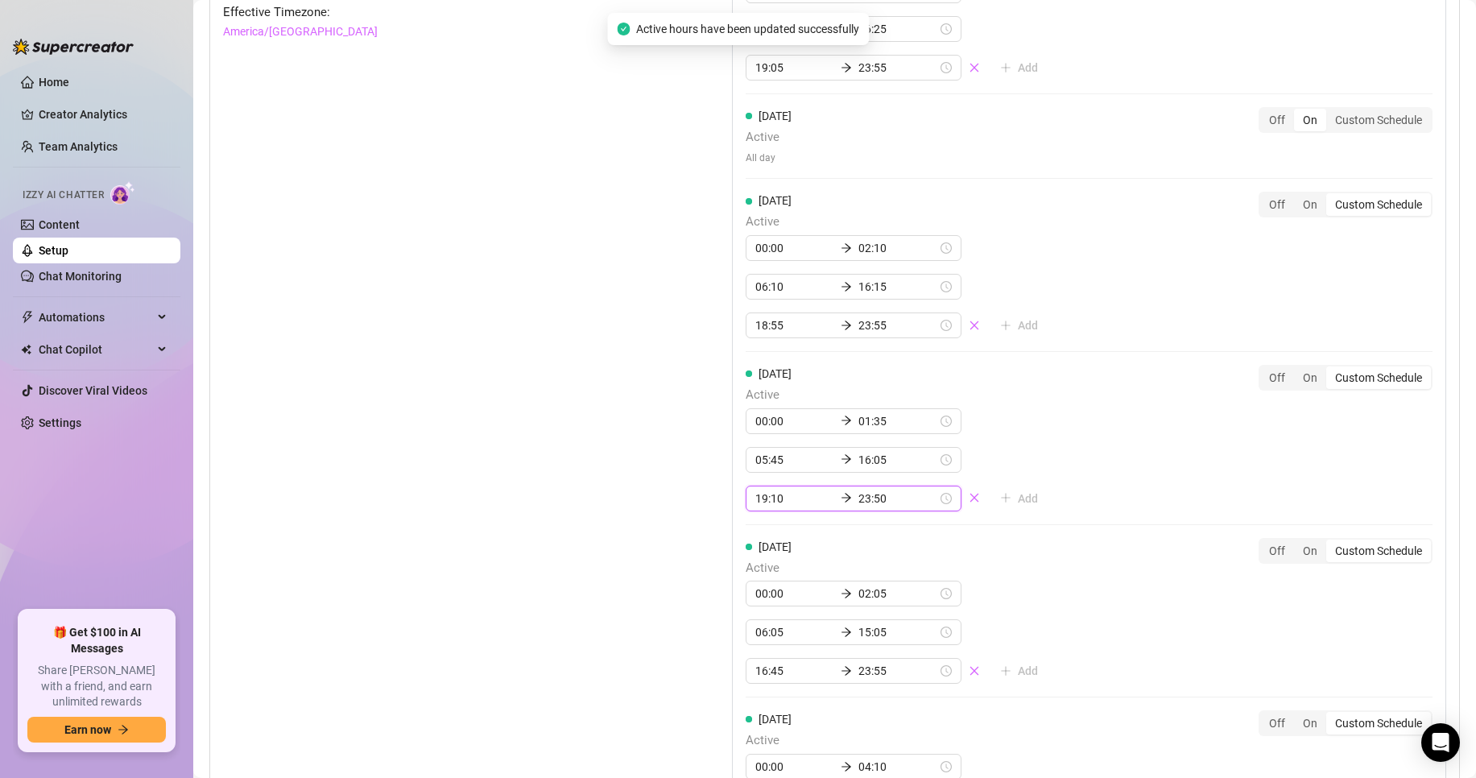
click at [902, 507] on input "23:50" at bounding box center [897, 499] width 79 height 18
type input "23:55"
click at [869, 583] on div "55" at bounding box center [864, 584] width 39 height 23
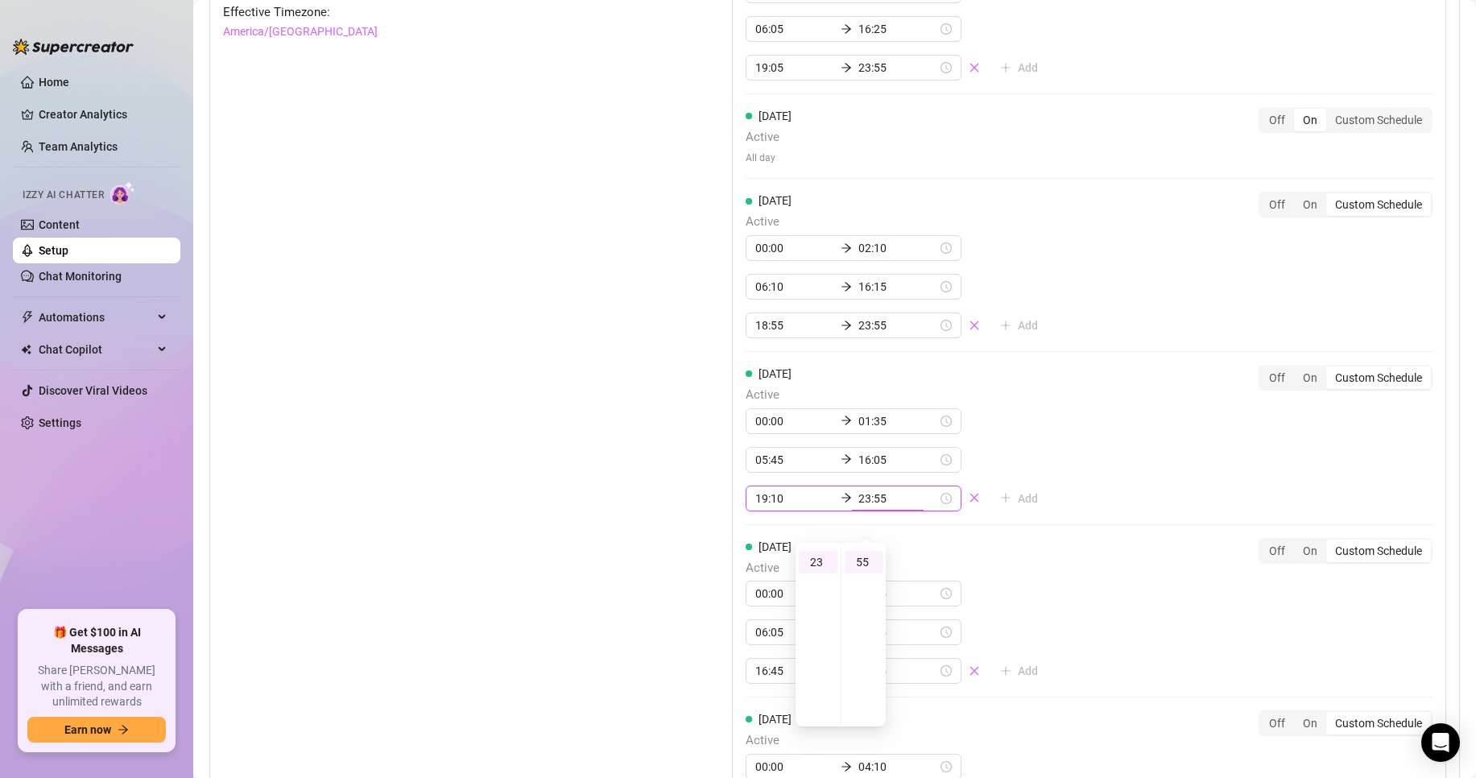
click at [1148, 491] on div "[DATE] Active 00:00 01:35 05:45 16:05 19:10 23:55 Add Off On Custom Schedule" at bounding box center [1089, 438] width 687 height 147
click at [1149, 487] on div "[DATE] Active 00:00 02:05 06:05 16:25 19:05 23:55 Add Off On Custom Schedule [D…" at bounding box center [1089, 489] width 714 height 1136
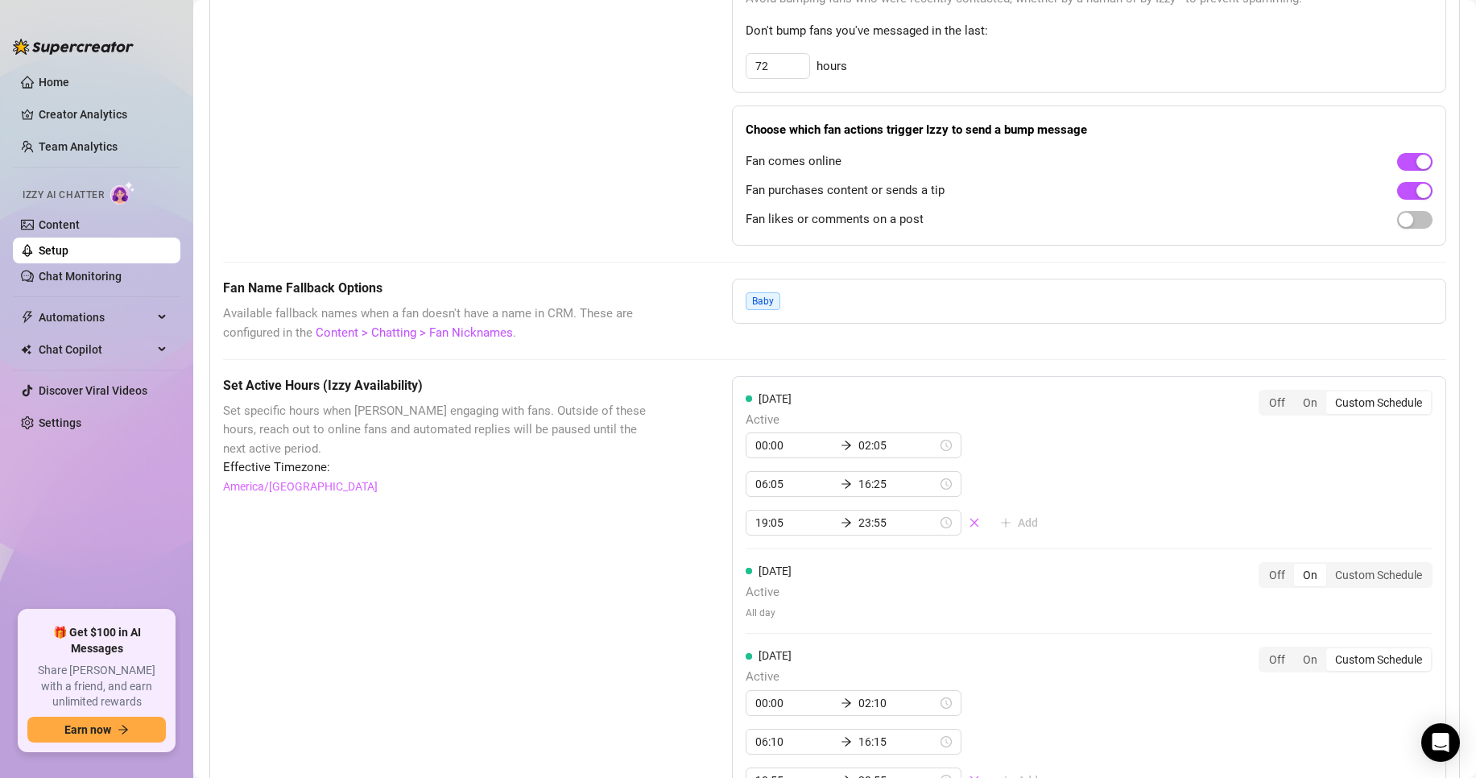
scroll to position [966, 0]
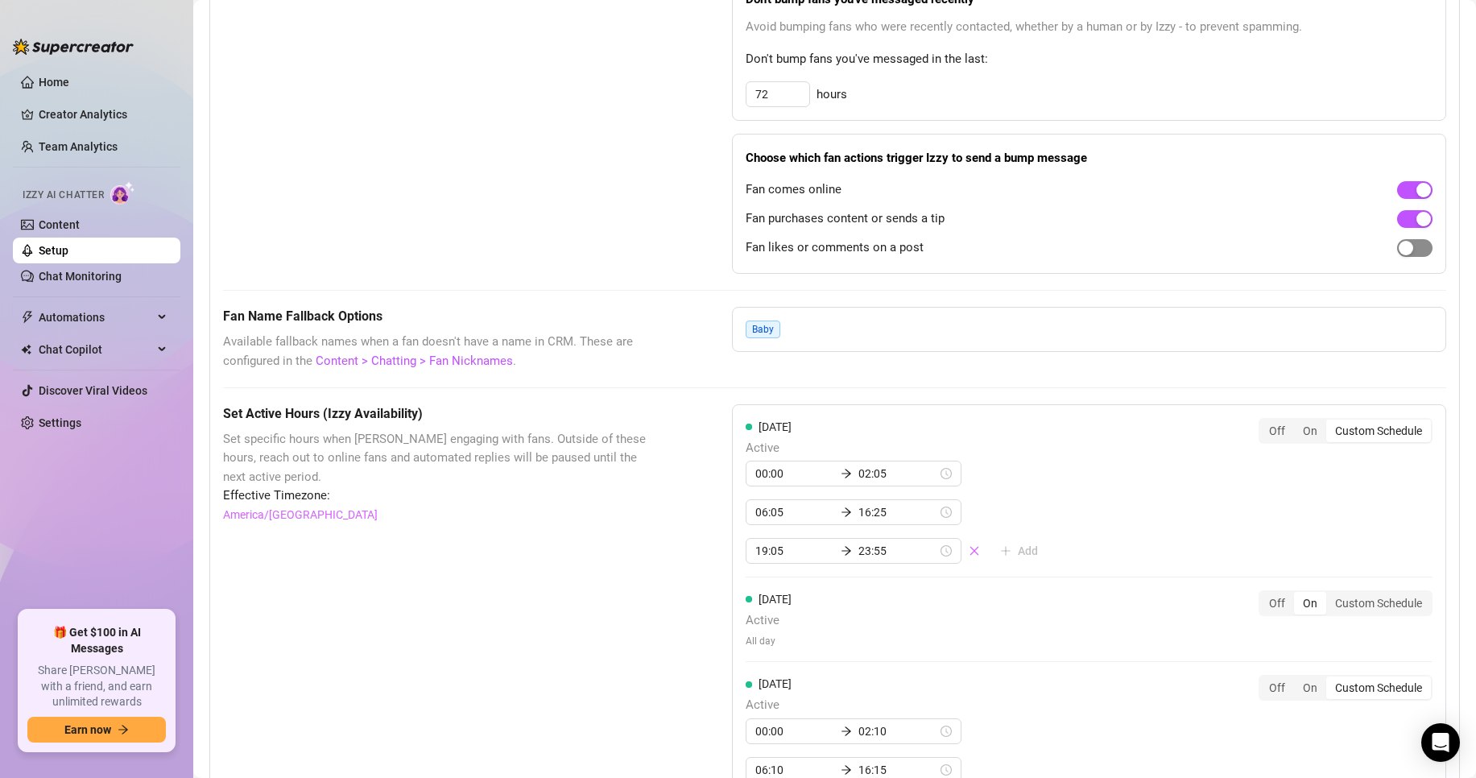
click at [1410, 257] on span "button" at bounding box center [1414, 248] width 35 height 18
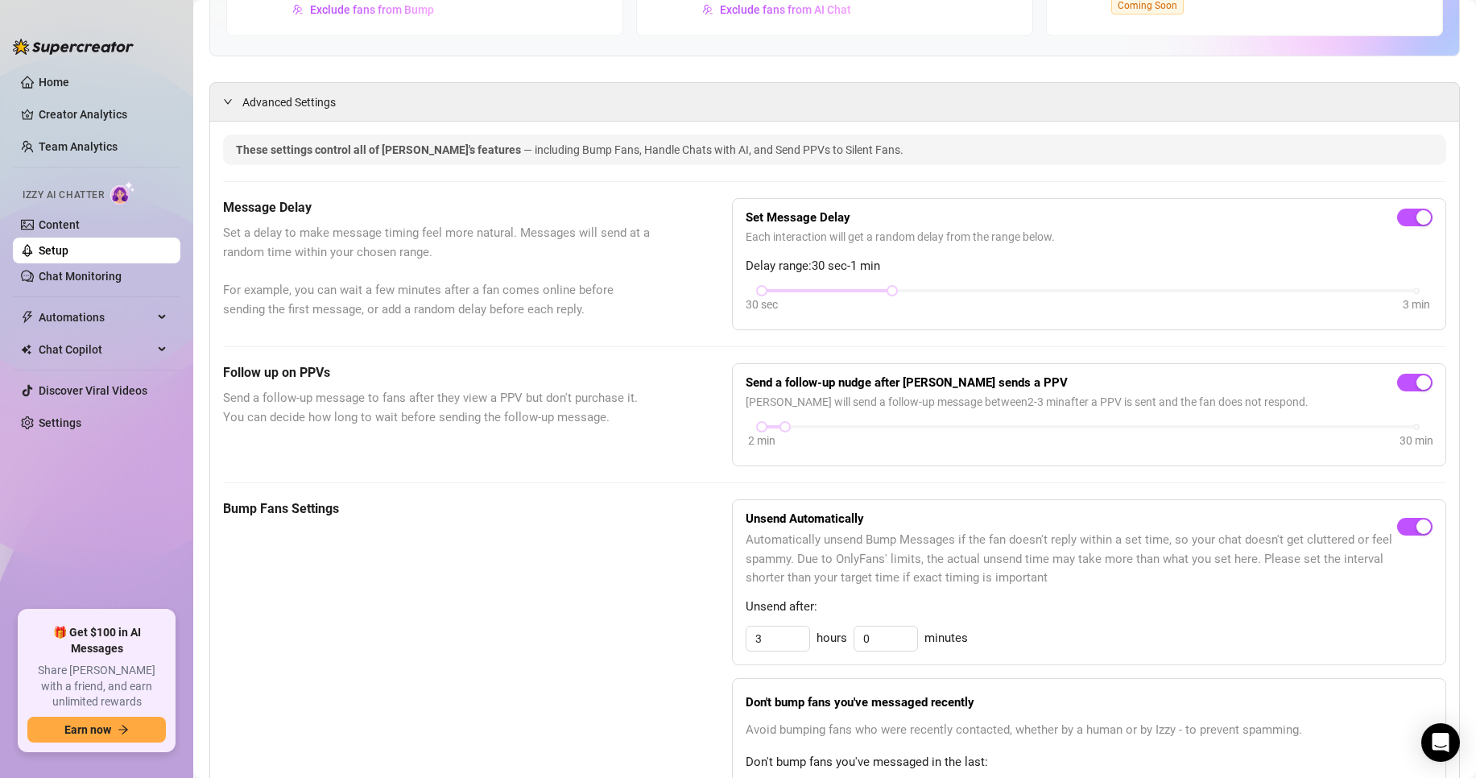
scroll to position [161, 0]
